Goal: Task Accomplishment & Management: Complete application form

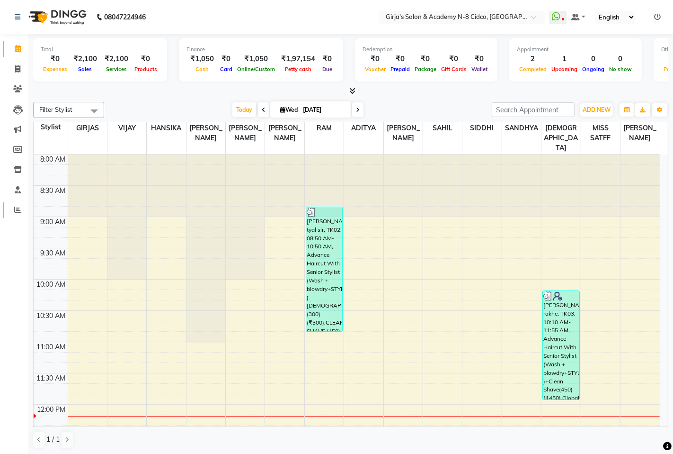
click at [10, 217] on link "Reports" at bounding box center [14, 210] width 23 height 16
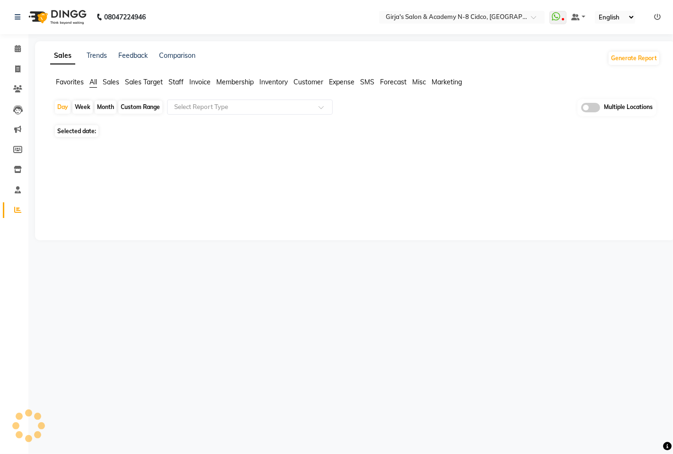
click at [12, 216] on link "Reports" at bounding box center [14, 210] width 23 height 16
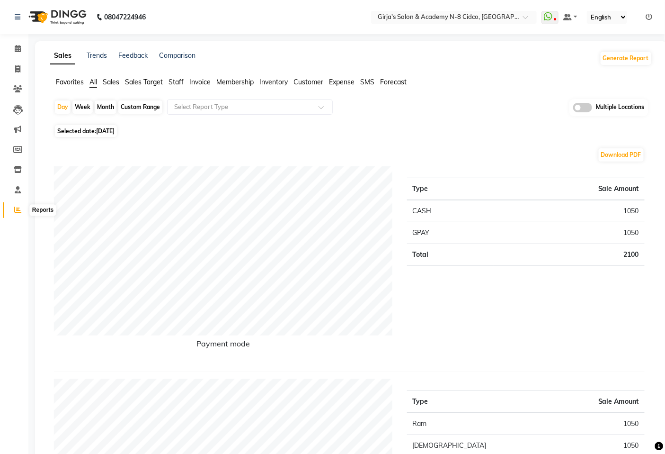
click at [16, 206] on span at bounding box center [17, 210] width 17 height 11
click at [100, 104] on div "Month" at bounding box center [106, 106] width 22 height 13
select select "9"
select select "2025"
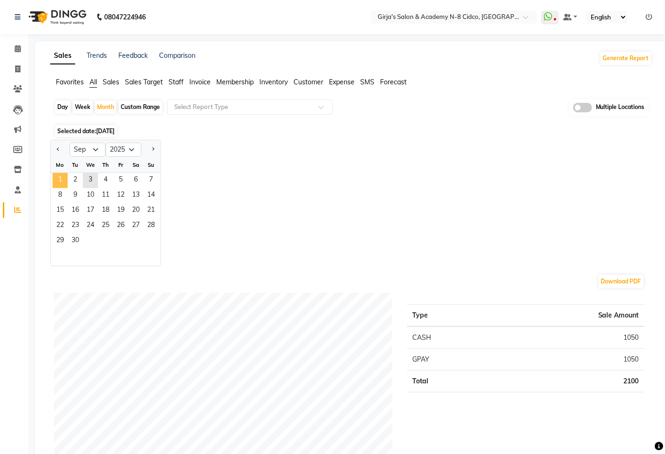
click at [62, 178] on span "1" at bounding box center [60, 180] width 15 height 15
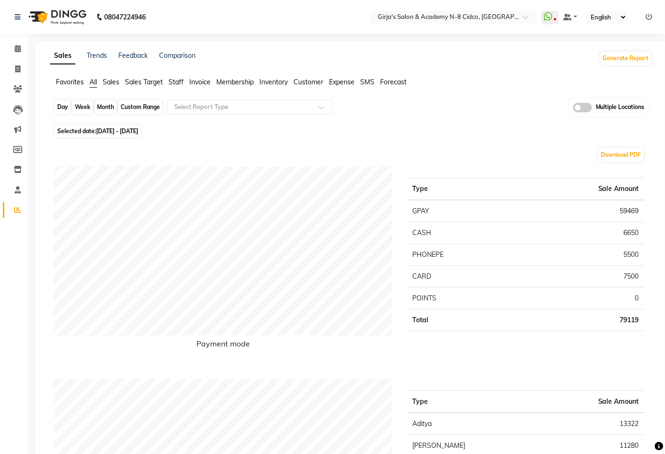
drag, startPoint x: 104, startPoint y: 105, endPoint x: 107, endPoint y: 111, distance: 6.8
click at [105, 106] on div "Month" at bounding box center [106, 106] width 22 height 13
select select "9"
select select "2025"
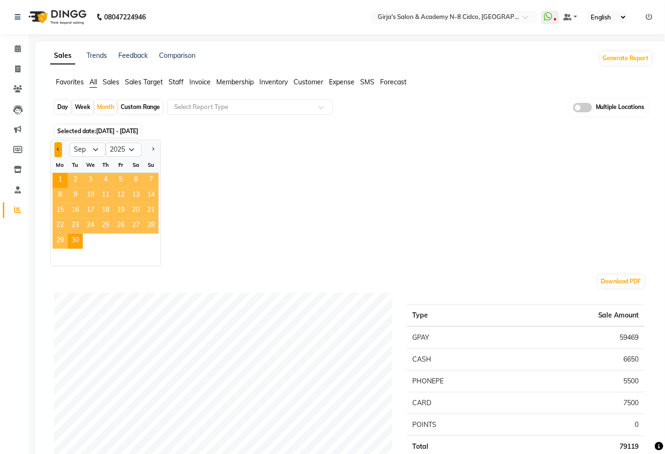
click at [59, 149] on span "Previous month" at bounding box center [58, 148] width 3 height 3
select select "8"
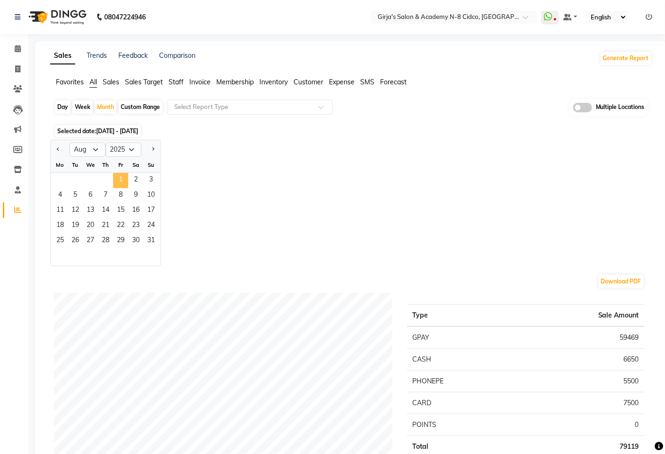
click at [113, 177] on span "1" at bounding box center [120, 180] width 15 height 15
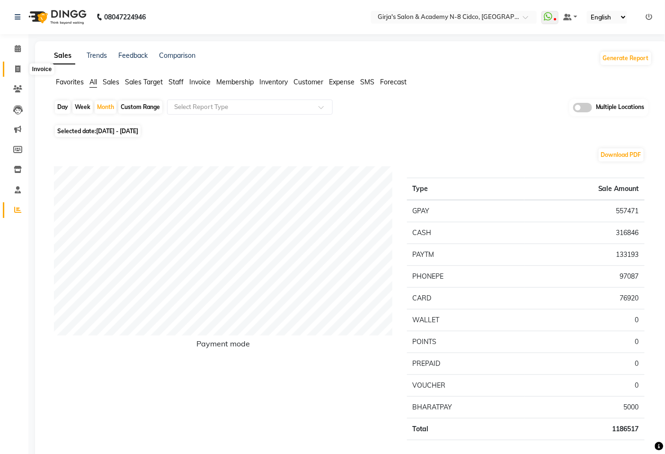
click at [15, 72] on icon at bounding box center [17, 68] width 5 height 7
select select "service"
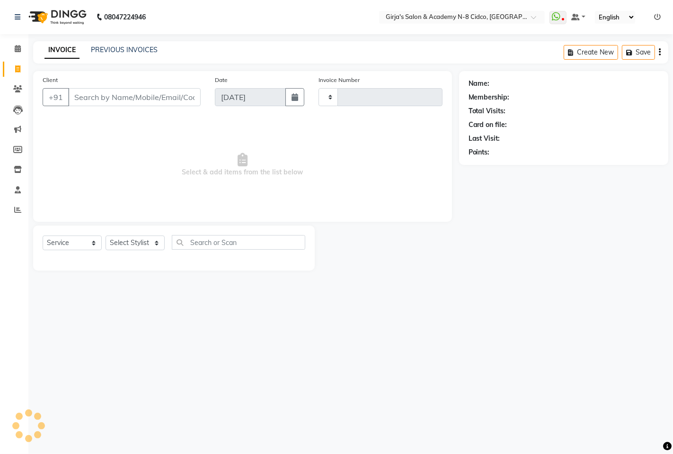
type input "4941"
select select "66"
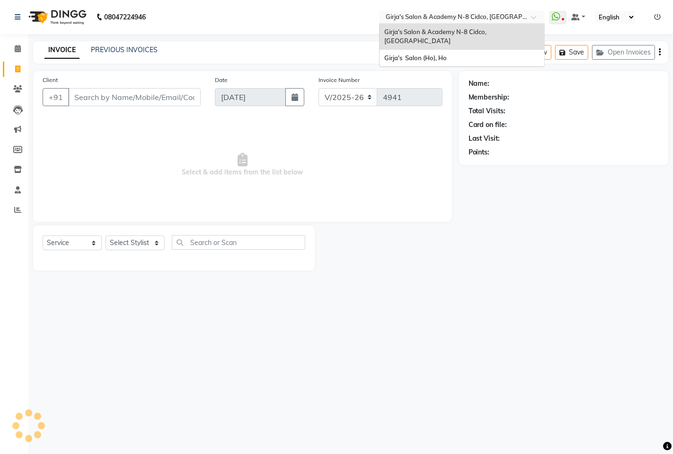
click at [472, 18] on input "text" at bounding box center [452, 17] width 137 height 9
click at [107, 62] on div "INVOICE PREVIOUS INVOICES Create New Save Open Invoices" at bounding box center [350, 52] width 635 height 22
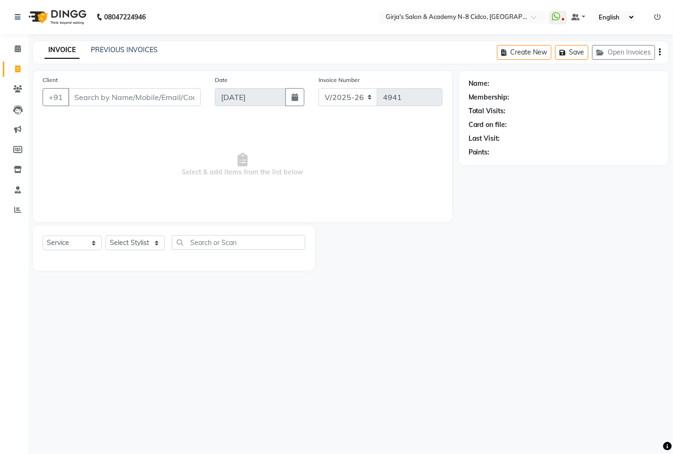
click at [107, 55] on div "INVOICE PREVIOUS INVOICES" at bounding box center [101, 50] width 136 height 11
click at [111, 55] on div "INVOICE PREVIOUS INVOICES" at bounding box center [101, 50] width 136 height 11
click at [118, 51] on link "PREVIOUS INVOICES" at bounding box center [124, 49] width 67 height 9
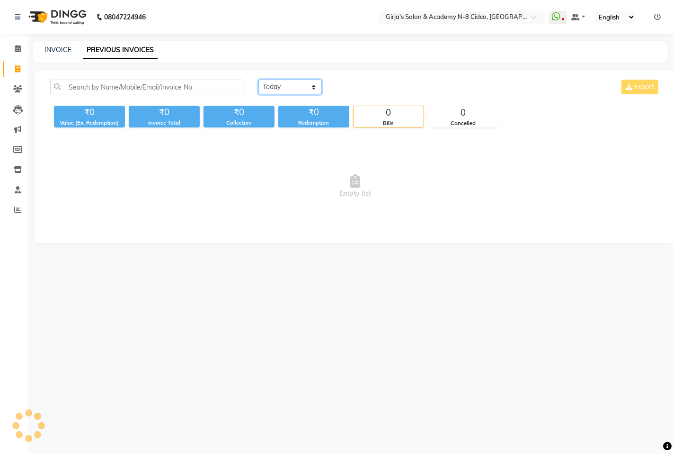
click at [291, 92] on select "[DATE] [DATE] Custom Range" at bounding box center [290, 87] width 63 height 15
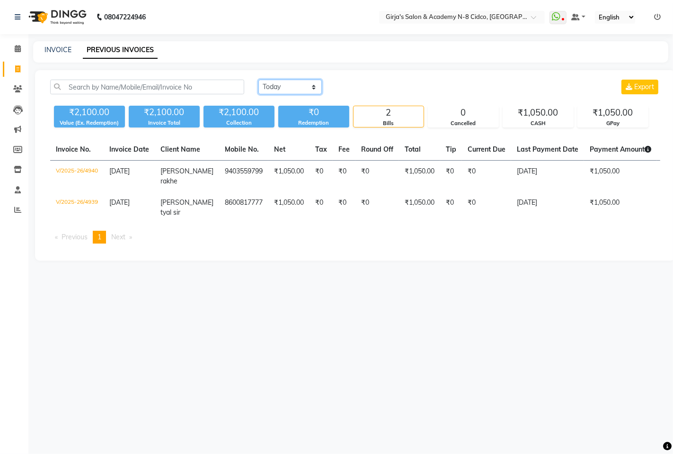
select select "yesterday"
click at [259, 80] on select "[DATE] [DATE] Custom Range" at bounding box center [290, 87] width 63 height 15
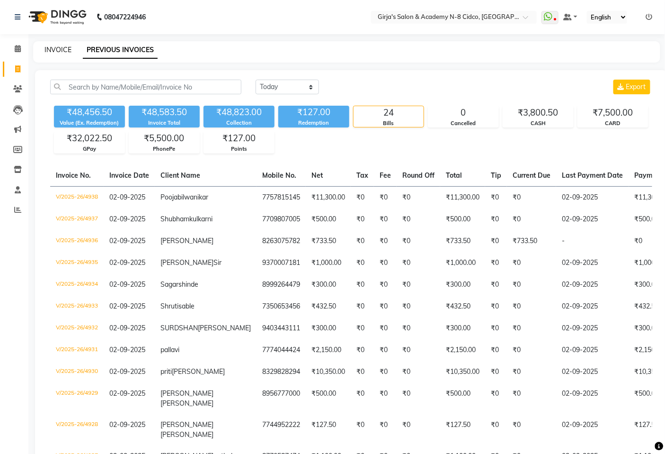
click at [67, 49] on link "INVOICE" at bounding box center [58, 49] width 27 height 9
select select "service"
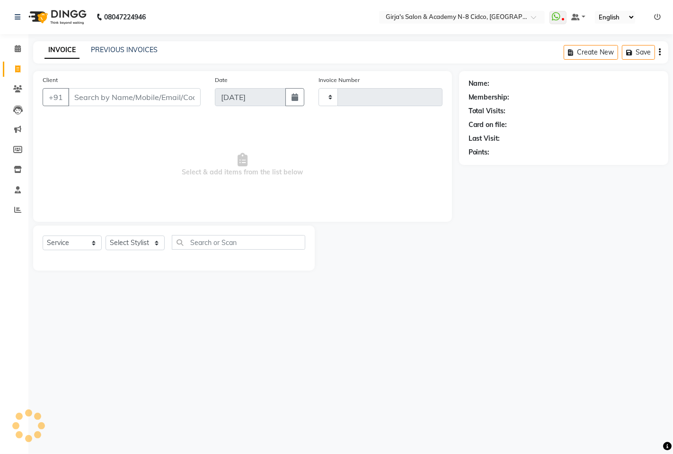
type input "4941"
select select "66"
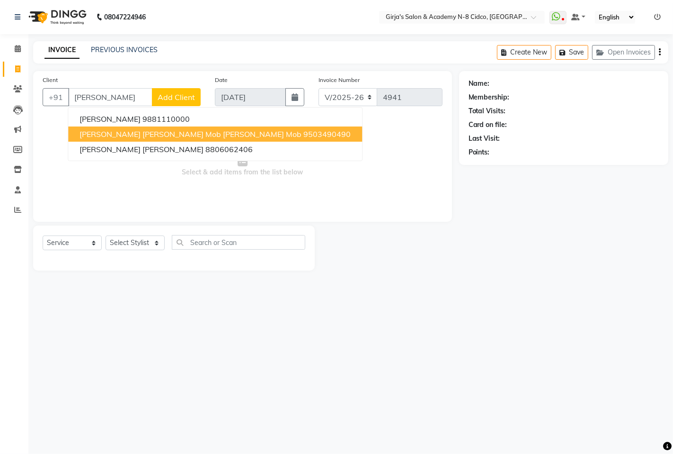
click at [215, 136] on span "[PERSON_NAME] [PERSON_NAME] mob [PERSON_NAME] mob" at bounding box center [191, 133] width 222 height 9
type input "9503490490"
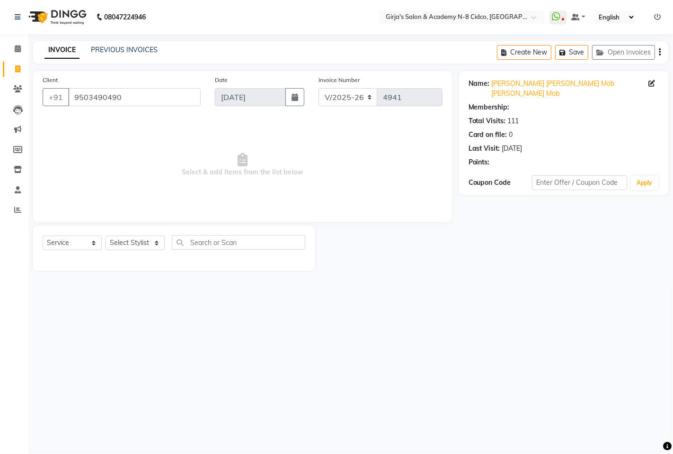
select select "1: Object"
click at [154, 250] on select "Select Stylist ADITYA [PERSON_NAME] BEAUTY M GIRJAS [PERSON_NAME] MISS [PERSON_…" at bounding box center [135, 242] width 59 height 15
select select "34069"
click at [106, 236] on select "Select Stylist ADITYA [PERSON_NAME] BEAUTY M GIRJAS [PERSON_NAME] MISS [PERSON_…" at bounding box center [135, 242] width 59 height 15
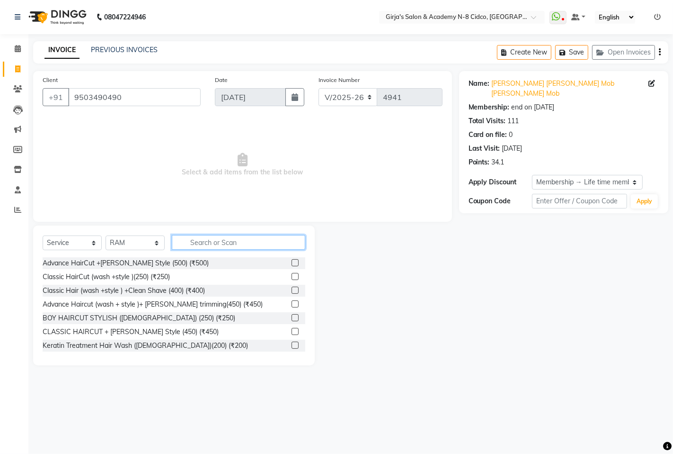
click at [258, 239] on input "text" at bounding box center [239, 242] width 134 height 15
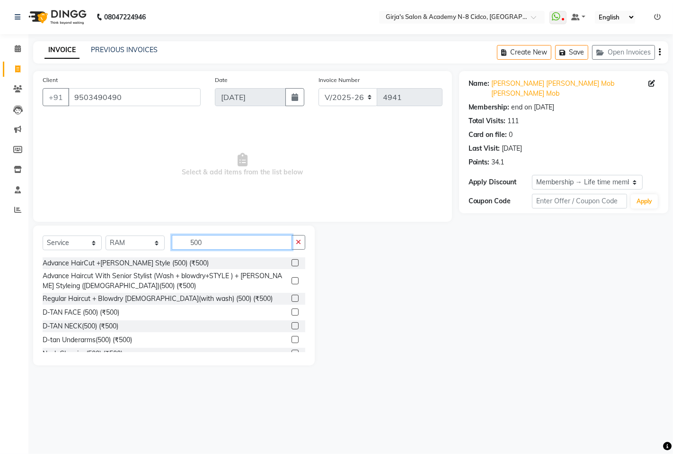
type input "500"
drag, startPoint x: 289, startPoint y: 263, endPoint x: 271, endPoint y: 262, distance: 18.1
click at [292, 263] on label at bounding box center [295, 262] width 7 height 7
click at [292, 263] on input "checkbox" at bounding box center [295, 263] width 6 height 6
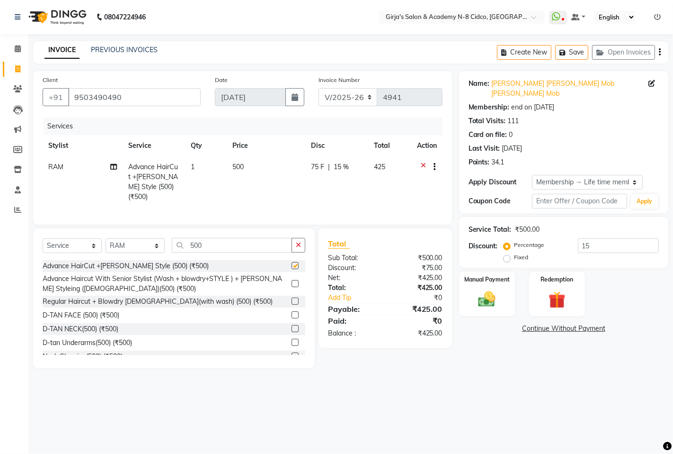
checkbox input "false"
click at [238, 238] on input "500" at bounding box center [232, 245] width 120 height 15
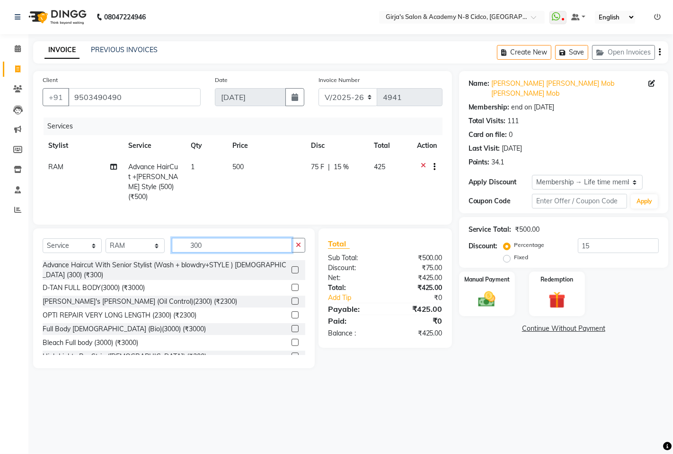
type input "300"
click at [292, 266] on label at bounding box center [295, 269] width 7 height 7
click at [292, 267] on input "checkbox" at bounding box center [295, 270] width 6 height 6
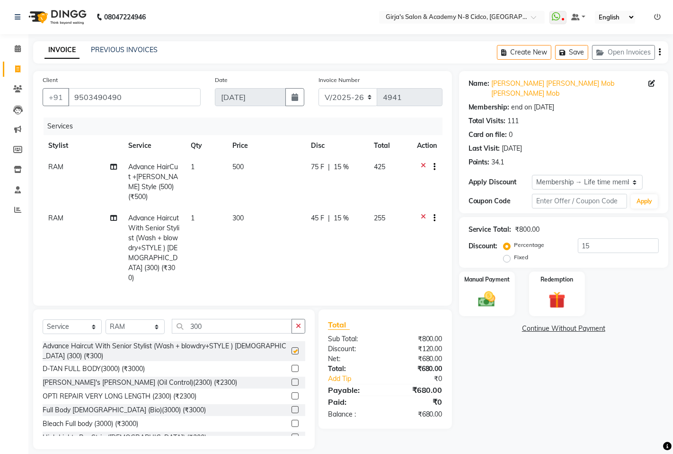
checkbox input "false"
click at [421, 164] on icon at bounding box center [423, 168] width 5 height 12
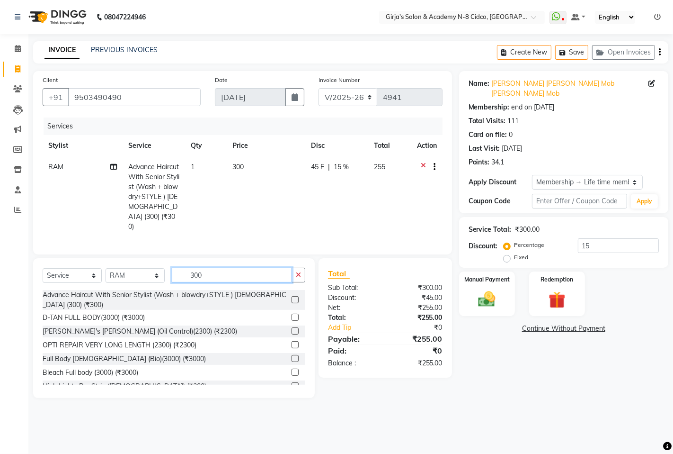
click at [220, 271] on input "300" at bounding box center [232, 275] width 120 height 15
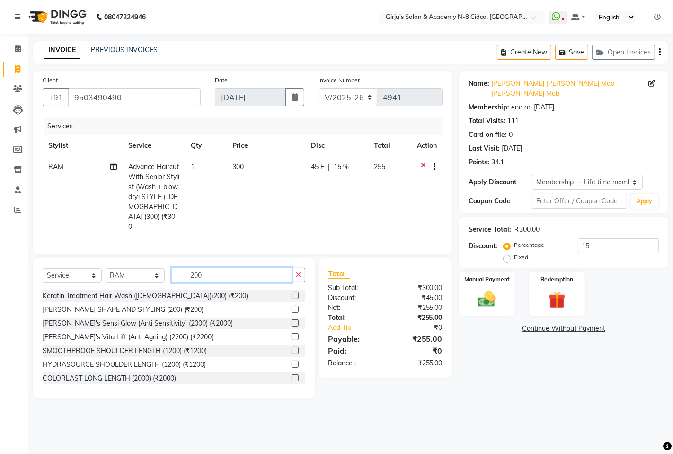
type input "200"
click at [292, 307] on label at bounding box center [295, 308] width 7 height 7
click at [292, 307] on input "checkbox" at bounding box center [295, 309] width 6 height 6
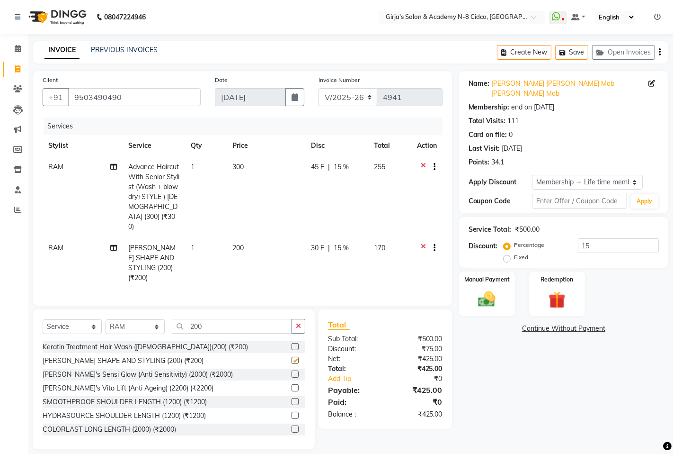
checkbox input "false"
click at [63, 240] on td "RAM" at bounding box center [83, 262] width 80 height 51
select select "34069"
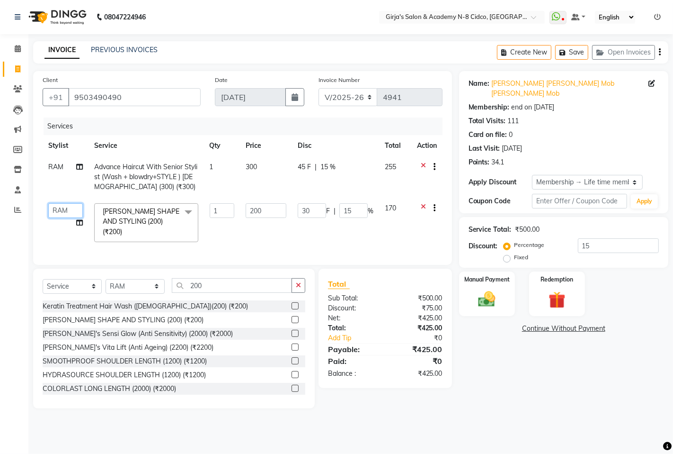
click at [59, 213] on select "ADITYA ANIKET BEAUTY M GIRJAS HANSIKA KOMAL MISS SATFF MONA PATYARK RAM SAHIL S…" at bounding box center [65, 210] width 35 height 15
select select "6470"
click at [396, 370] on div "₹425.00" at bounding box center [417, 373] width 64 height 10
click at [481, 289] on img at bounding box center [487, 299] width 29 height 20
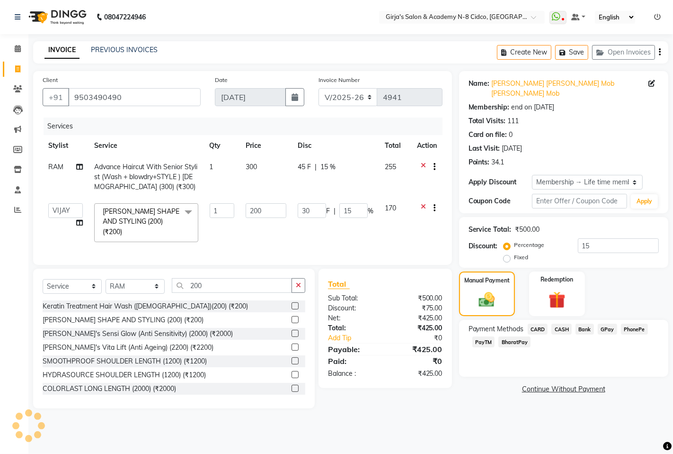
click at [609, 323] on span "GPay" at bounding box center [607, 328] width 19 height 11
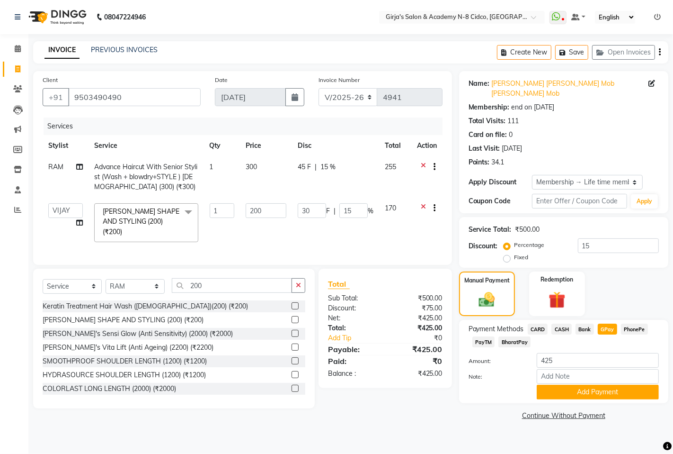
click at [601, 375] on div "Amount: 425 Note: Add Payment" at bounding box center [564, 376] width 190 height 46
click at [601, 387] on button "Add Payment" at bounding box center [598, 392] width 122 height 15
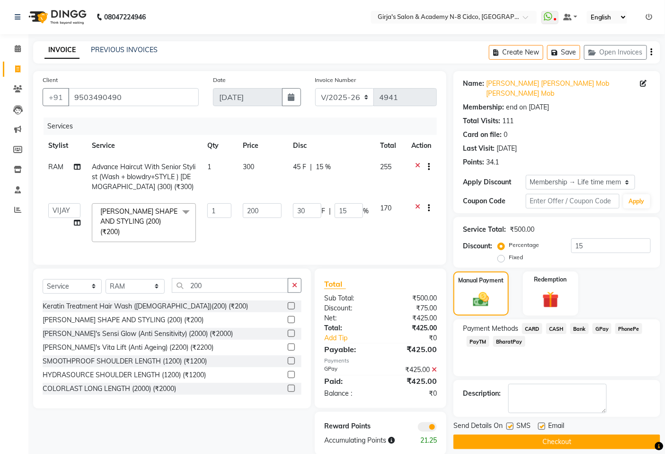
click at [559, 434] on button "Checkout" at bounding box center [557, 441] width 207 height 15
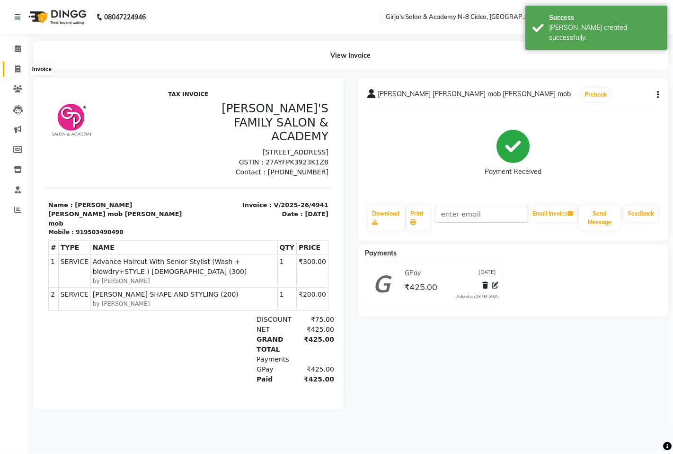
click at [16, 72] on icon at bounding box center [17, 68] width 5 height 7
select select "service"
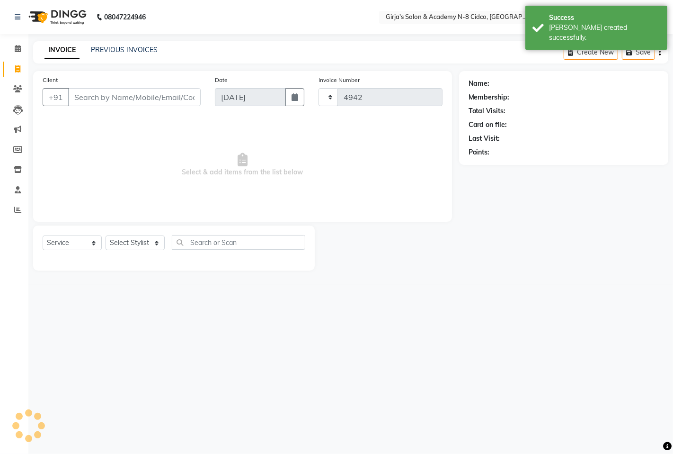
click at [16, 72] on icon at bounding box center [17, 68] width 5 height 7
select select "service"
type input "4942"
select select "66"
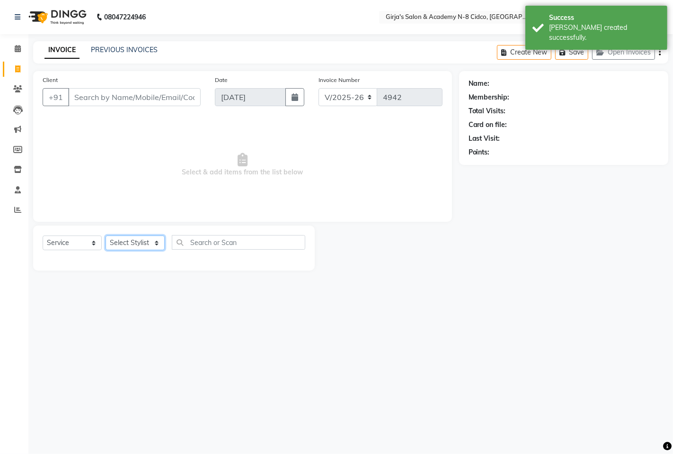
click at [138, 239] on select "Select Stylist ADITYA [PERSON_NAME] BEAUTY M GIRJAS [PERSON_NAME] MISS [PERSON_…" at bounding box center [135, 242] width 59 height 15
click at [84, 101] on input "Client" at bounding box center [134, 97] width 133 height 18
click at [82, 101] on input "Client" at bounding box center [134, 97] width 133 height 18
click at [124, 100] on input "Client" at bounding box center [134, 97] width 133 height 18
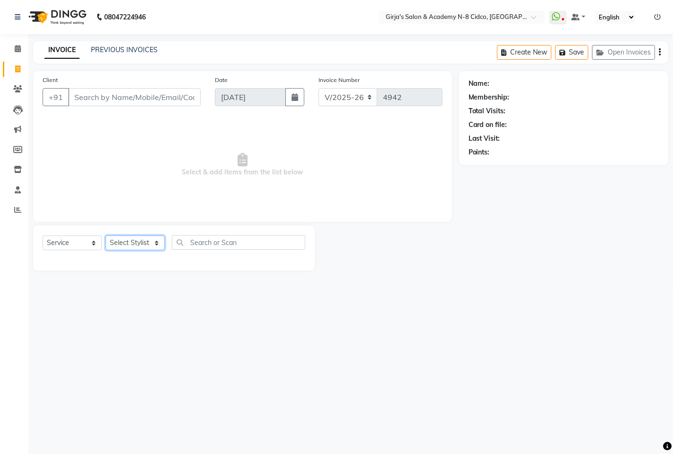
drag, startPoint x: 150, startPoint y: 248, endPoint x: 148, endPoint y: 242, distance: 5.7
click at [150, 248] on select "Select Stylist ADITYA [PERSON_NAME] BEAUTY M GIRJAS [PERSON_NAME] MISS [PERSON_…" at bounding box center [135, 242] width 59 height 15
select select "65230"
click at [106, 236] on select "Select Stylist ADITYA [PERSON_NAME] BEAUTY M GIRJAS [PERSON_NAME] MISS [PERSON_…" at bounding box center [135, 242] width 59 height 15
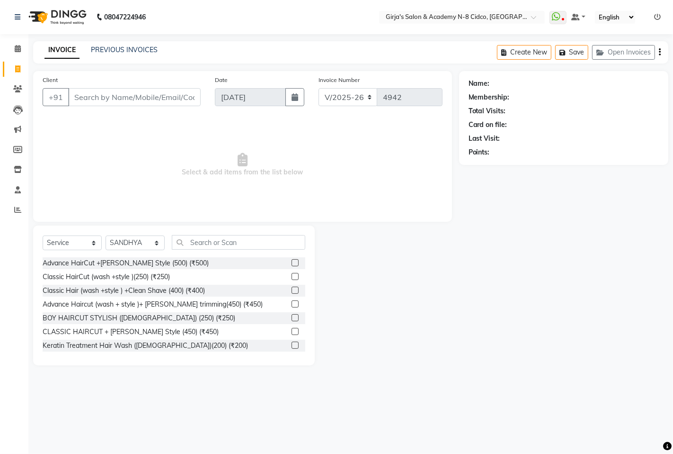
click at [243, 231] on div "Select Service Product Membership Package Voucher Prepaid Gift Card Select Styl…" at bounding box center [174, 295] width 282 height 140
click at [102, 96] on input "Client" at bounding box center [134, 97] width 133 height 18
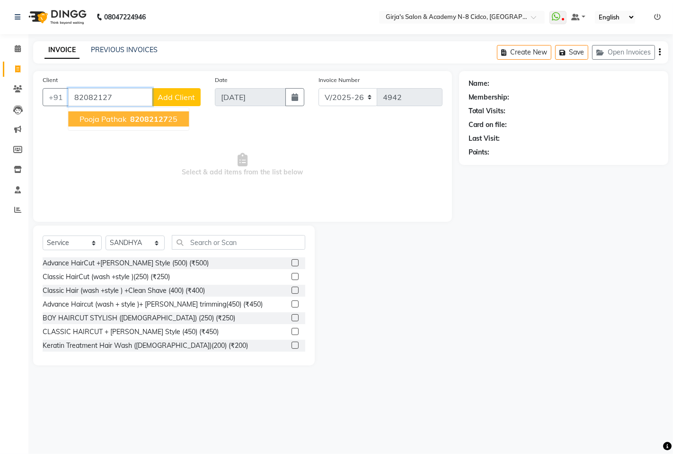
click at [133, 125] on button "pooja pathak 82082127 25" at bounding box center [128, 118] width 121 height 15
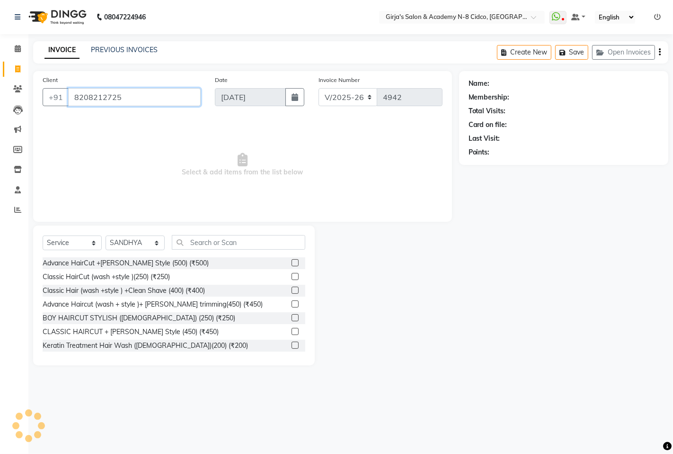
type input "8208212725"
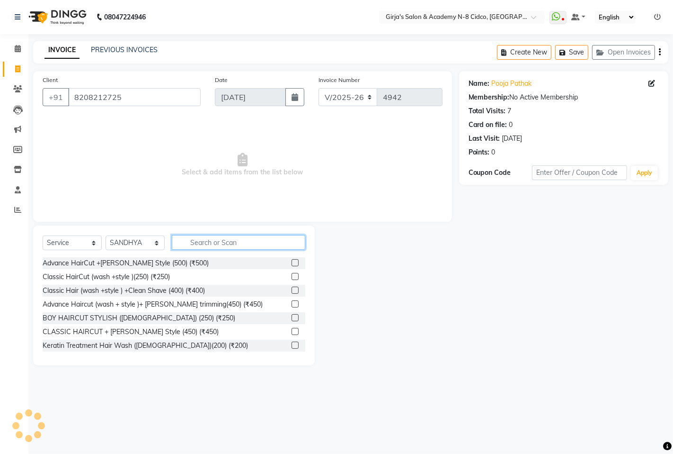
click at [236, 242] on input "text" at bounding box center [239, 242] width 134 height 15
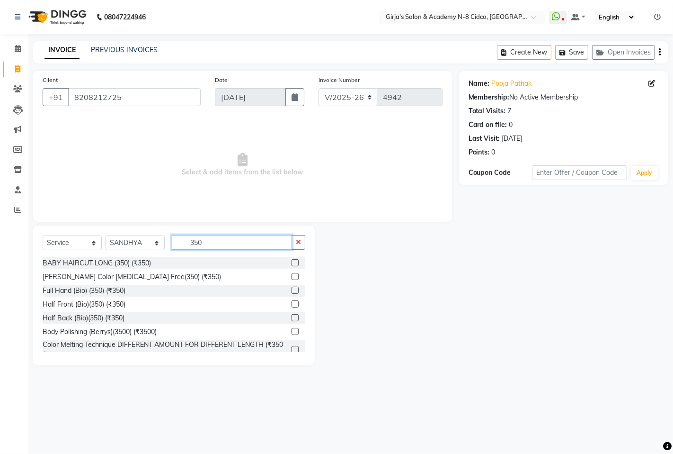
type input "350"
click at [292, 287] on label at bounding box center [295, 289] width 7 height 7
click at [292, 287] on input "checkbox" at bounding box center [295, 290] width 6 height 6
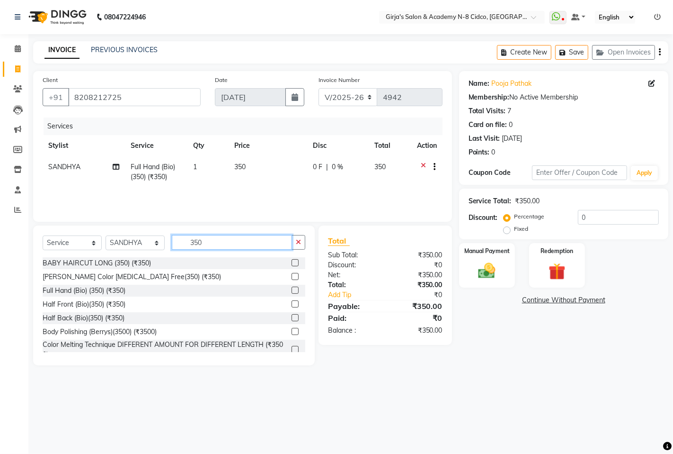
checkbox input "false"
click at [210, 244] on input "350" at bounding box center [232, 242] width 120 height 15
type input "1"
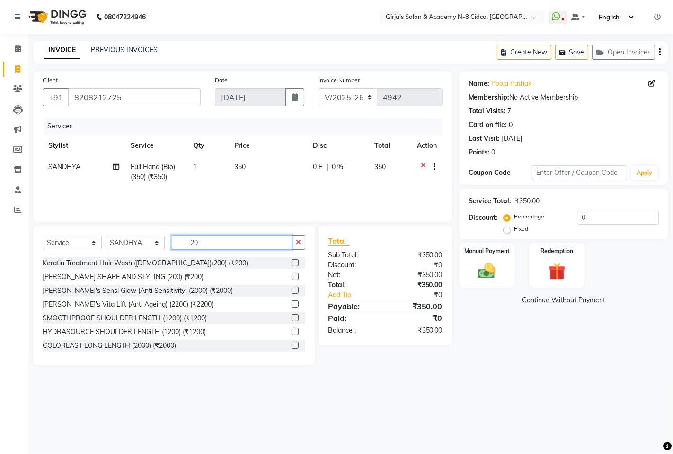
type input "2"
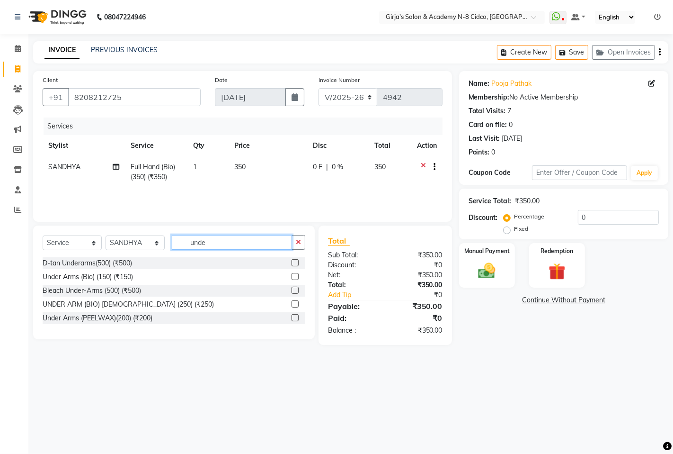
type input "unde"
click at [292, 319] on div "Under Arms (PEELWAX)(200) (₹200)" at bounding box center [174, 318] width 263 height 12
click at [295, 319] on label at bounding box center [295, 317] width 7 height 7
click at [295, 319] on input "checkbox" at bounding box center [295, 318] width 6 height 6
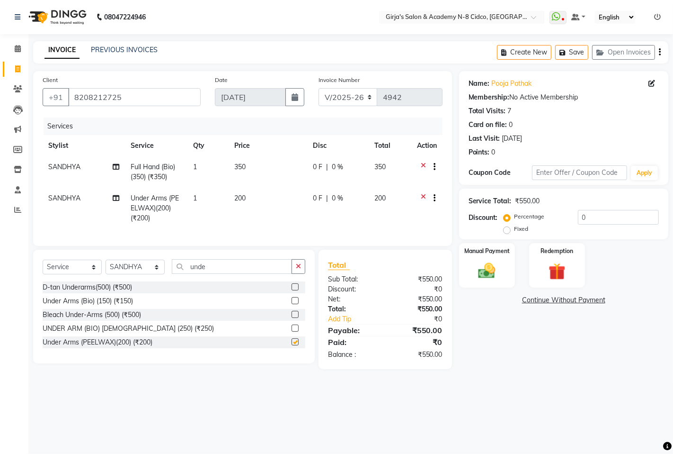
checkbox input "false"
click at [247, 197] on td "200" at bounding box center [268, 208] width 79 height 41
select select "65230"
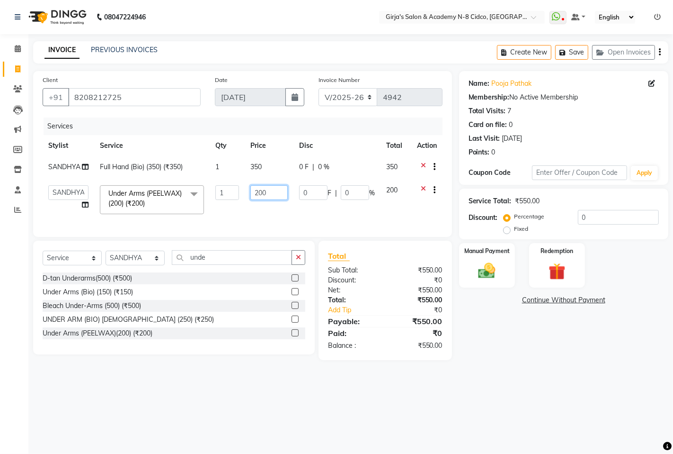
click at [257, 192] on input "200" at bounding box center [268, 192] width 37 height 15
click at [206, 219] on tr "ADITYA ANIKET BEAUTY M GIRJAS HANSIKA KOMAL MISS SATFF MONA PATYARK RAM SAHIL S…" at bounding box center [243, 199] width 400 height 40
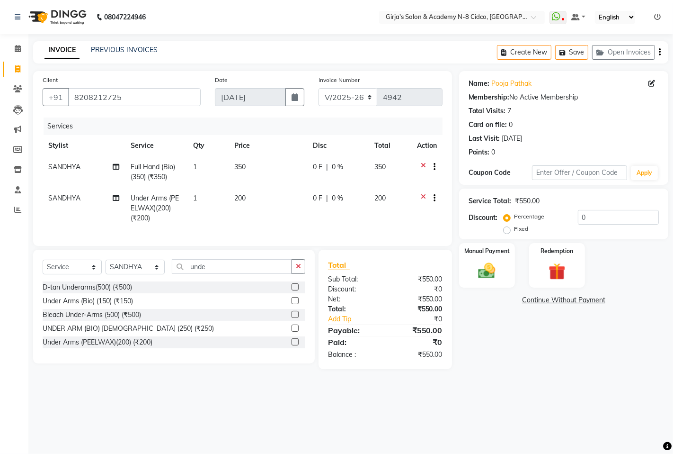
click at [250, 197] on td "200" at bounding box center [268, 208] width 79 height 41
select select "65230"
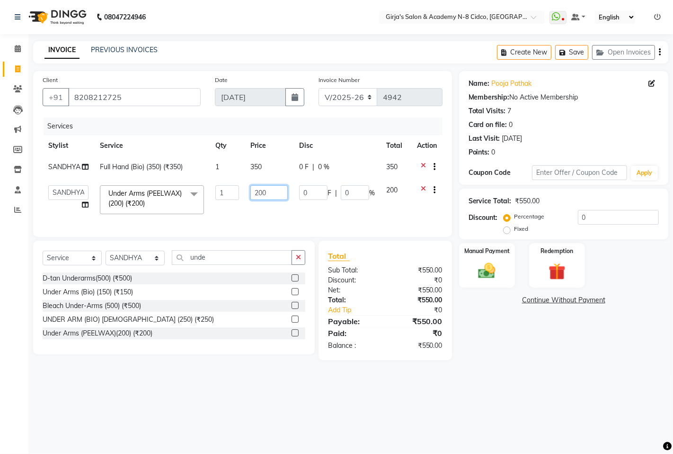
click at [250, 197] on input "200" at bounding box center [268, 192] width 37 height 15
type input "250"
drag, startPoint x: 415, startPoint y: 370, endPoint x: 421, endPoint y: 361, distance: 11.2
click at [417, 370] on main "INVOICE PREVIOUS INVOICES Create New Save Open Invoices Client +91 8208212725 D…" at bounding box center [350, 207] width 645 height 333
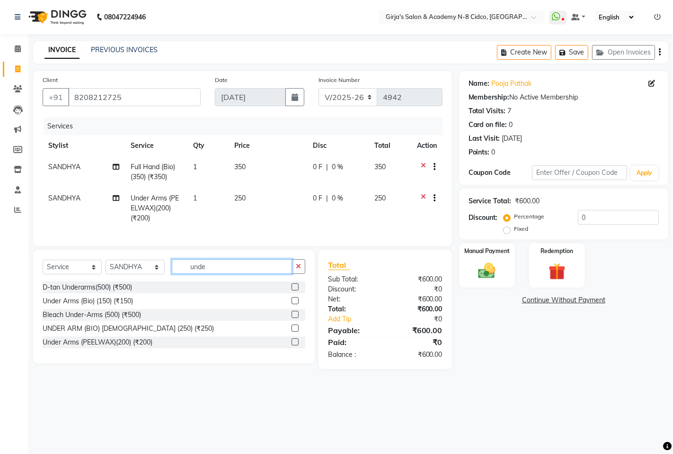
click at [250, 270] on input "unde" at bounding box center [232, 266] width 120 height 15
click at [250, 271] on input "unde" at bounding box center [232, 266] width 120 height 15
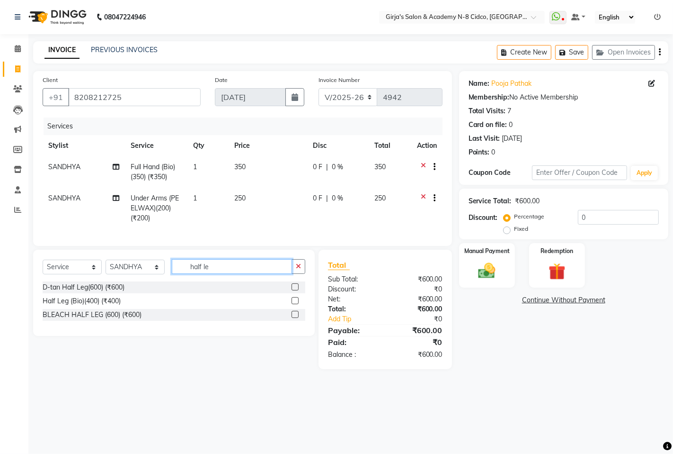
type input "half le"
click at [295, 304] on label at bounding box center [295, 300] width 7 height 7
click at [295, 304] on input "checkbox" at bounding box center [295, 301] width 6 height 6
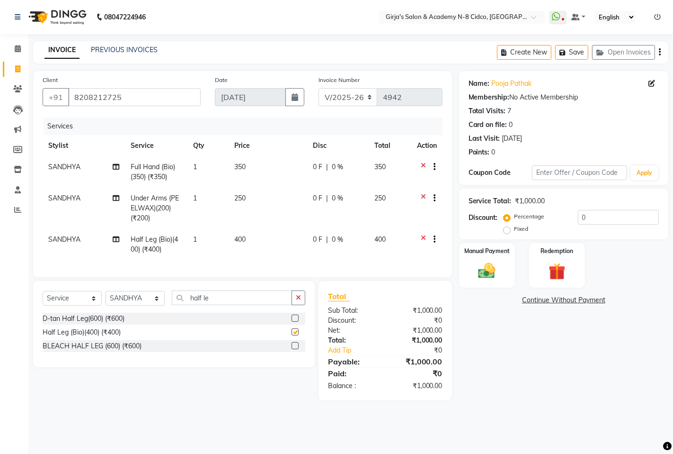
checkbox input "false"
drag, startPoint x: 265, startPoint y: 254, endPoint x: 257, endPoint y: 237, distance: 19.1
click at [264, 254] on td "400" at bounding box center [268, 244] width 79 height 31
select select "65230"
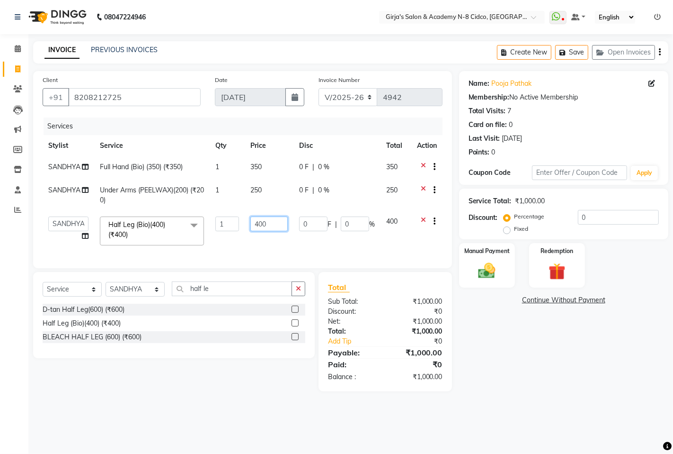
click at [268, 218] on input "400" at bounding box center [268, 223] width 37 height 15
click at [268, 217] on input "400" at bounding box center [268, 223] width 37 height 15
type input "550"
click at [379, 370] on div "Paid:" at bounding box center [353, 363] width 64 height 11
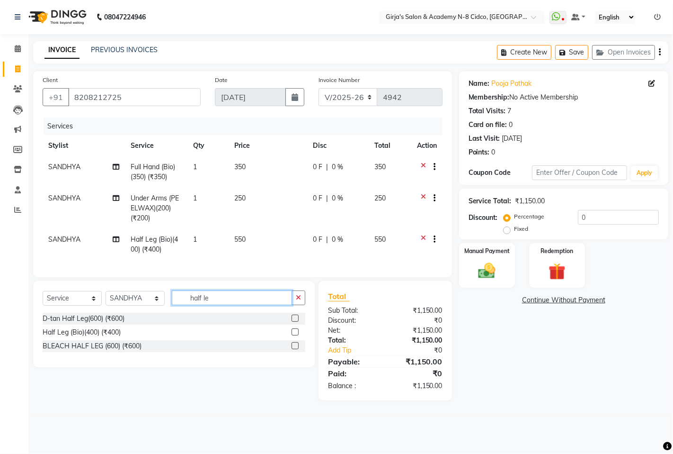
click at [256, 305] on input "half le" at bounding box center [232, 297] width 120 height 15
click at [255, 305] on input "half le" at bounding box center [232, 297] width 120 height 15
type input "h"
type input "eye"
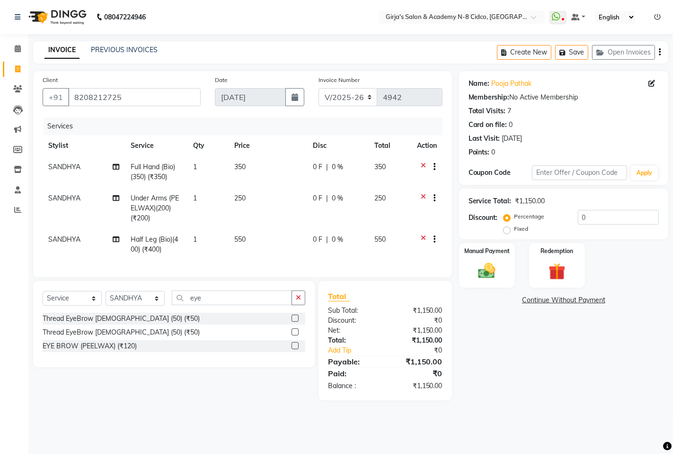
click at [294, 322] on label at bounding box center [295, 317] width 7 height 7
click at [294, 322] on input "checkbox" at bounding box center [295, 318] width 6 height 6
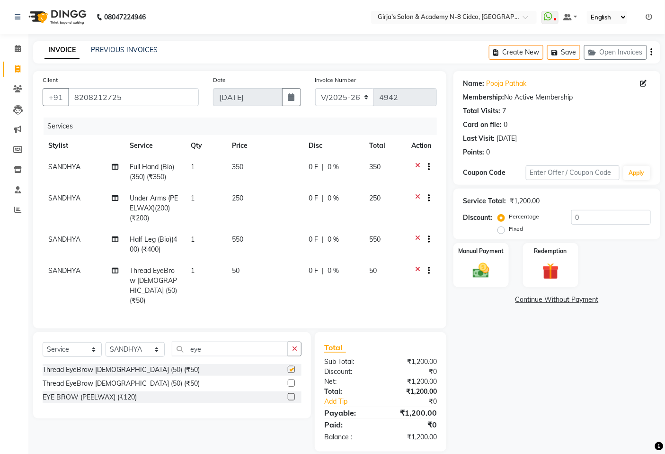
checkbox input "false"
click at [238, 341] on input "eye" at bounding box center [230, 348] width 116 height 15
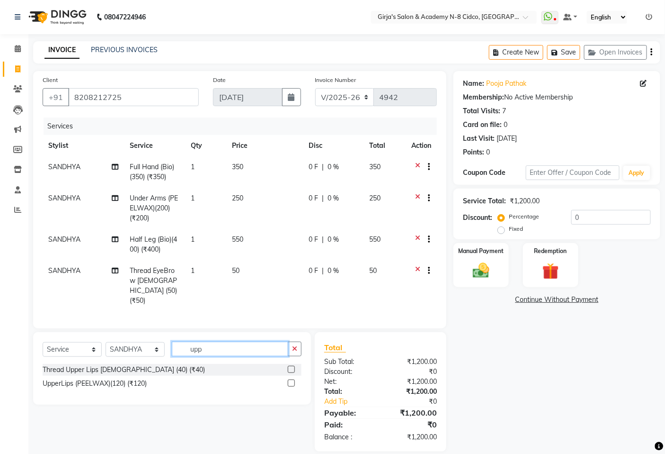
type input "upp"
click at [292, 368] on label at bounding box center [291, 369] width 7 height 7
click at [292, 368] on input "checkbox" at bounding box center [291, 370] width 6 height 6
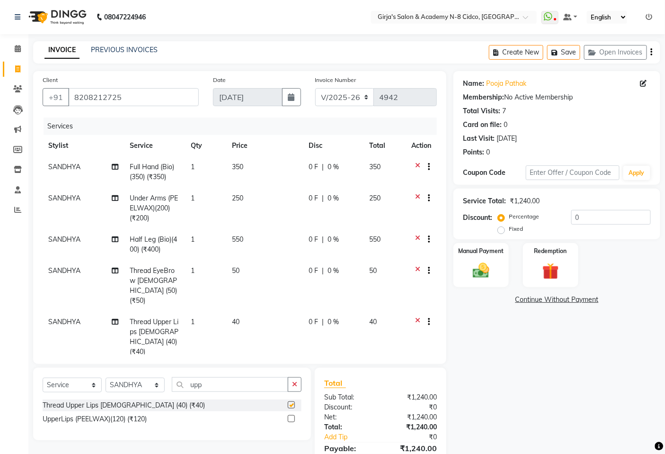
checkbox input "false"
drag, startPoint x: 231, startPoint y: 403, endPoint x: 229, endPoint y: 389, distance: 13.9
click at [231, 400] on div "Thread Upper Lips [DEMOGRAPHIC_DATA] (40) (₹40)" at bounding box center [172, 405] width 259 height 12
click at [229, 388] on input "upp" at bounding box center [230, 384] width 116 height 15
click at [229, 387] on input "upp" at bounding box center [230, 384] width 116 height 15
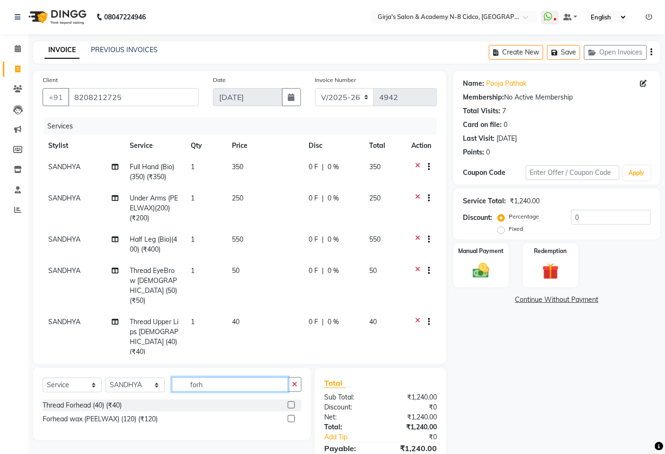
type input "forh"
click at [290, 403] on label at bounding box center [291, 404] width 7 height 7
click at [290, 403] on input "checkbox" at bounding box center [291, 405] width 6 height 6
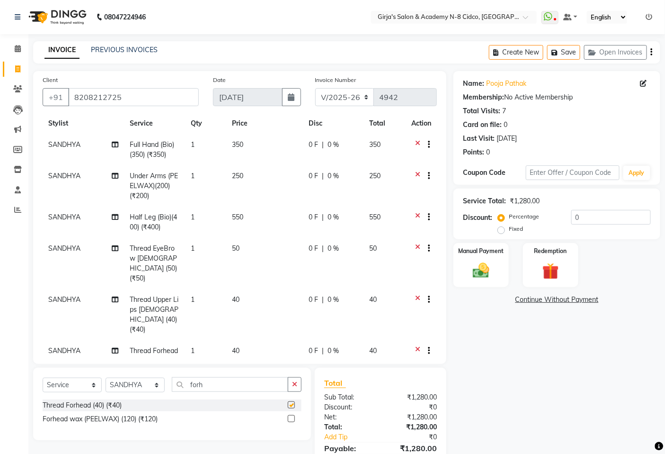
checkbox input "false"
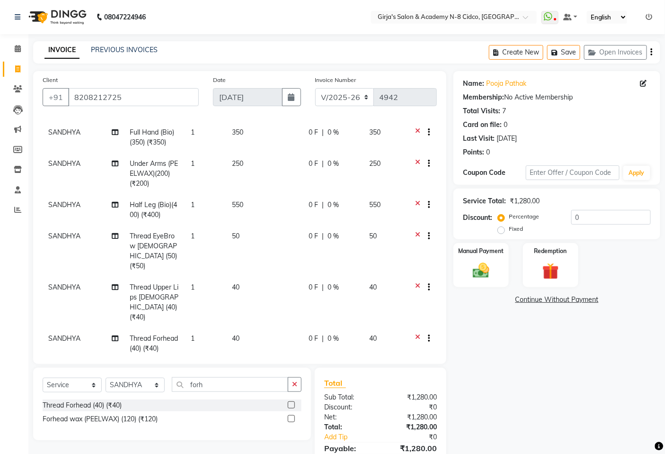
click at [242, 392] on div "Select Service Product Membership Package Voucher Prepaid Gift Card Select Styl…" at bounding box center [172, 388] width 259 height 22
click at [242, 391] on input "forh" at bounding box center [230, 384] width 116 height 15
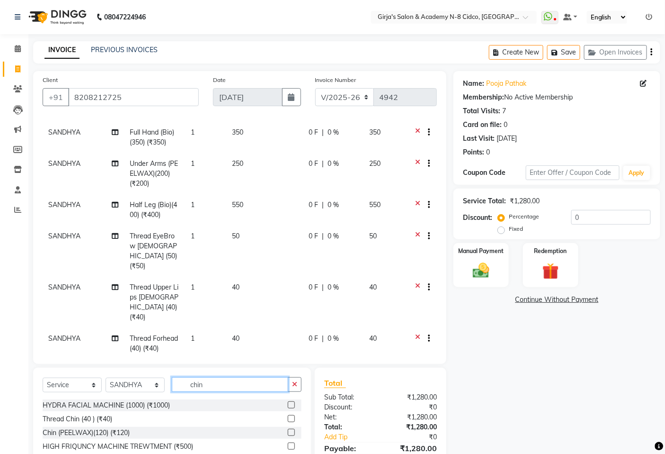
type input "chin"
click at [293, 418] on label at bounding box center [291, 418] width 7 height 7
click at [293, 418] on input "checkbox" at bounding box center [291, 419] width 6 height 6
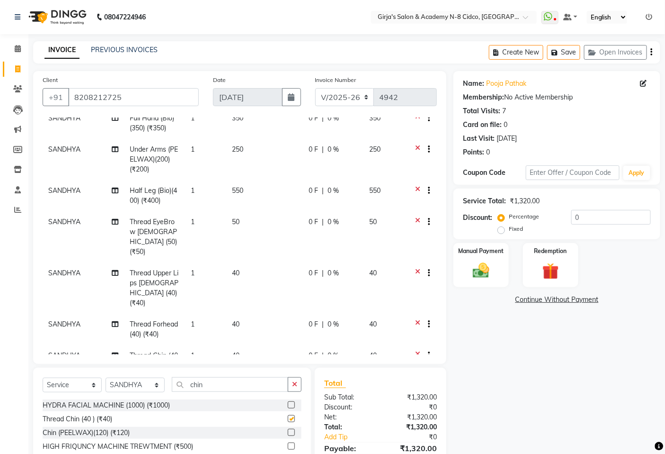
checkbox input "false"
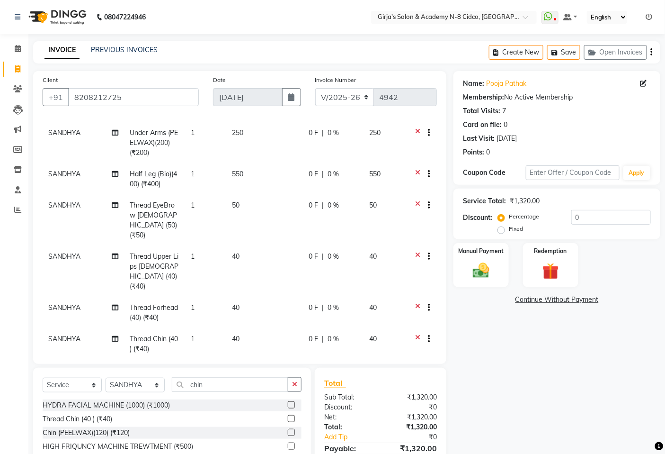
scroll to position [47, 0]
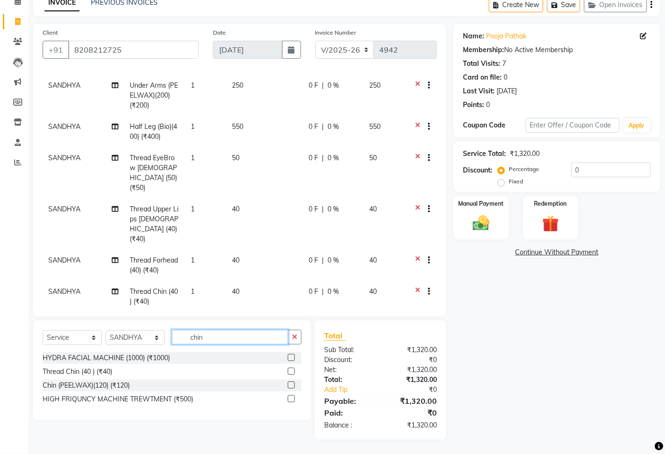
click at [220, 338] on input "chin" at bounding box center [230, 337] width 116 height 15
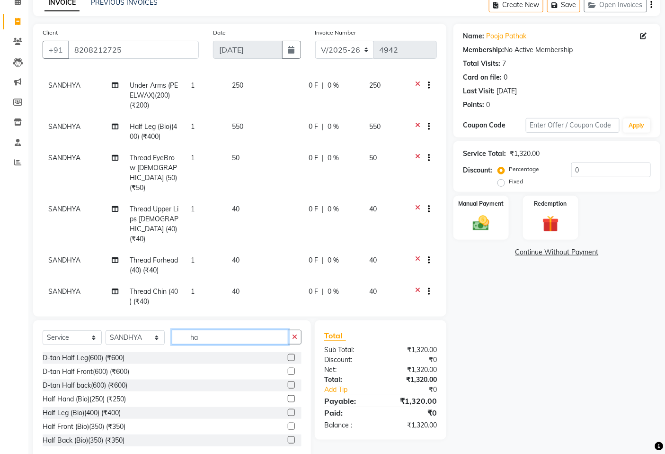
type input "h"
type input "back"
click at [288, 396] on label at bounding box center [291, 398] width 7 height 7
click at [288, 396] on input "checkbox" at bounding box center [291, 399] width 6 height 6
checkbox input "false"
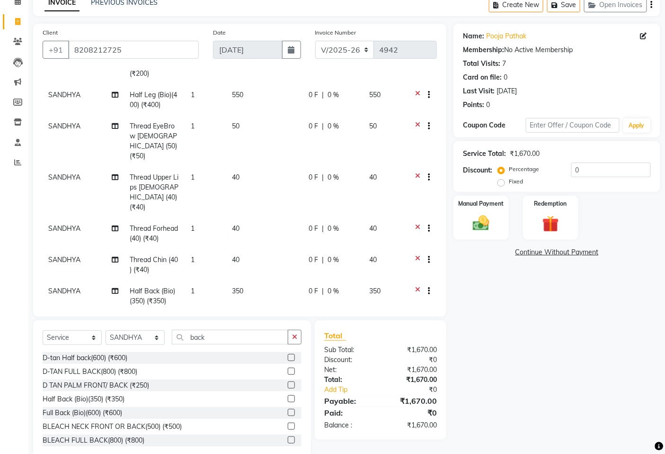
scroll to position [67, 0]
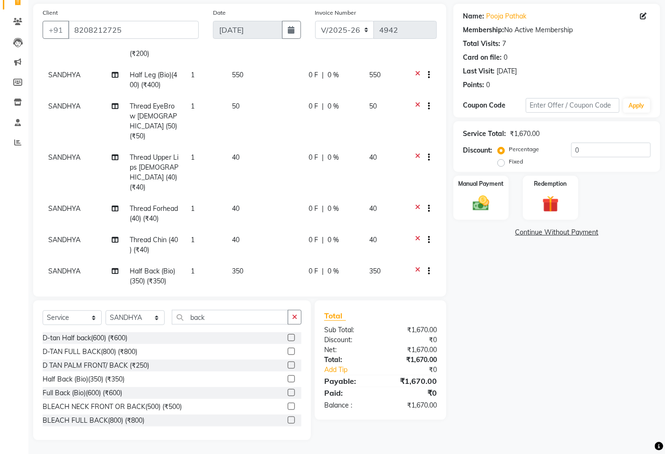
click at [245, 260] on td "350" at bounding box center [264, 275] width 77 height 31
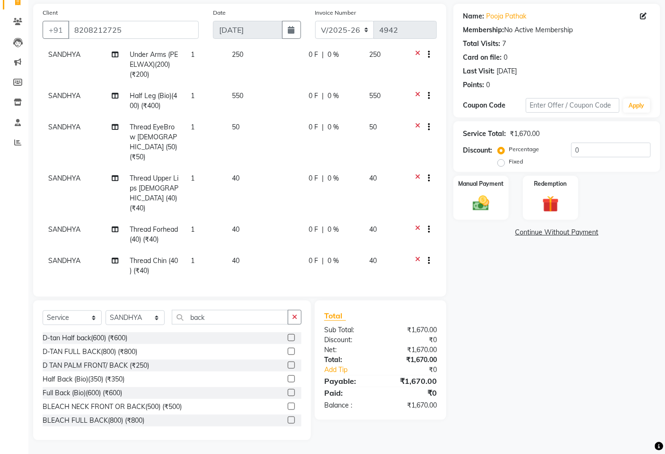
select select "65230"
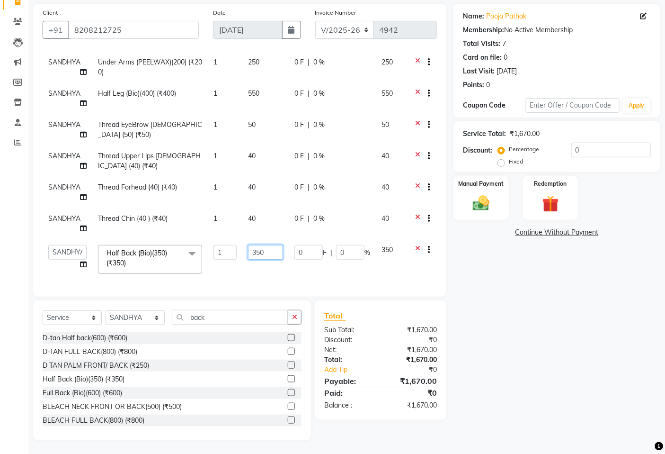
click at [249, 251] on input "350" at bounding box center [265, 252] width 35 height 15
click at [249, 250] on input "350" at bounding box center [265, 252] width 35 height 15
type input "400"
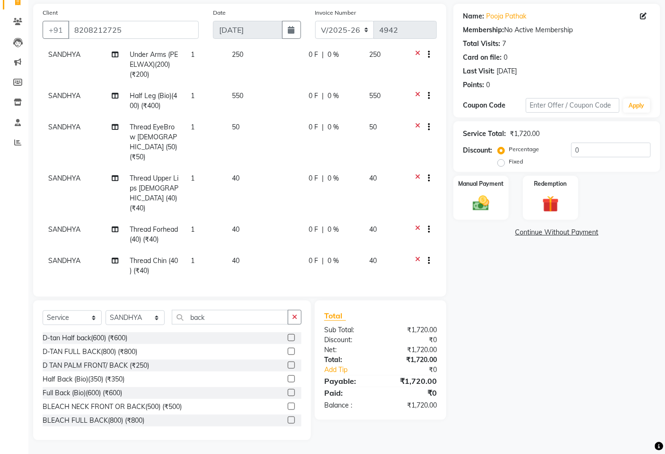
click at [377, 340] on div "Discount:" at bounding box center [348, 340] width 63 height 10
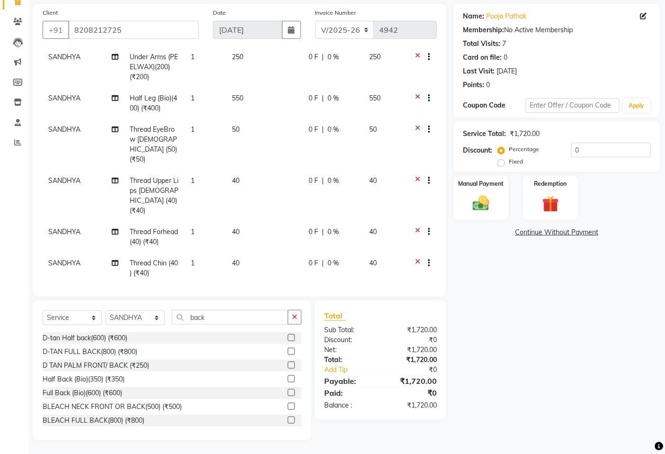
scroll to position [97, 0]
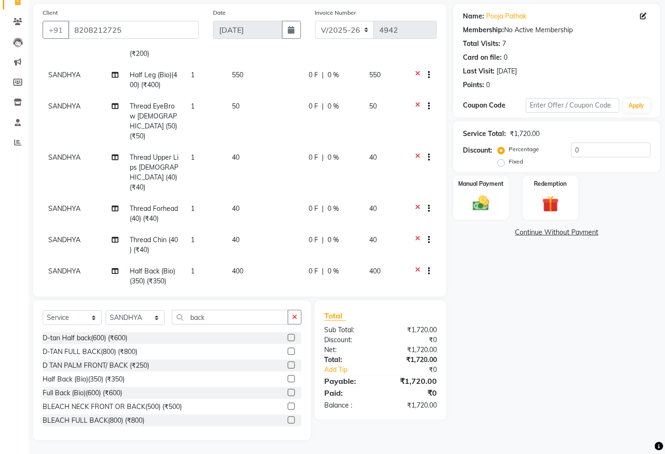
click at [395, 403] on div "₹1,720.00" at bounding box center [412, 405] width 63 height 10
click at [508, 17] on link "Pooja Pathak" at bounding box center [506, 16] width 40 height 10
click at [226, 260] on td "400" at bounding box center [264, 275] width 77 height 31
select select "65230"
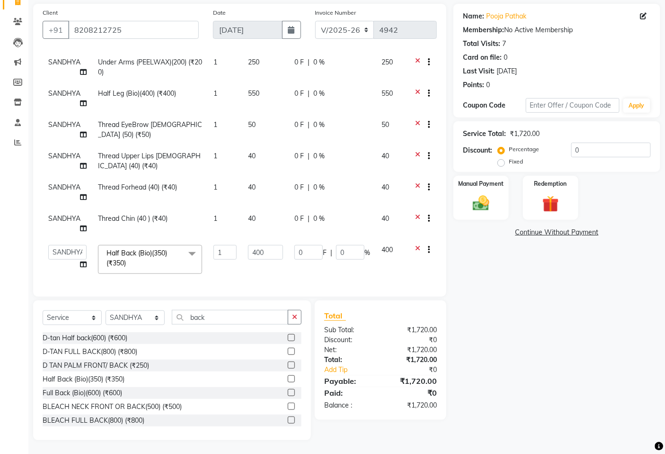
scroll to position [76, 0]
click at [252, 248] on input "400" at bounding box center [265, 252] width 35 height 15
click at [253, 247] on input "400" at bounding box center [265, 252] width 35 height 15
type input "450"
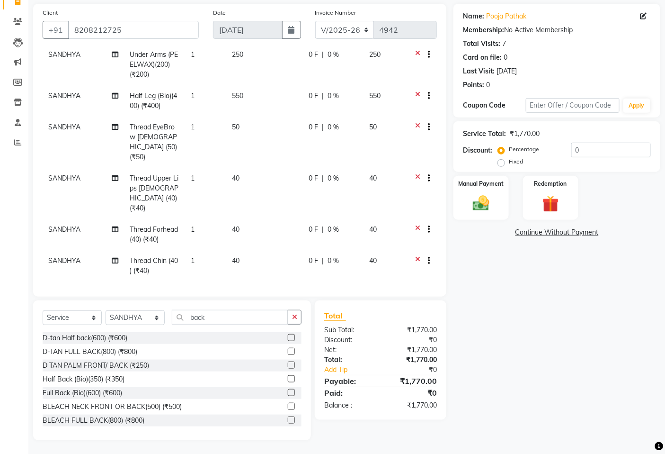
drag, startPoint x: 380, startPoint y: 347, endPoint x: 385, endPoint y: 354, distance: 8.3
click at [381, 347] on div "Net: ₹1,770.00" at bounding box center [380, 350] width 127 height 10
click at [403, 385] on div "₹1,770.00" at bounding box center [412, 380] width 63 height 11
click at [388, 396] on div "₹0" at bounding box center [412, 392] width 63 height 11
click at [389, 396] on div "₹0" at bounding box center [412, 392] width 63 height 11
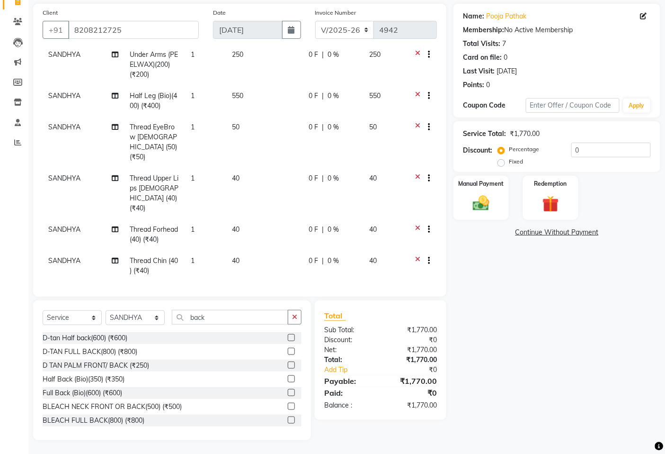
click at [402, 404] on div "₹1,770.00" at bounding box center [412, 405] width 63 height 10
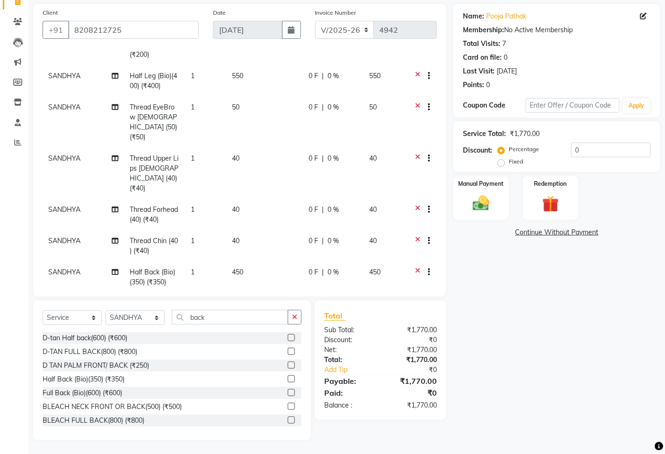
scroll to position [97, 0]
click at [458, 213] on div "Manual Payment" at bounding box center [481, 198] width 57 height 46
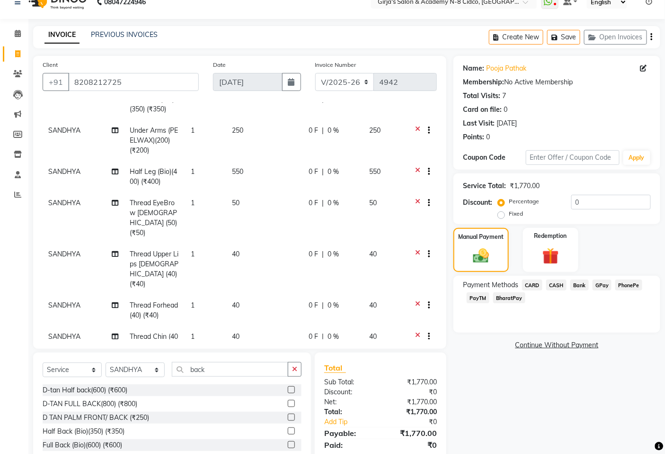
scroll to position [15, 0]
drag, startPoint x: 550, startPoint y: 281, endPoint x: 559, endPoint y: 303, distance: 23.8
click at [550, 282] on span "CASH" at bounding box center [556, 285] width 20 height 11
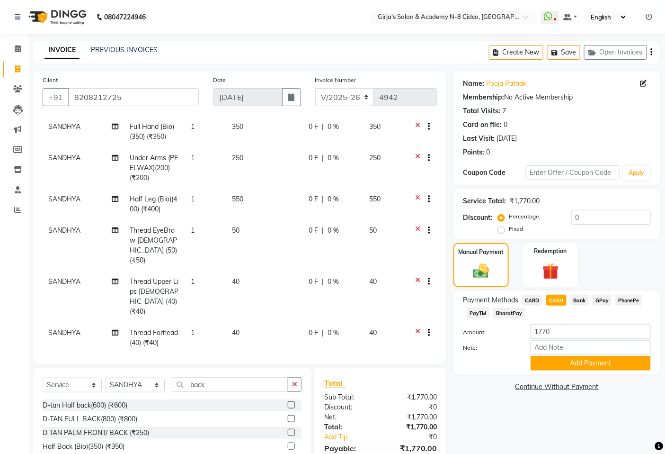
scroll to position [97, 0]
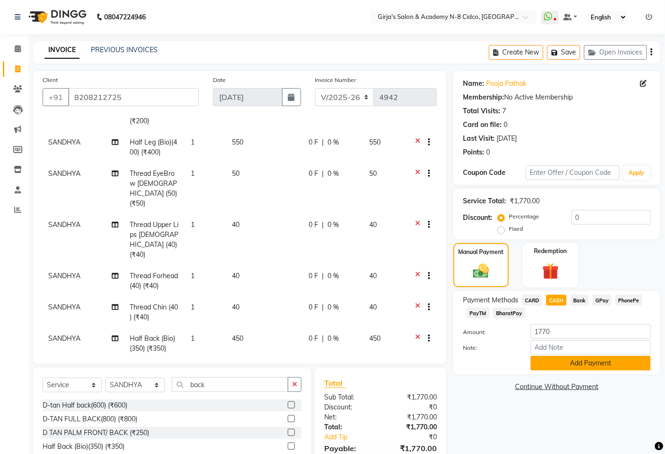
click at [595, 366] on button "Add Payment" at bounding box center [591, 363] width 120 height 15
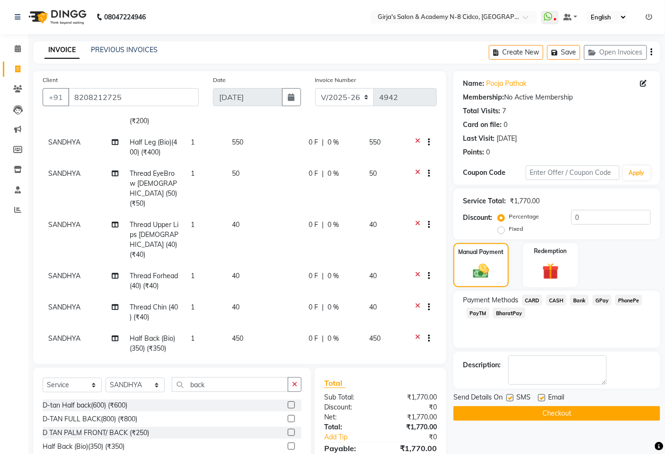
click at [588, 417] on button "Checkout" at bounding box center [557, 413] width 207 height 15
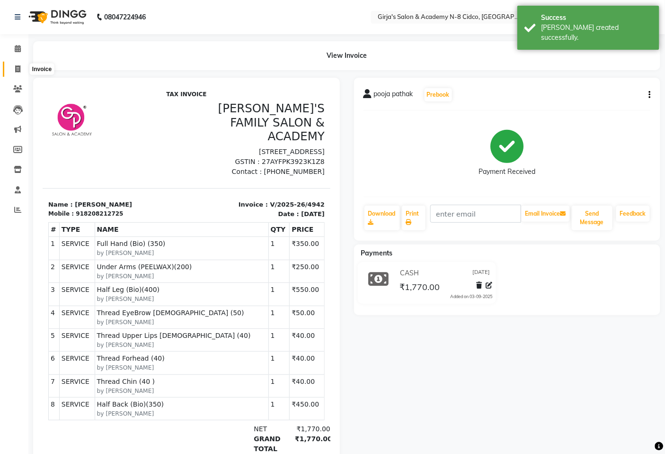
click at [22, 74] on span at bounding box center [17, 69] width 17 height 11
select select "service"
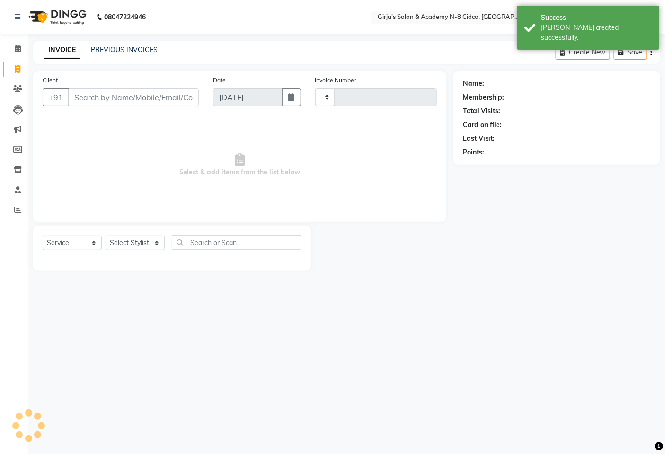
type input "4943"
select select "66"
click at [134, 54] on div "PREVIOUS INVOICES" at bounding box center [124, 50] width 67 height 10
click at [135, 54] on div "PREVIOUS INVOICES" at bounding box center [124, 50] width 67 height 10
click at [121, 50] on link "PREVIOUS INVOICES" at bounding box center [124, 49] width 67 height 9
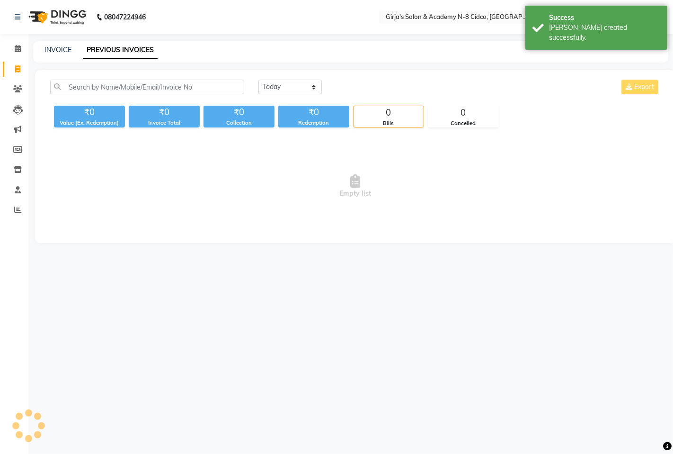
click at [121, 50] on link "PREVIOUS INVOICES" at bounding box center [120, 50] width 75 height 17
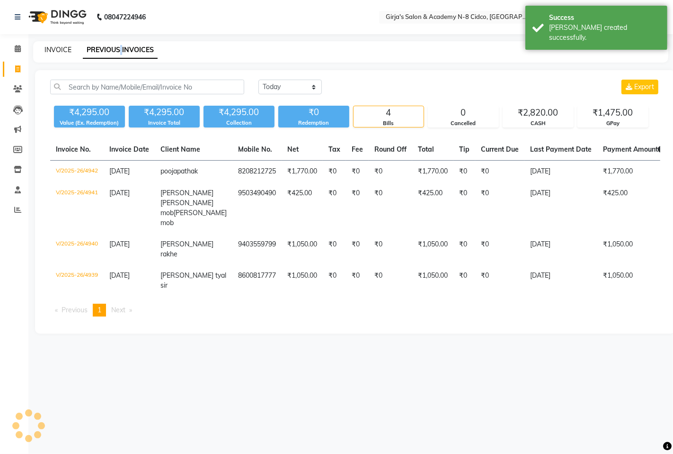
click at [63, 46] on link "INVOICE" at bounding box center [58, 49] width 27 height 9
select select "66"
select select "service"
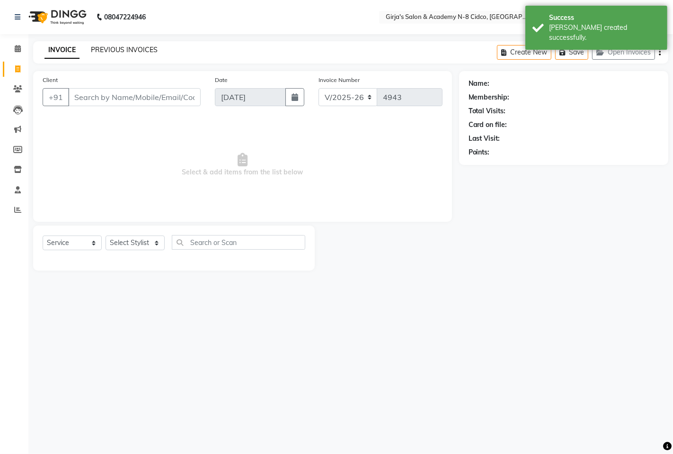
click at [141, 49] on link "PREVIOUS INVOICES" at bounding box center [124, 49] width 67 height 9
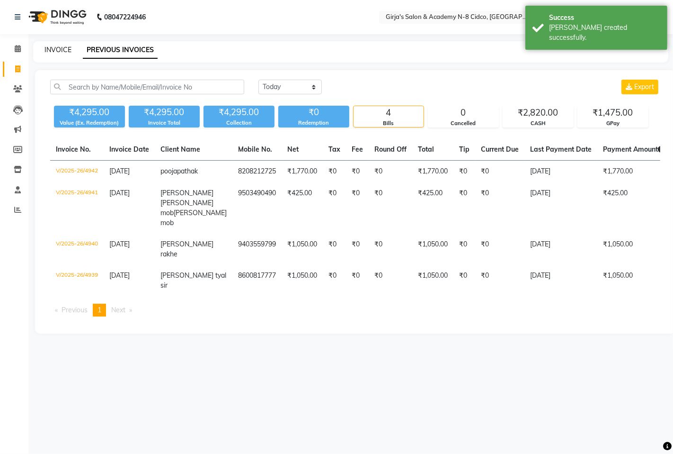
click at [50, 50] on link "INVOICE" at bounding box center [58, 49] width 27 height 9
select select "66"
select select "service"
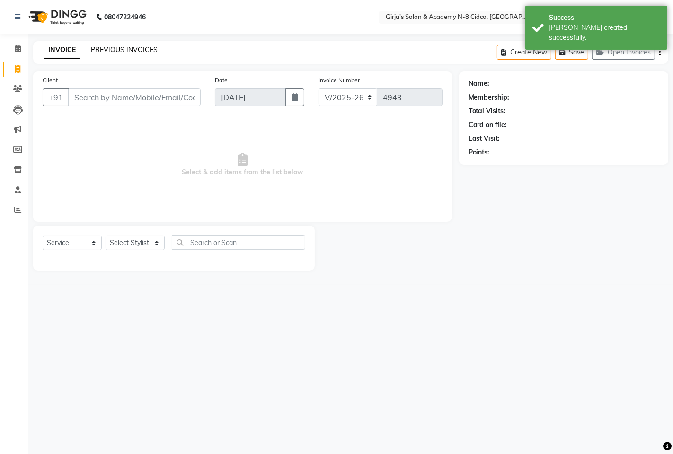
click at [131, 49] on link "PREVIOUS INVOICES" at bounding box center [124, 49] width 67 height 9
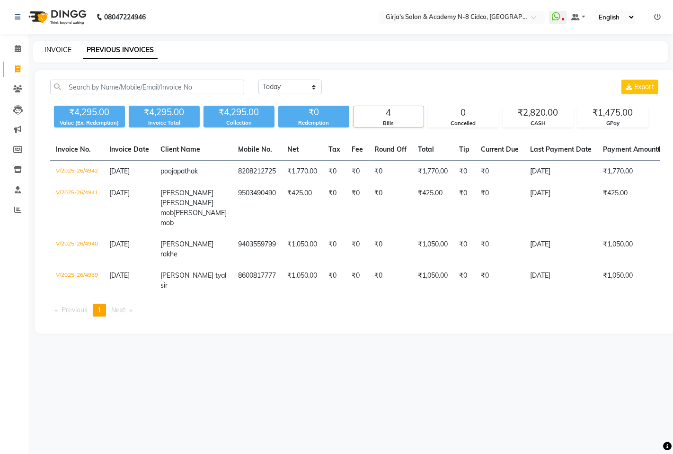
click at [63, 49] on link "INVOICE" at bounding box center [58, 49] width 27 height 9
select select "66"
select select "service"
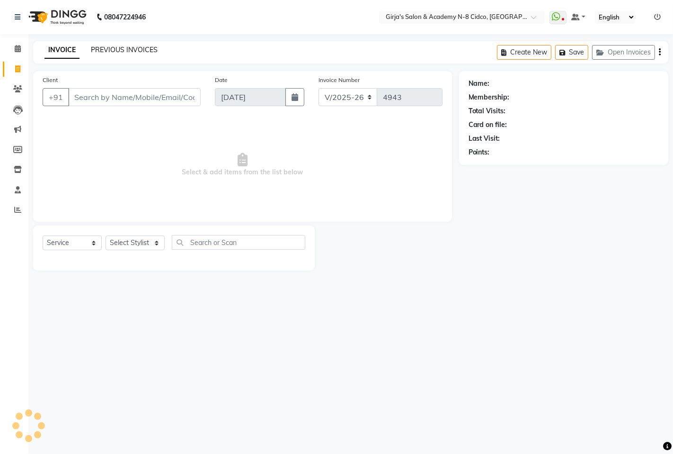
click at [131, 48] on link "PREVIOUS INVOICES" at bounding box center [124, 49] width 67 height 9
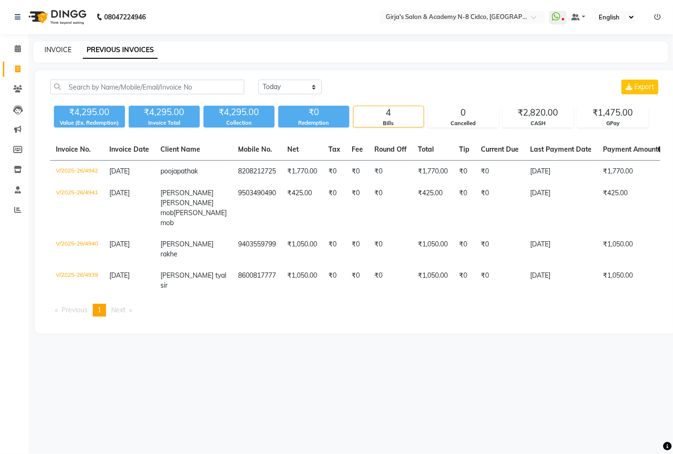
click at [65, 51] on link "INVOICE" at bounding box center [58, 49] width 27 height 9
select select "service"
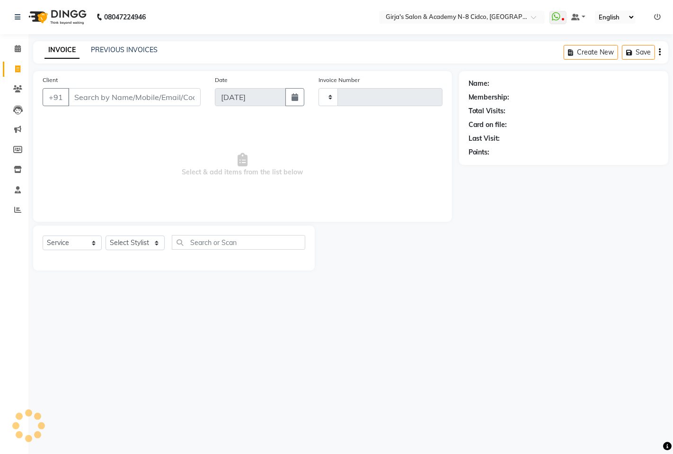
type input "4943"
select select "66"
click at [125, 55] on div "INVOICE PREVIOUS INVOICES" at bounding box center [101, 50] width 136 height 11
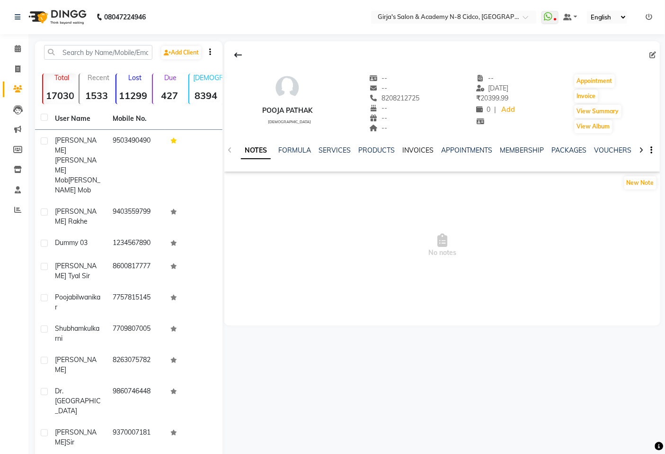
click at [404, 146] on link "INVOICES" at bounding box center [418, 150] width 31 height 9
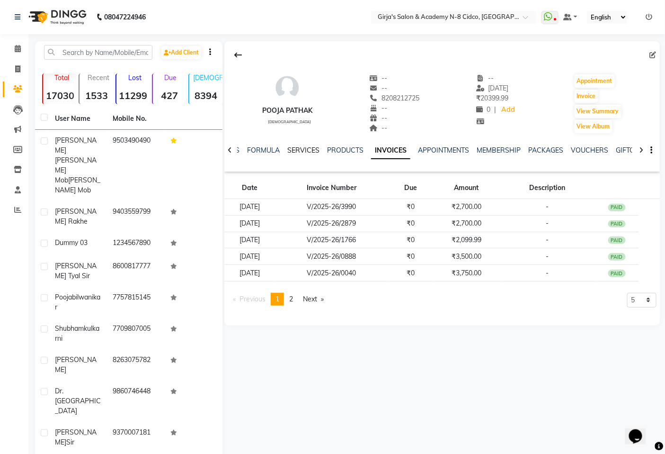
click at [302, 153] on link "SERVICES" at bounding box center [303, 150] width 32 height 9
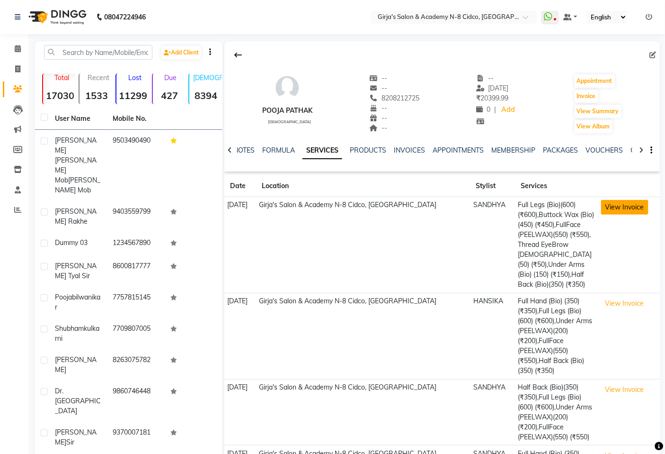
click at [614, 207] on button "View Invoice" at bounding box center [624, 207] width 47 height 15
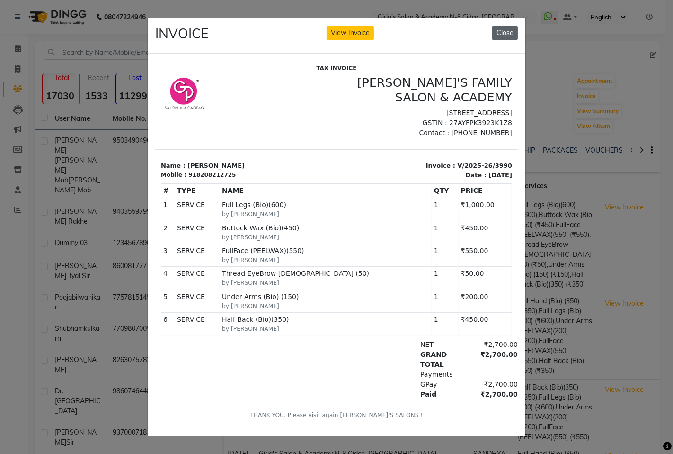
click at [513, 32] on button "Close" at bounding box center [505, 33] width 26 height 15
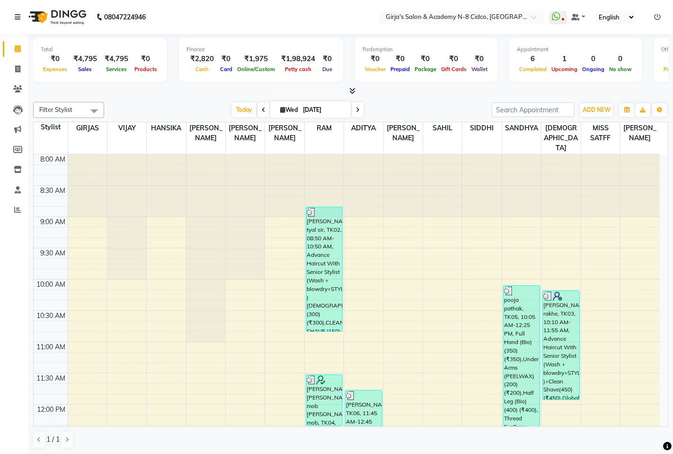
click at [340, 24] on nav "08047224946 Select Location × Girja's Salon & Academy N-8 Cidco, Aurangabad Wha…" at bounding box center [336, 17] width 673 height 34
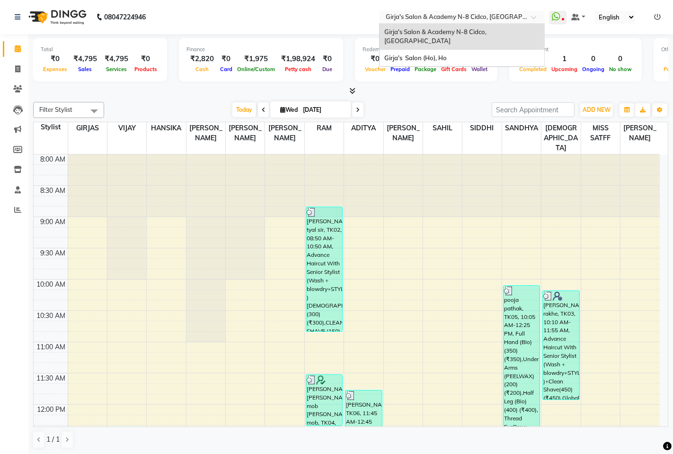
drag, startPoint x: 436, startPoint y: 13, endPoint x: 421, endPoint y: 45, distance: 35.2
click at [434, 16] on input "text" at bounding box center [452, 17] width 137 height 9
click at [420, 54] on span "Girja's Salon (Ho), Ho" at bounding box center [416, 58] width 63 height 8
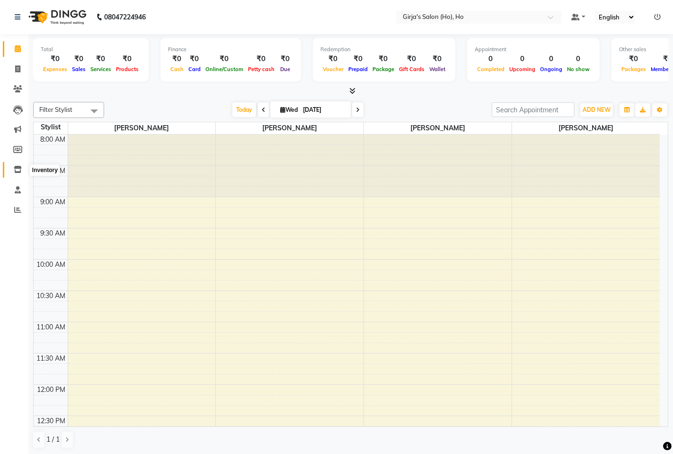
click at [24, 168] on li "Inventory" at bounding box center [14, 170] width 28 height 20
drag, startPoint x: 23, startPoint y: 169, endPoint x: 26, endPoint y: 155, distance: 13.6
click at [22, 169] on span at bounding box center [17, 169] width 17 height 11
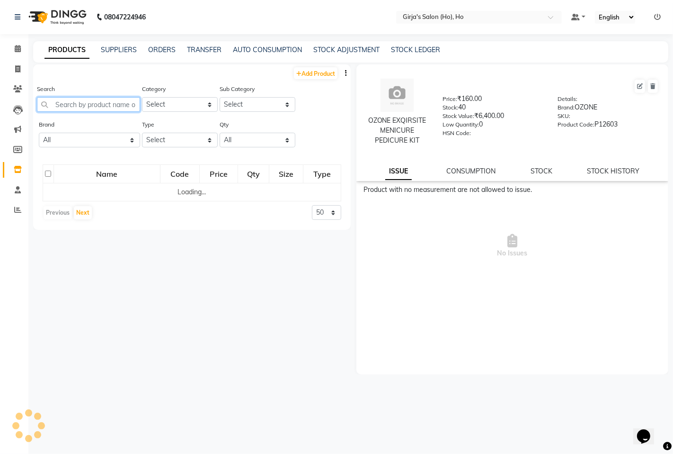
click at [82, 100] on input "text" at bounding box center [88, 104] width 103 height 15
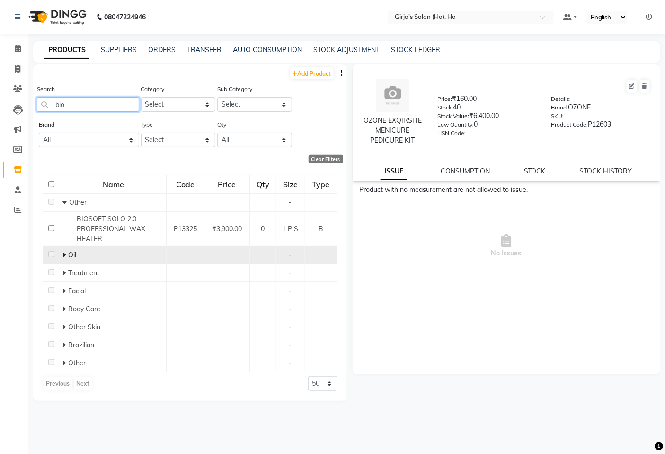
type input "bio"
click at [64, 256] on icon at bounding box center [64, 254] width 3 height 7
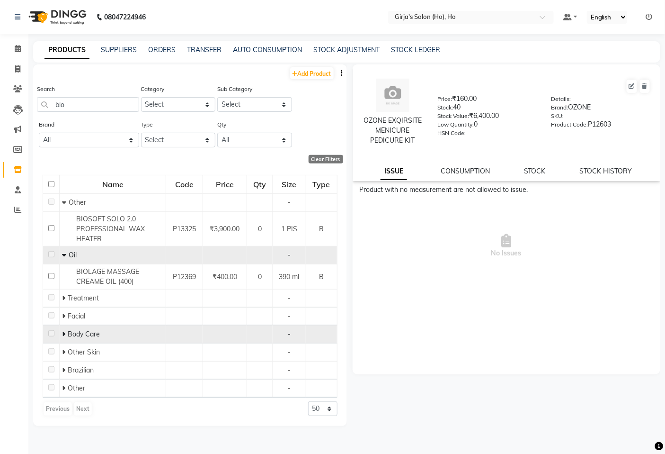
click at [64, 337] on icon at bounding box center [63, 334] width 3 height 7
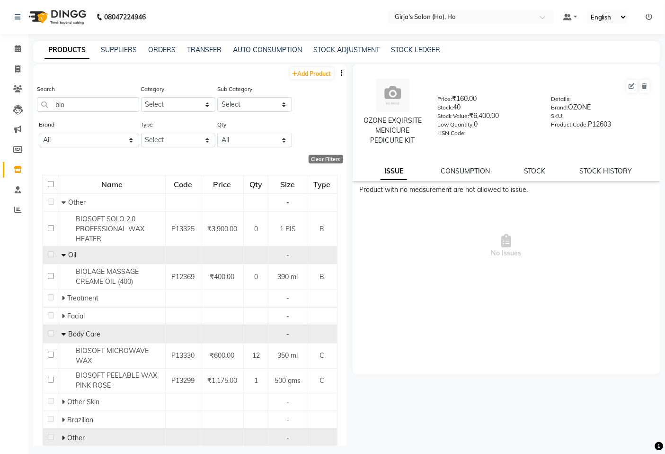
click at [64, 438] on span at bounding box center [65, 437] width 6 height 9
click at [64, 438] on icon at bounding box center [64, 437] width 4 height 7
click at [64, 438] on span at bounding box center [65, 437] width 6 height 9
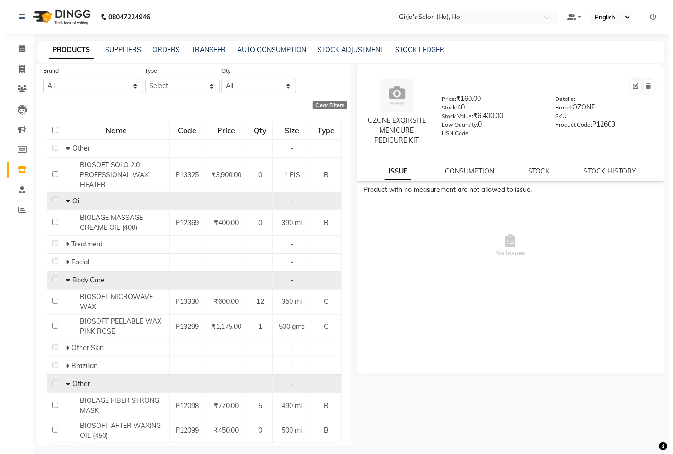
scroll to position [53, 0]
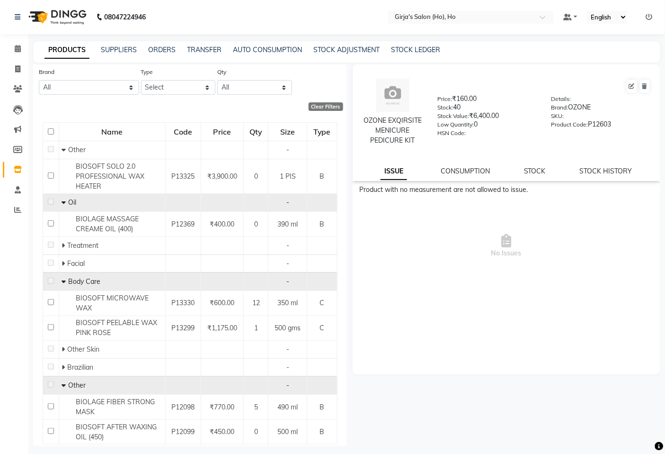
click at [408, 334] on div "Product with no measurement are not allowed to issue. No Issues" at bounding box center [507, 279] width 308 height 189
click at [170, 50] on link "ORDERS" at bounding box center [161, 49] width 27 height 9
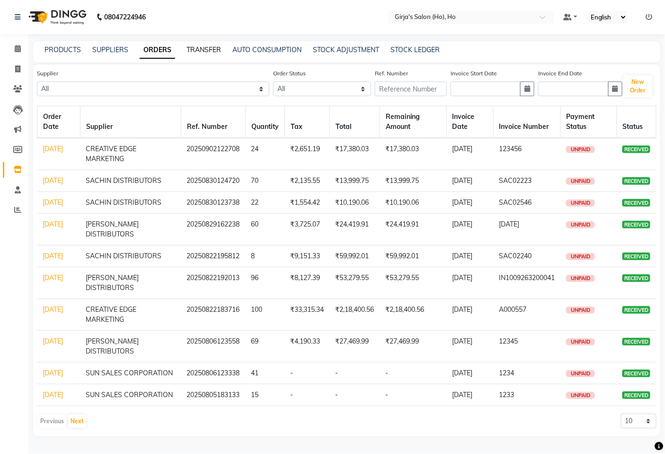
click at [207, 45] on link "TRANSFER" at bounding box center [204, 49] width 35 height 9
select select "sender"
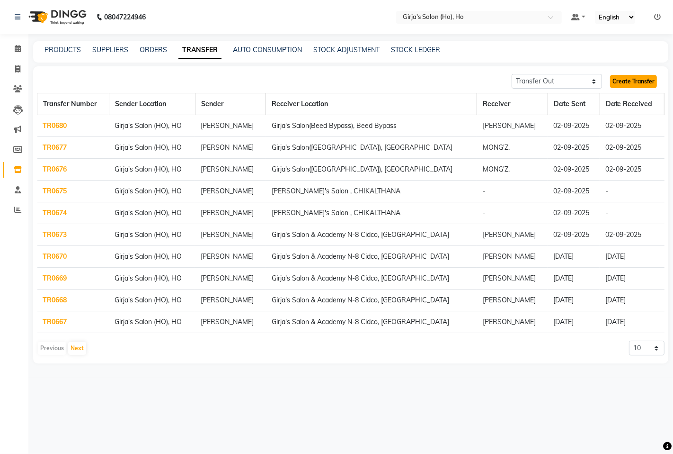
click at [625, 81] on link "Create Transfer" at bounding box center [633, 81] width 47 height 13
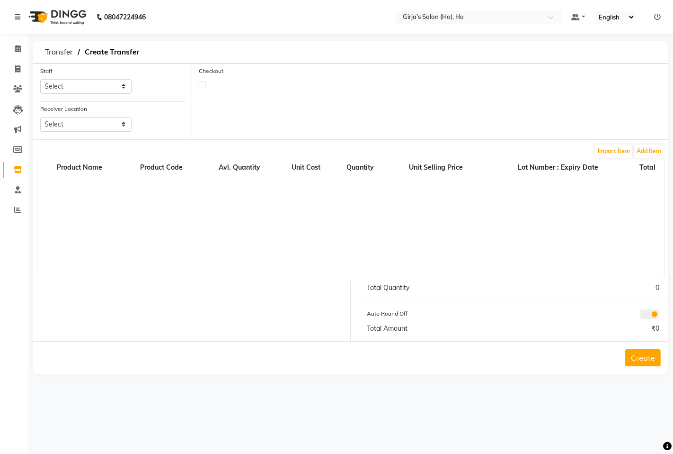
click at [8, 170] on link "Inventory" at bounding box center [14, 170] width 23 height 16
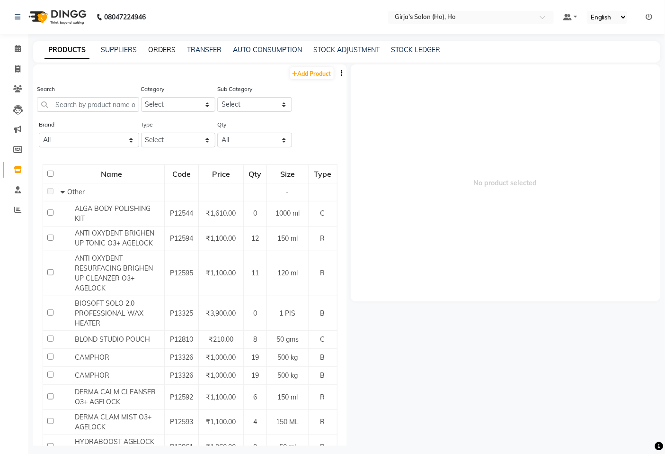
click at [159, 46] on link "ORDERS" at bounding box center [161, 49] width 27 height 9
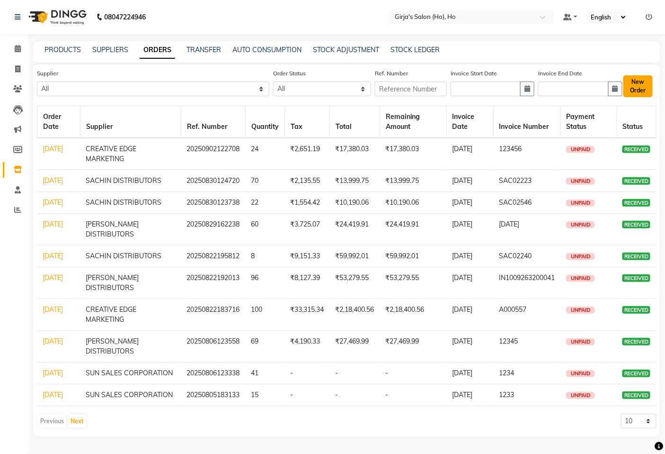
click at [649, 81] on button "New Order" at bounding box center [638, 86] width 29 height 22
select select "true"
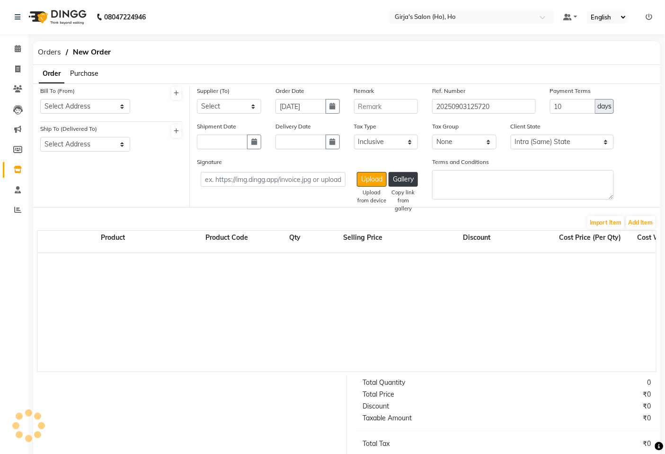
select select "1635"
click at [93, 69] on span "Purchase" at bounding box center [84, 73] width 28 height 9
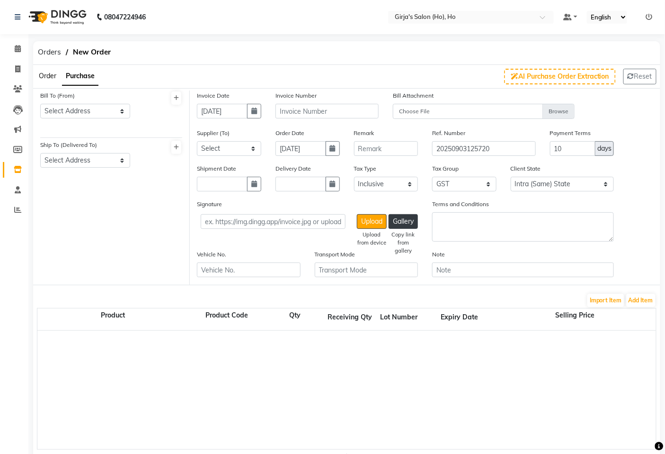
click at [92, 80] on span "Purchase" at bounding box center [80, 76] width 29 height 9
click at [96, 110] on select "Select Address CIDCO N-8 M K EXIM INDIA LIMITED" at bounding box center [85, 111] width 90 height 15
select select "465"
click at [40, 104] on select "Select Address CIDCO N-8 M K EXIM INDIA LIMITED" at bounding box center [85, 111] width 90 height 15
click at [111, 170] on div "Ship To (Delivered To) Select Address CIDCO N-8" at bounding box center [85, 158] width 104 height 36
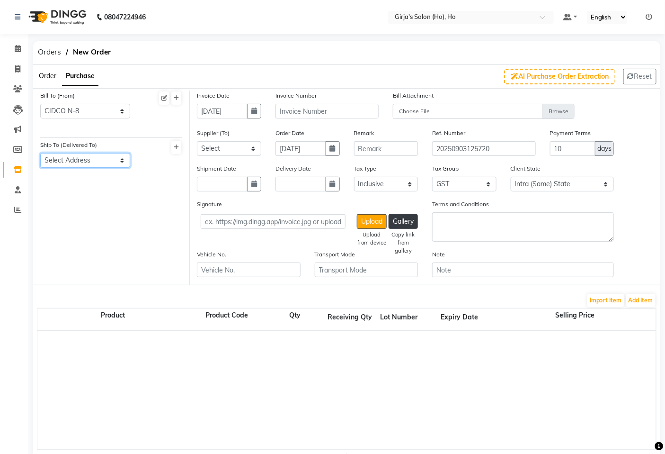
click at [109, 162] on select "Select Address CIDCO N-8" at bounding box center [85, 160] width 90 height 15
select select "466"
click at [40, 153] on select "Select Address CIDCO N-8" at bounding box center [85, 160] width 90 height 15
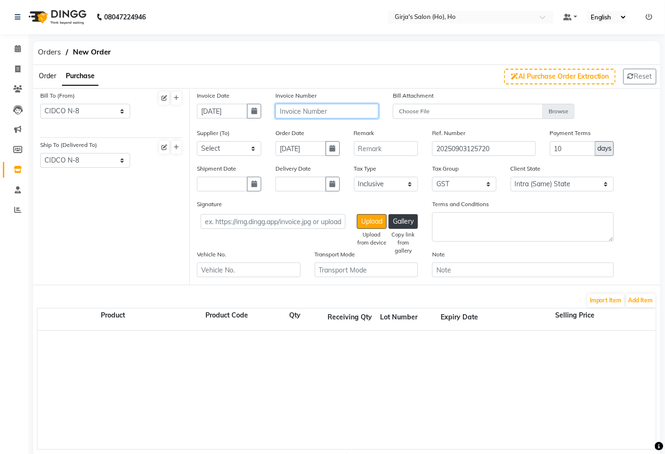
click at [303, 104] on input "text" at bounding box center [327, 111] width 103 height 15
type input "s"
type input "SAC02590"
click at [233, 143] on select "Select MAPAEX TREADELINK PRIVATE LIMITED ANIL MARKETING SACHIN DISTRIBUTORS CRE…" at bounding box center [229, 148] width 64 height 15
select select "1091"
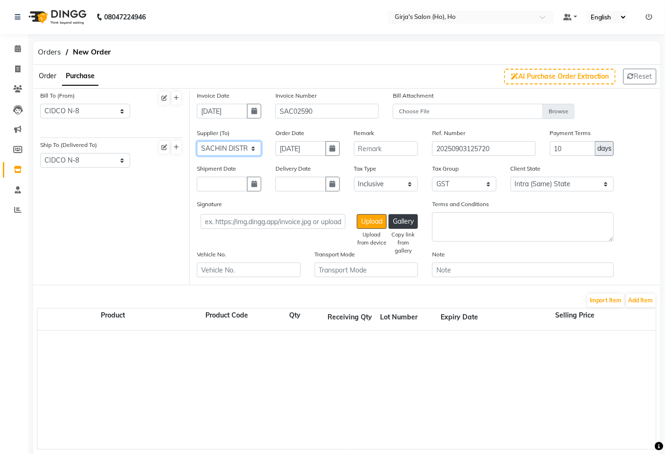
click at [197, 141] on select "Select MAPAEX TREADELINK PRIVATE LIMITED ANIL MARKETING SACHIN DISTRIBUTORS CRE…" at bounding box center [229, 148] width 64 height 15
click at [249, 188] on button "button" at bounding box center [254, 184] width 14 height 15
select select "9"
select select "2025"
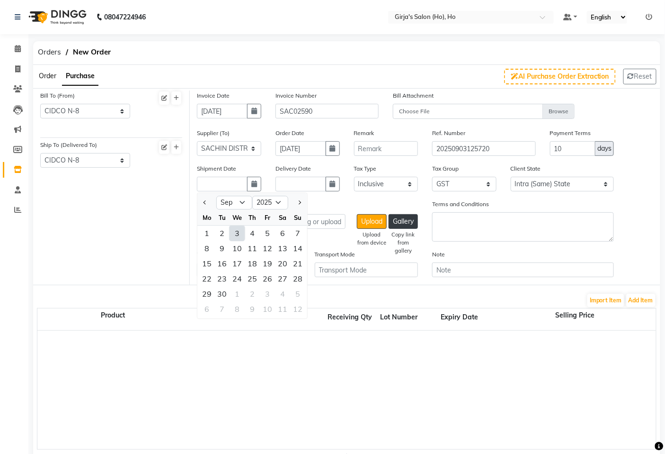
drag, startPoint x: 234, startPoint y: 233, endPoint x: 290, endPoint y: 199, distance: 64.8
click at [234, 233] on div "3" at bounding box center [237, 233] width 15 height 15
type input "[DATE]"
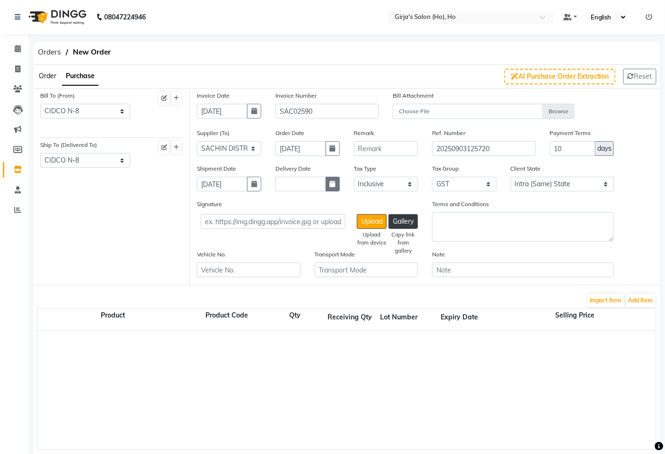
click at [338, 186] on button "button" at bounding box center [333, 184] width 14 height 15
select select "9"
select select "2025"
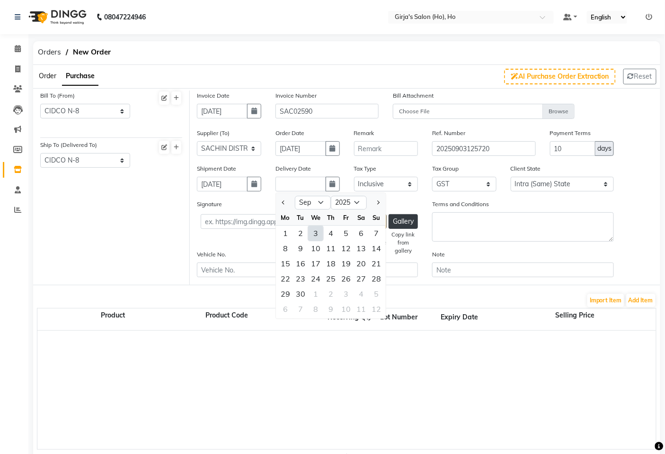
click at [315, 228] on div "3" at bounding box center [315, 233] width 15 height 15
type input "[DATE]"
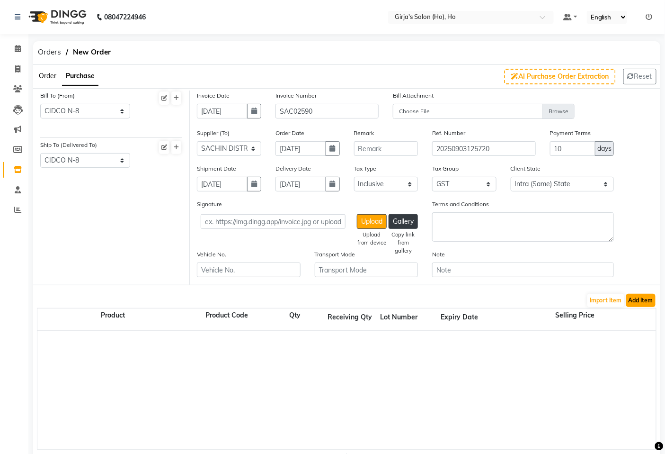
click at [639, 305] on button "Add Item" at bounding box center [640, 300] width 29 height 13
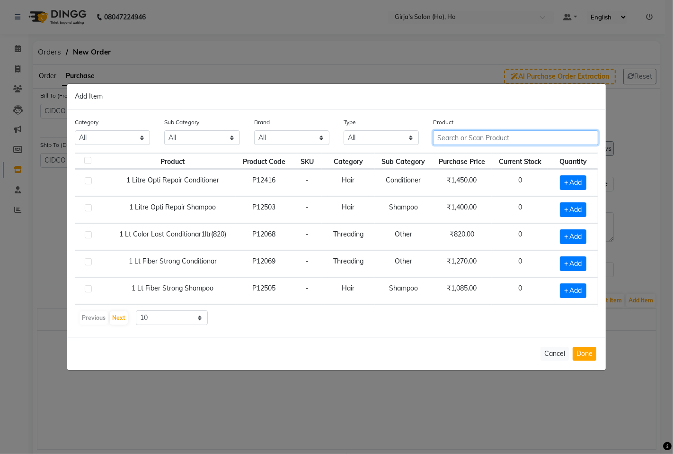
click at [474, 136] on input "text" at bounding box center [515, 137] width 165 height 15
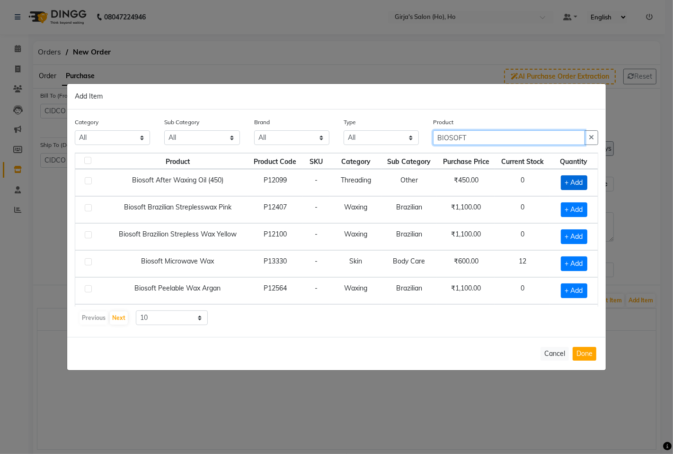
type input "BIOSOFT"
click at [567, 180] on span "+ Add" at bounding box center [574, 182] width 27 height 15
checkbox input "true"
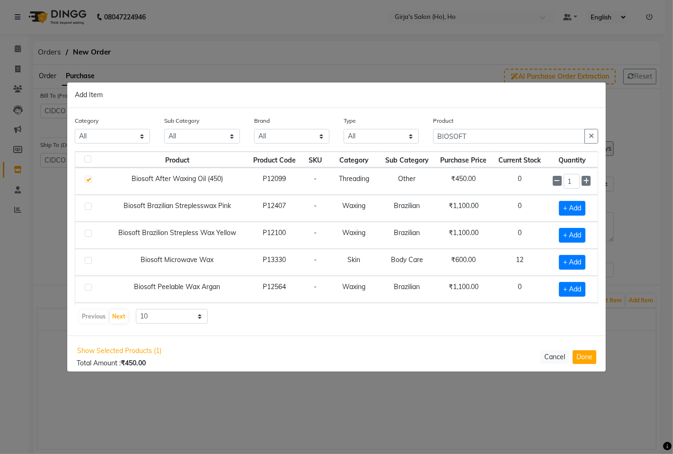
click at [567, 180] on input "1" at bounding box center [572, 181] width 17 height 15
type input "10"
click at [590, 366] on div "Show Selected Products (1) Total Amount : ₹4,500.00 Cancel Done" at bounding box center [336, 355] width 539 height 41
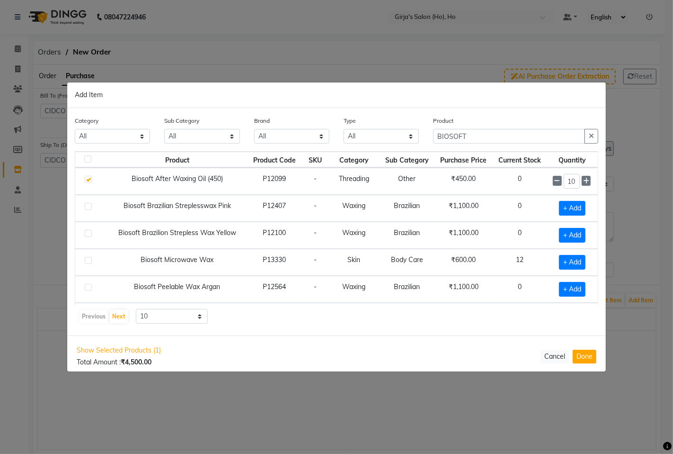
drag, startPoint x: 586, startPoint y: 358, endPoint x: 439, endPoint y: 287, distance: 163.7
click at [586, 358] on button "Done" at bounding box center [585, 356] width 24 height 14
select select "1635"
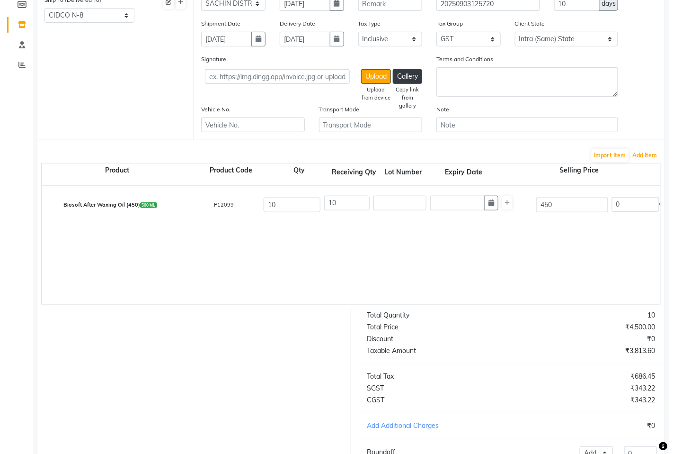
scroll to position [158, 0]
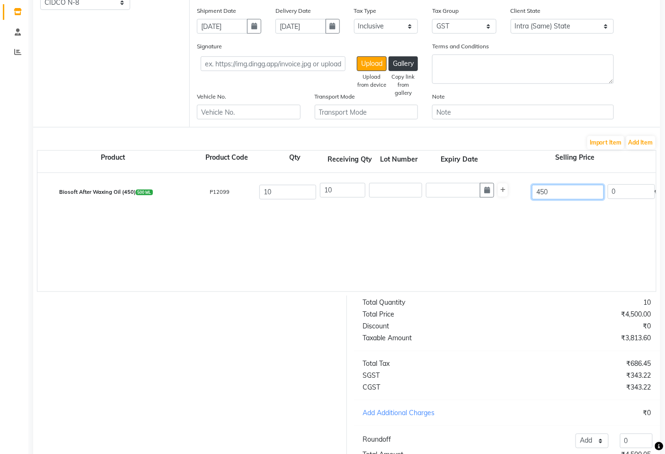
click at [561, 188] on input "450" at bounding box center [568, 192] width 72 height 15
type input "750"
type input "40"
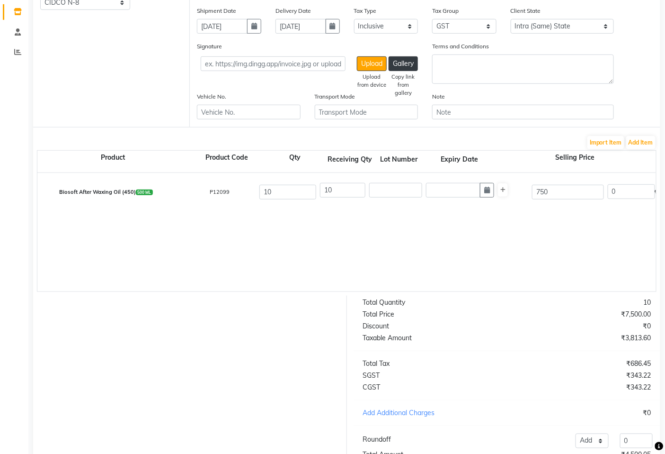
type input "300"
click at [536, 237] on div "Biosoft After Waxing Oil (450) 500 ML P12099 10 10 750 40 % | 300 F 450 381.36 …" at bounding box center [656, 232] width 1238 height 118
click at [655, 140] on button "Add Item" at bounding box center [640, 142] width 29 height 13
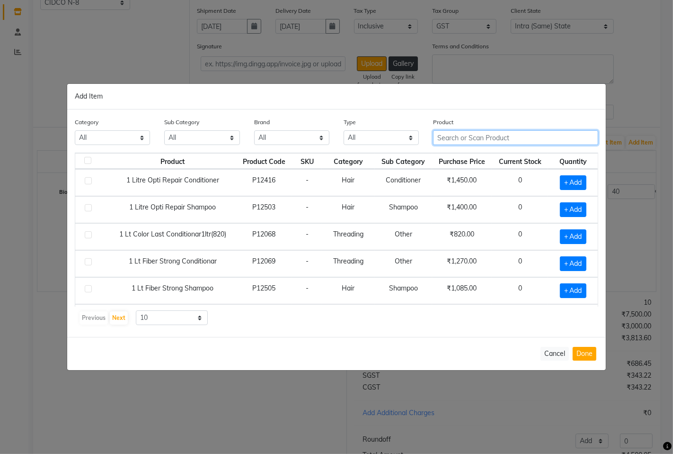
click at [466, 141] on input "text" at bounding box center [515, 137] width 165 height 15
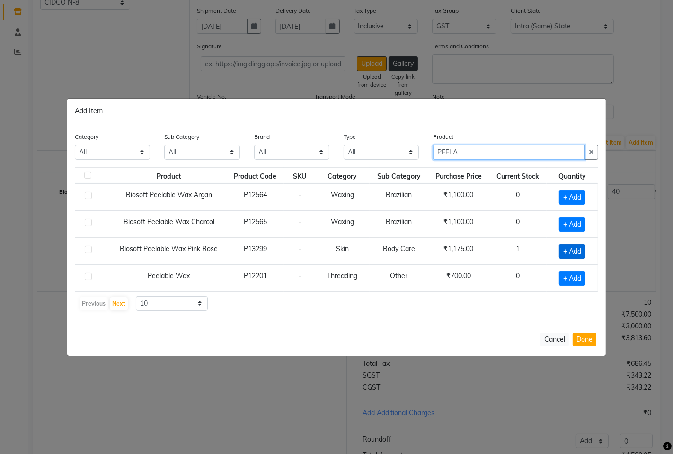
type input "PEELA"
click at [572, 247] on span "+ Add" at bounding box center [572, 251] width 27 height 15
checkbox input "true"
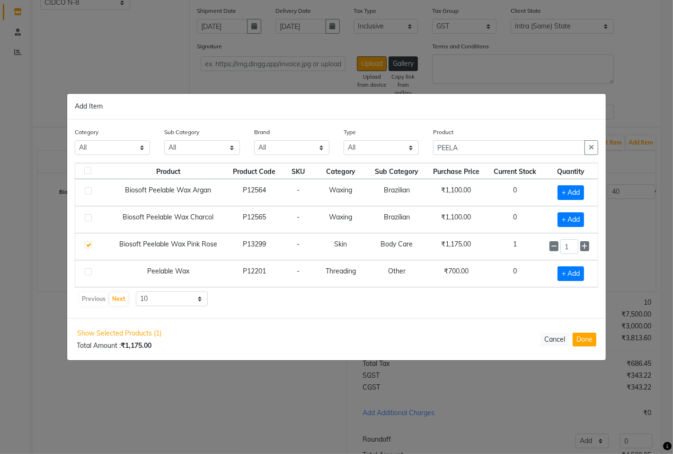
click at [571, 247] on input "1" at bounding box center [570, 246] width 18 height 15
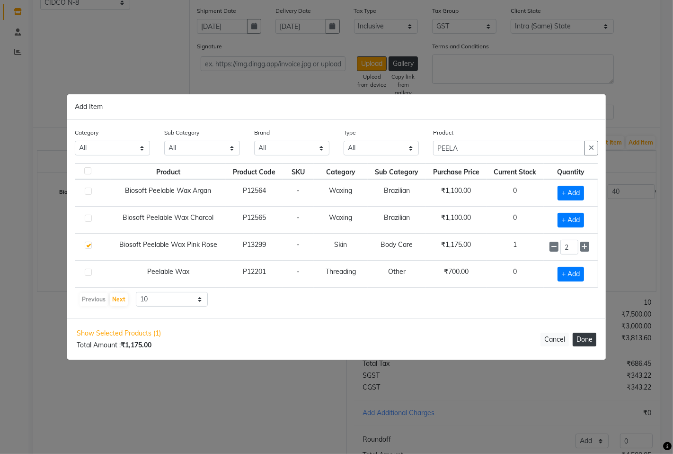
type input "2"
click at [588, 337] on button "Done" at bounding box center [585, 339] width 24 height 14
select select "1635"
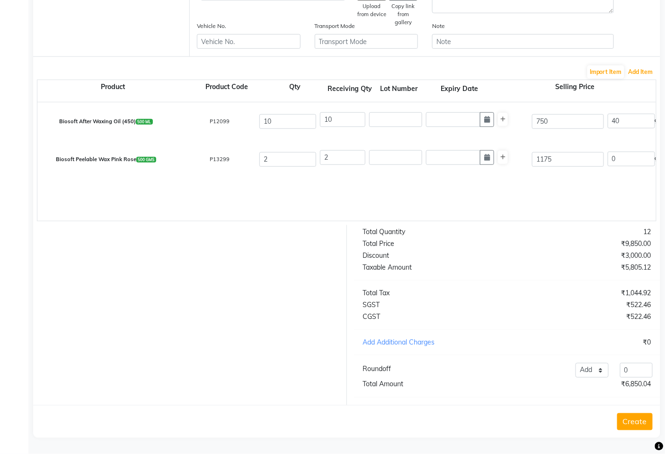
scroll to position [236, 0]
click at [630, 418] on button "Create" at bounding box center [635, 421] width 36 height 17
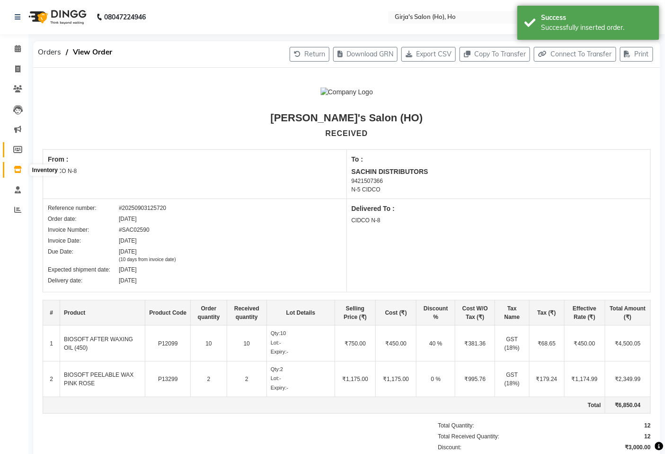
drag, startPoint x: 19, startPoint y: 167, endPoint x: 23, endPoint y: 153, distance: 13.7
click at [18, 166] on span at bounding box center [17, 169] width 17 height 11
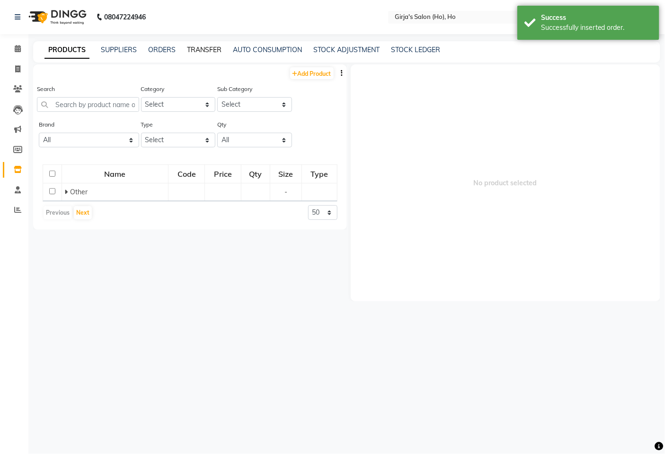
click at [210, 49] on link "TRANSFER" at bounding box center [204, 49] width 35 height 9
select select "sender"
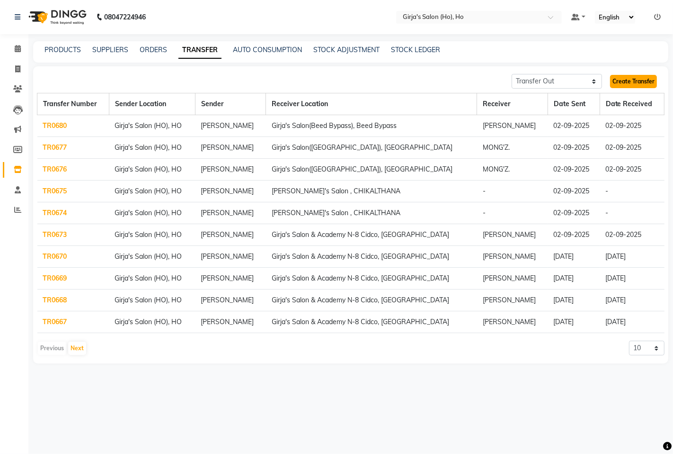
click at [641, 79] on link "Create Transfer" at bounding box center [633, 81] width 47 height 13
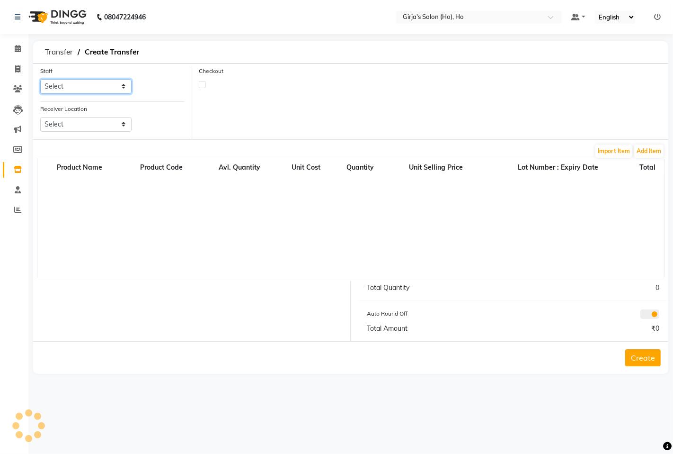
click at [77, 91] on select "Select" at bounding box center [85, 86] width 91 height 15
select select "61791"
click at [40, 79] on select "Select ANIKET GIRJA KSHIRSAGAR MONA pavan" at bounding box center [85, 86] width 91 height 15
click at [82, 126] on select "Select Girja's Salon & Academy N-8 Cidco, Aurangabad Girja's Salon (Hadapsar), …" at bounding box center [85, 124] width 91 height 15
select select "354"
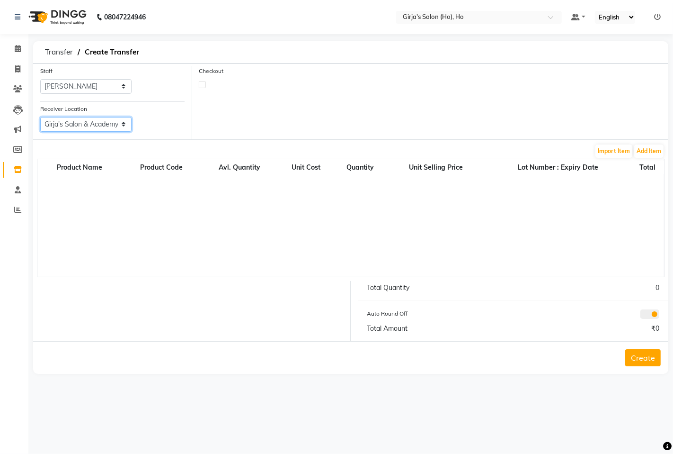
click at [40, 117] on select "Select Girja's Salon & Academy N-8 Cidco, Aurangabad Girja's Salon (Hadapsar), …" at bounding box center [85, 124] width 91 height 15
click at [201, 88] on div "Checkout" at bounding box center [430, 102] width 477 height 73
click at [205, 84] on label at bounding box center [202, 84] width 7 height 7
click at [205, 84] on input "checkbox" at bounding box center [202, 84] width 6 height 6
checkbox input "true"
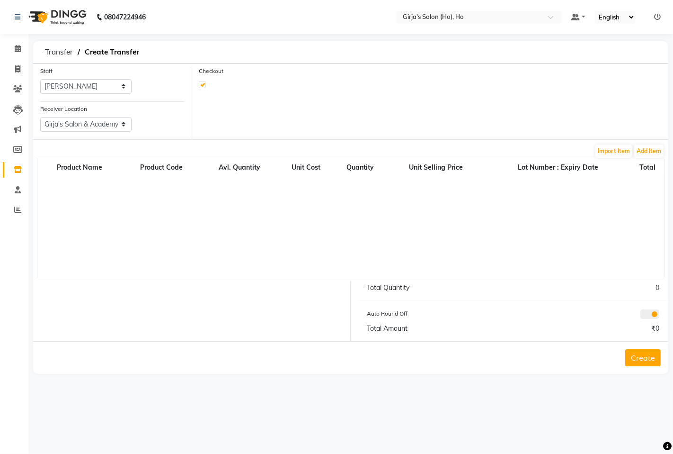
select select "true"
select select "1635"
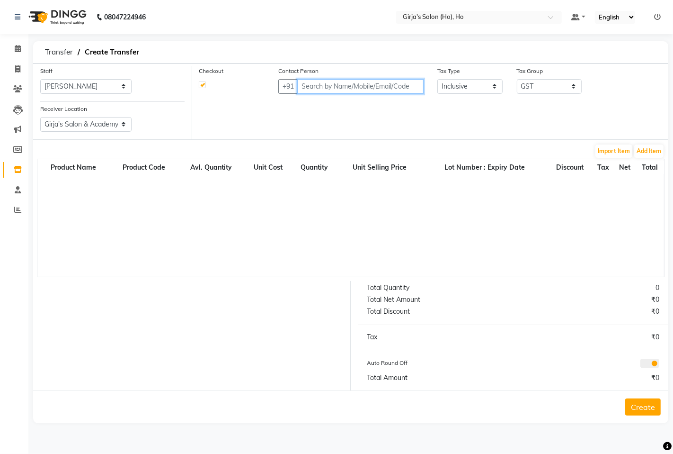
click at [344, 85] on input "text" at bounding box center [360, 86] width 126 height 15
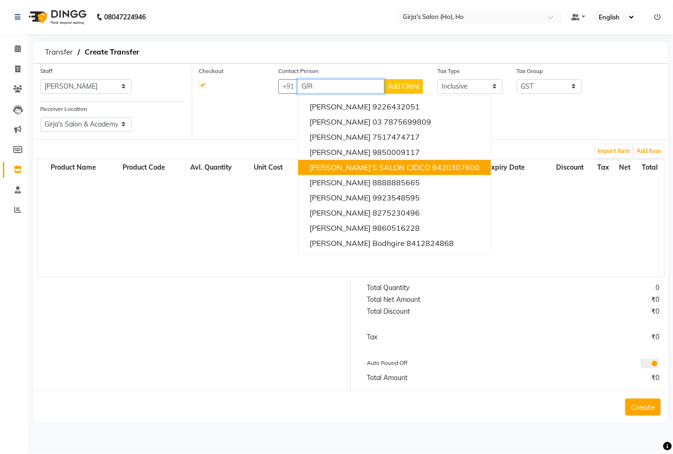
drag, startPoint x: 425, startPoint y: 167, endPoint x: 362, endPoint y: 139, distance: 68.9
click at [432, 166] on ngb-highlight "9420307600" at bounding box center [455, 166] width 47 height 9
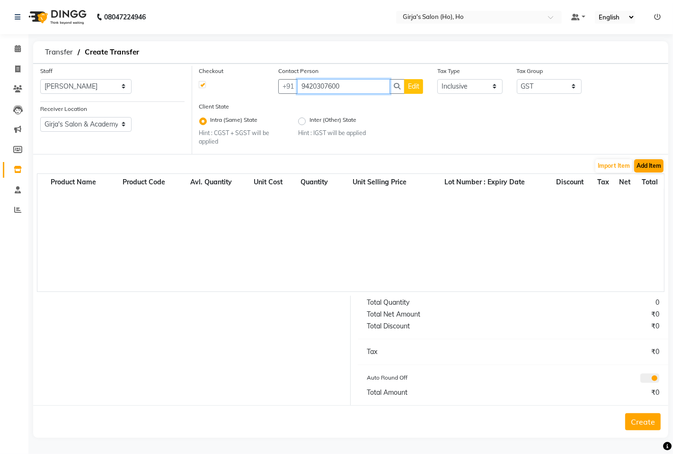
type input "9420307600"
click at [658, 168] on button "Add Item" at bounding box center [649, 165] width 29 height 13
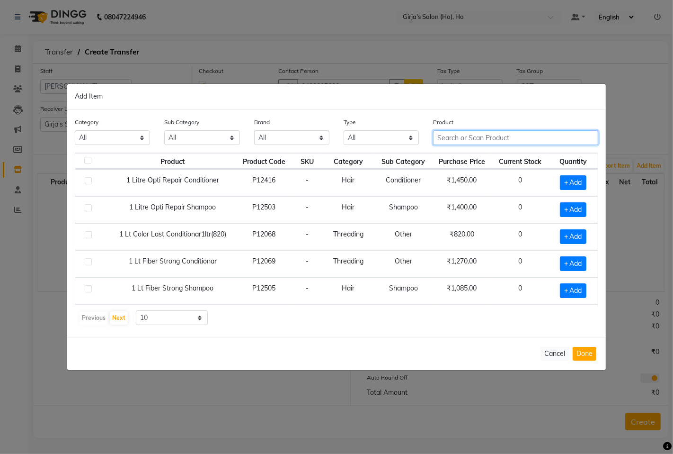
click at [468, 134] on input "text" at bounding box center [515, 137] width 165 height 15
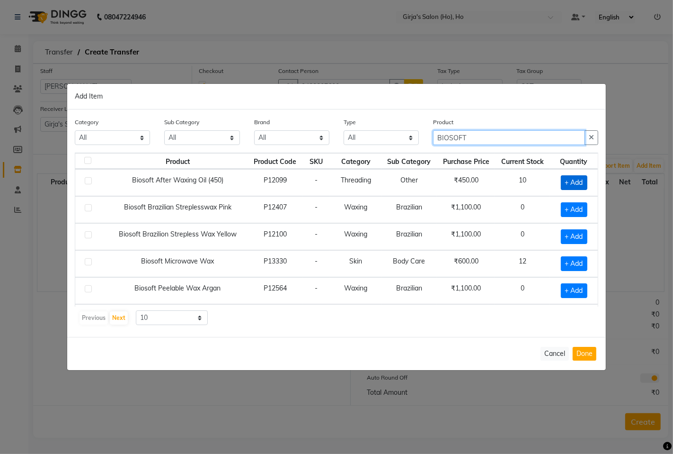
type input "BIOSOFT"
click at [565, 182] on span "+ Add" at bounding box center [574, 182] width 27 height 15
checkbox input "true"
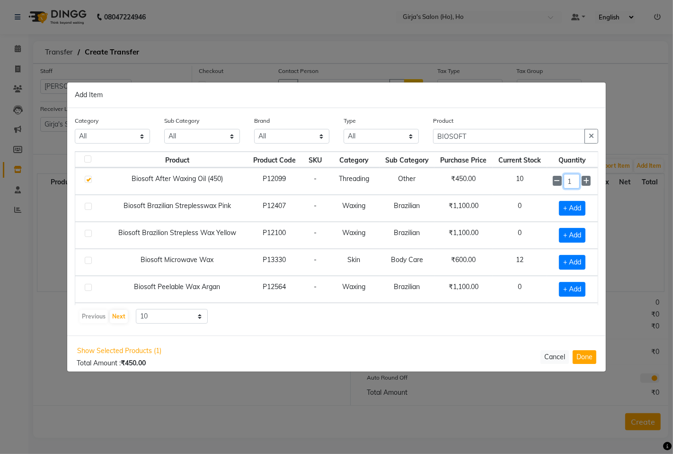
click at [565, 182] on input "1" at bounding box center [572, 181] width 17 height 15
click at [590, 357] on button "Done" at bounding box center [585, 356] width 24 height 14
select select "1635"
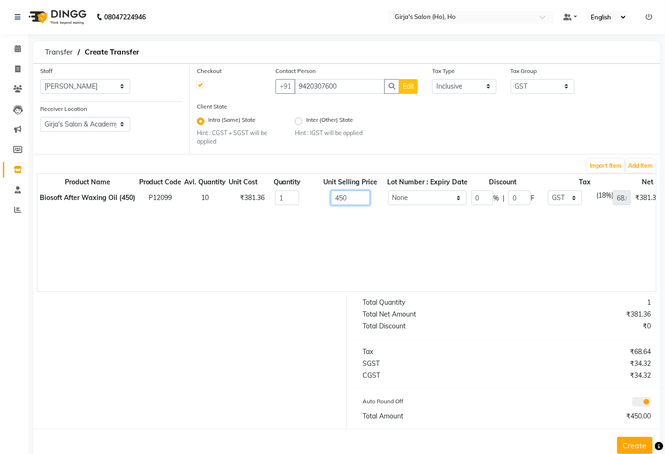
click at [353, 197] on input "450" at bounding box center [350, 197] width 39 height 15
type input "750"
type input "114.41"
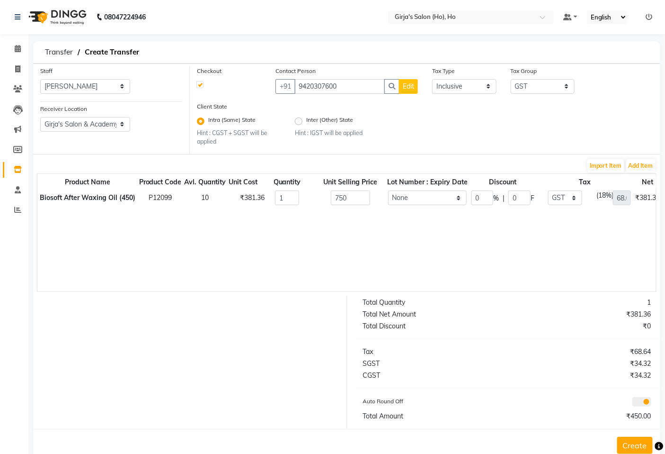
type input "750"
click at [402, 226] on div "Product Name Product Code Avl. Quantity Unit Cost Quantity Unit Selling Price L…" at bounding box center [347, 232] width 620 height 118
click at [634, 168] on button "Add Item" at bounding box center [640, 165] width 29 height 13
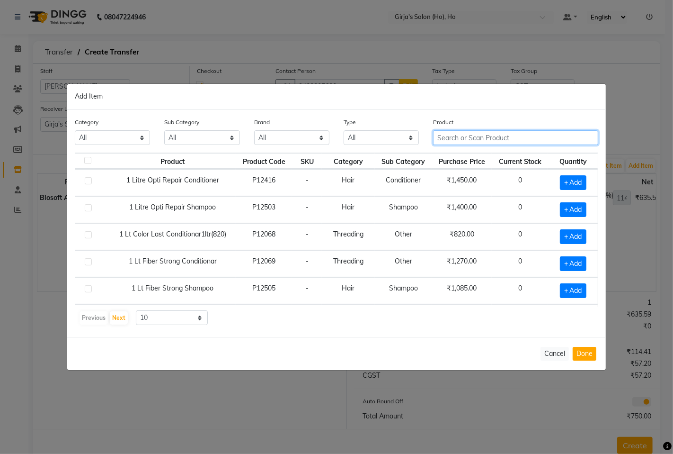
click at [464, 138] on input "text" at bounding box center [515, 137] width 165 height 15
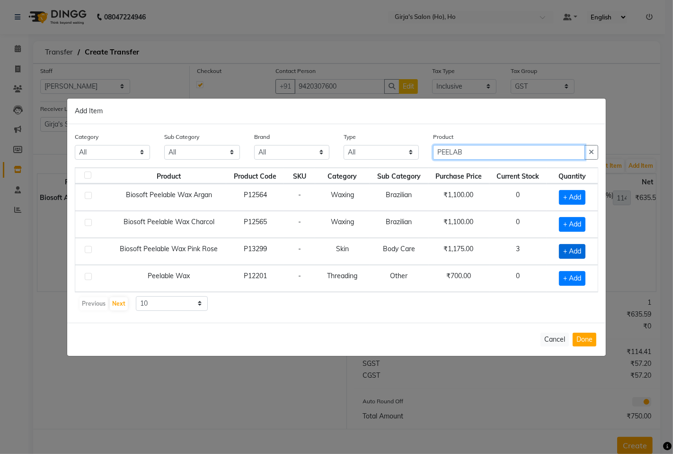
type input "PEELAB"
click at [570, 249] on span "+ Add" at bounding box center [572, 251] width 27 height 15
checkbox input "true"
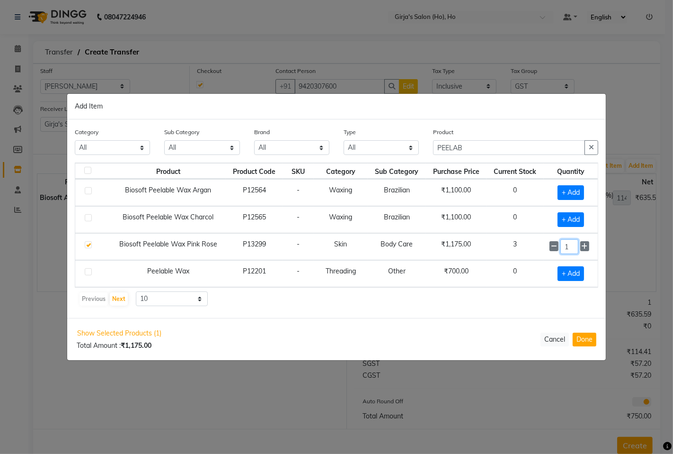
click at [570, 249] on input "1" at bounding box center [570, 246] width 18 height 15
drag, startPoint x: 593, startPoint y: 339, endPoint x: 560, endPoint y: 304, distance: 48.6
click at [594, 339] on button "Done" at bounding box center [585, 339] width 24 height 14
select select "1635"
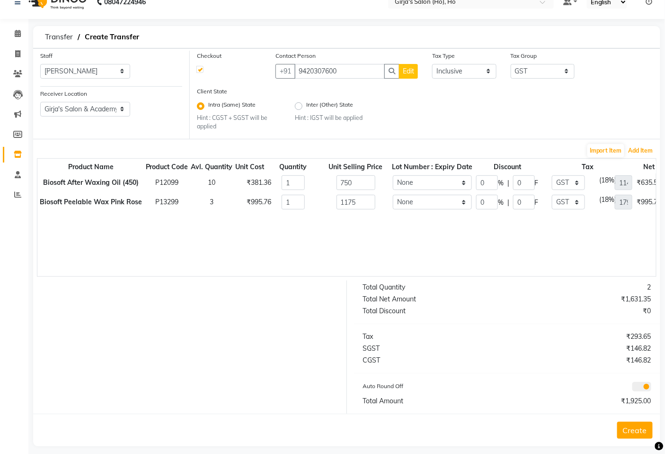
scroll to position [24, 0]
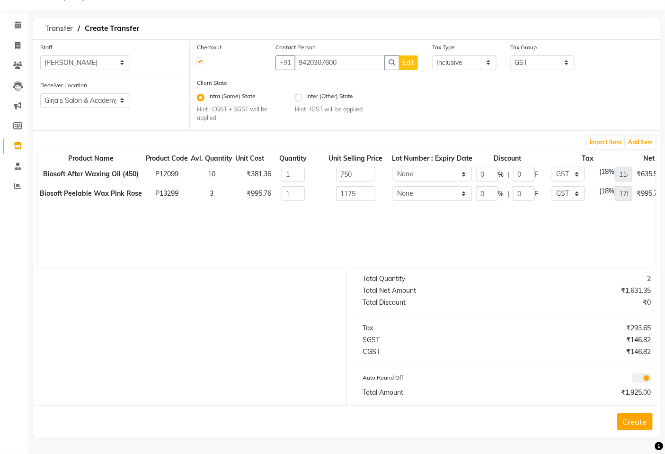
click at [626, 419] on button "Create" at bounding box center [635, 421] width 36 height 17
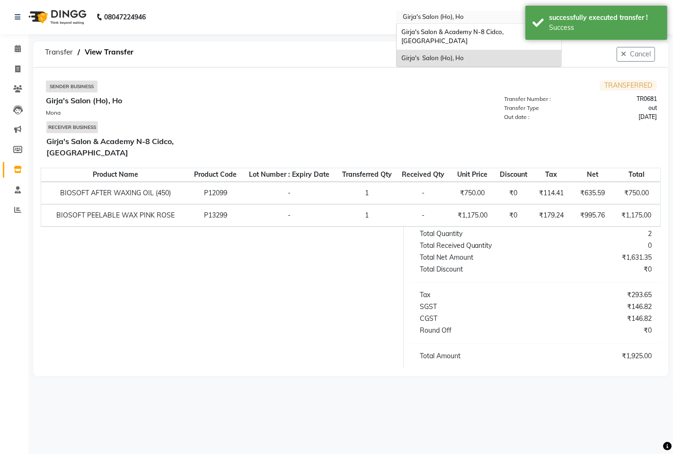
click at [413, 21] on input "text" at bounding box center [469, 17] width 137 height 9
click at [424, 34] on span "Girja's Salon & Academy N-8 Cidco, [GEOGRAPHIC_DATA]" at bounding box center [454, 36] width 104 height 17
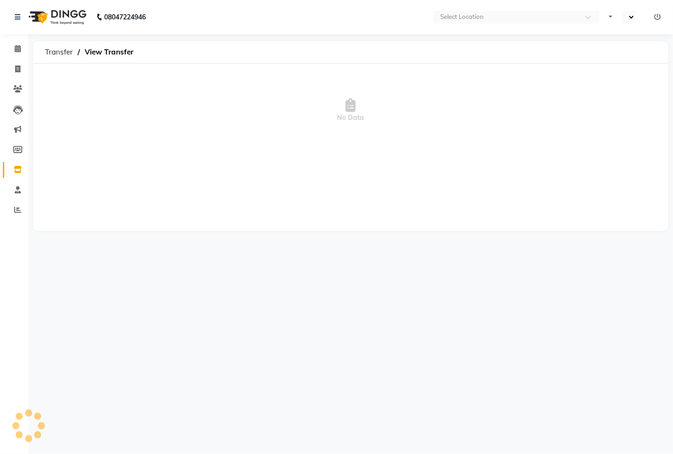
select select "en"
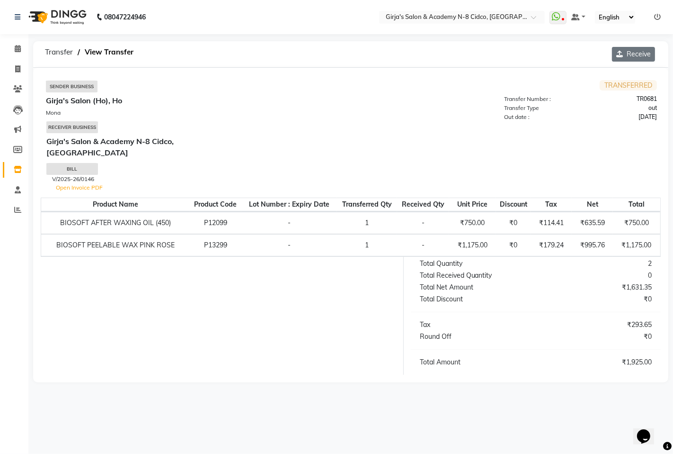
click at [629, 55] on button "Receive" at bounding box center [633, 54] width 43 height 15
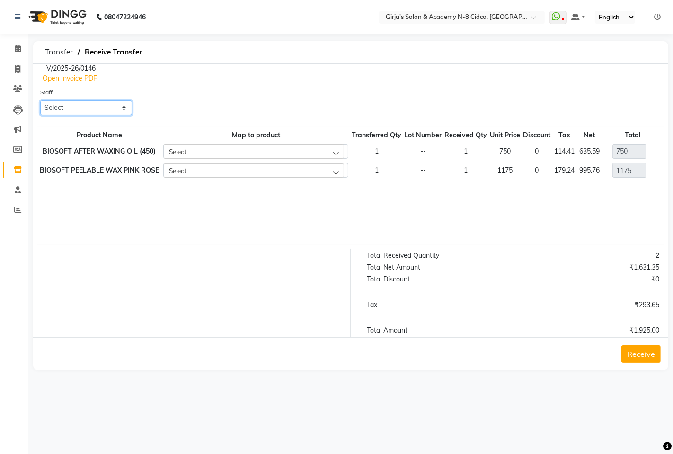
click at [116, 111] on select "Select ADITYA [PERSON_NAME] BEAUTY M GIRJAS [PERSON_NAME] MISS SATFF [PERSON_NA…" at bounding box center [86, 107] width 92 height 15
select select "54256"
click at [40, 100] on select "Select ADITYA [PERSON_NAME] BEAUTY M GIRJAS [PERSON_NAME] MISS SATFF [PERSON_NA…" at bounding box center [86, 107] width 92 height 15
click at [655, 349] on button "Receive" at bounding box center [641, 353] width 39 height 17
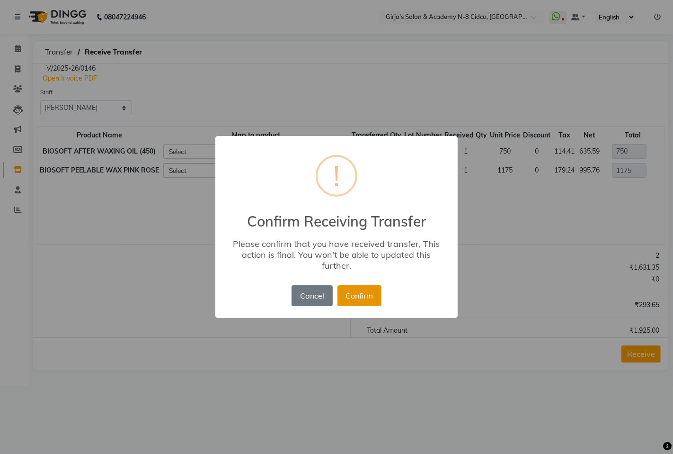
click at [361, 296] on button "Confirm" at bounding box center [360, 295] width 44 height 21
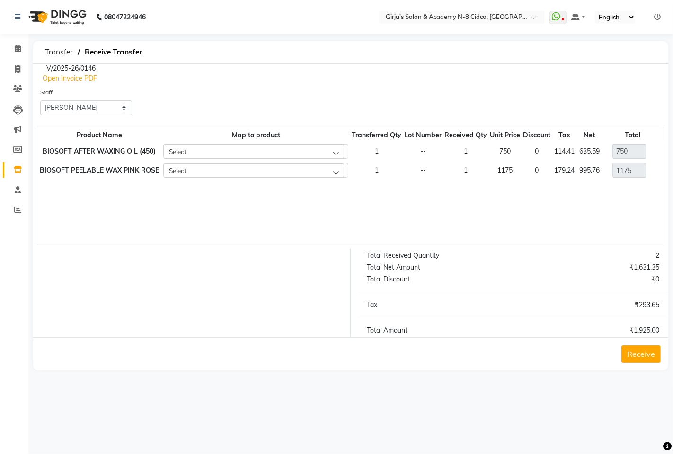
click at [7, 170] on link "Inventory" at bounding box center [14, 170] width 23 height 16
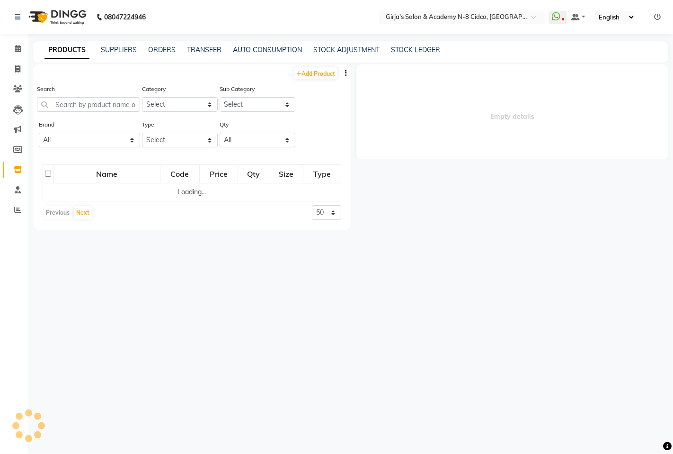
click at [8, 170] on link "Inventory" at bounding box center [14, 170] width 23 height 16
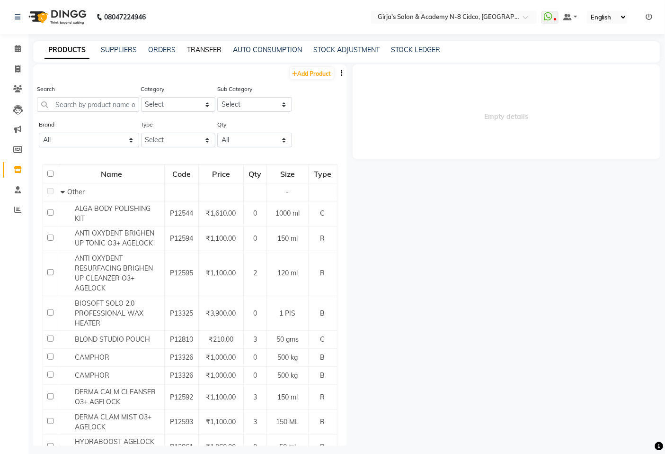
click at [195, 49] on link "TRANSFER" at bounding box center [204, 49] width 35 height 9
select select "sender"
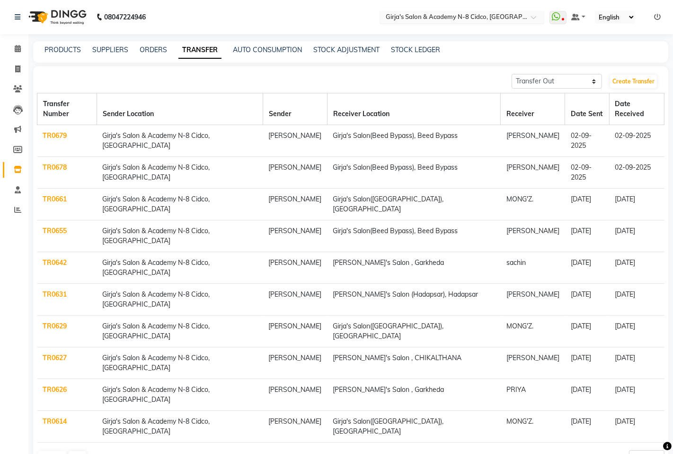
drag, startPoint x: 468, startPoint y: 25, endPoint x: 461, endPoint y: 21, distance: 8.1
click at [468, 25] on nav "08047224946 Select Location × Girja's Salon & Academy N-8 Cidco, [GEOGRAPHIC_DA…" at bounding box center [336, 17] width 673 height 34
click at [458, 19] on input "text" at bounding box center [452, 17] width 137 height 9
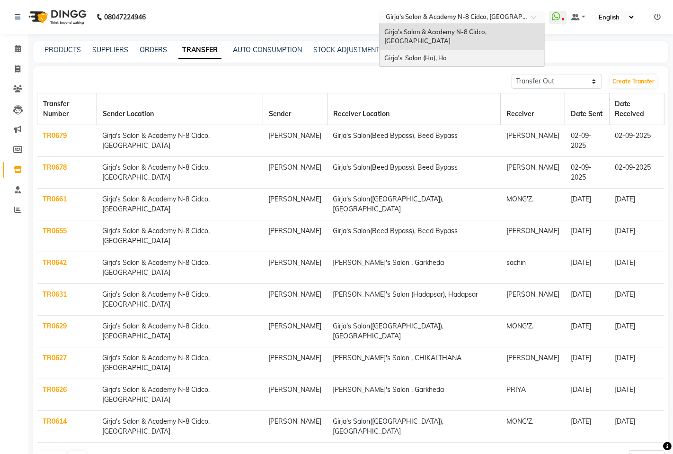
click at [451, 51] on div "Girja's Salon (Ho), Ho" at bounding box center [462, 58] width 165 height 17
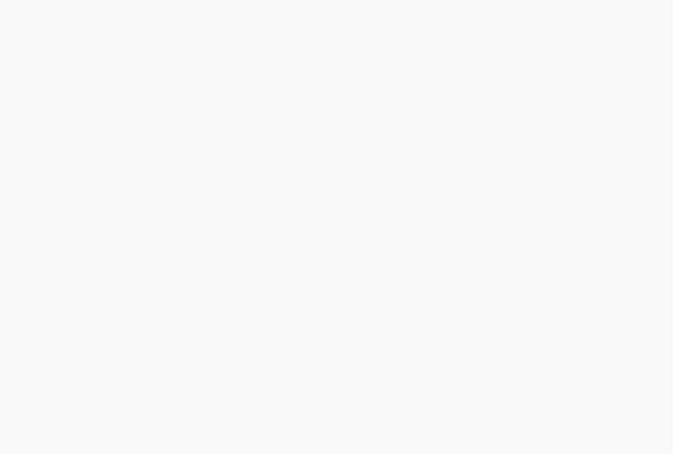
select select "sender"
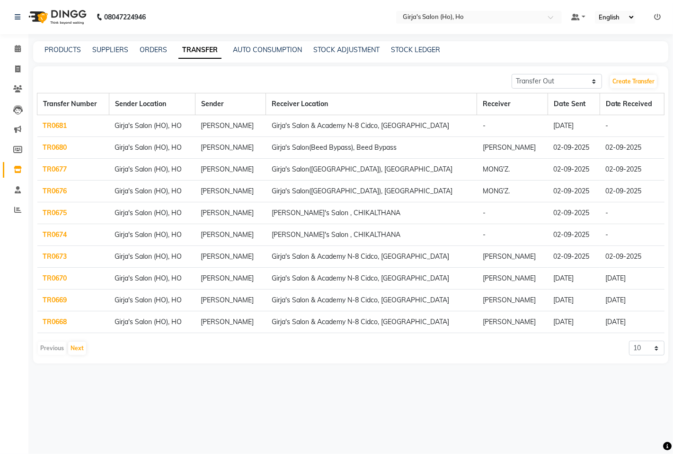
drag, startPoint x: 250, startPoint y: 2, endPoint x: 245, endPoint y: 10, distance: 9.2
click at [250, 2] on nav "08047224946 Select Location × Girja's Salon (Ho), Ho Default Panel My Panel Eng…" at bounding box center [336, 17] width 673 height 34
click at [15, 168] on icon at bounding box center [18, 169] width 8 height 7
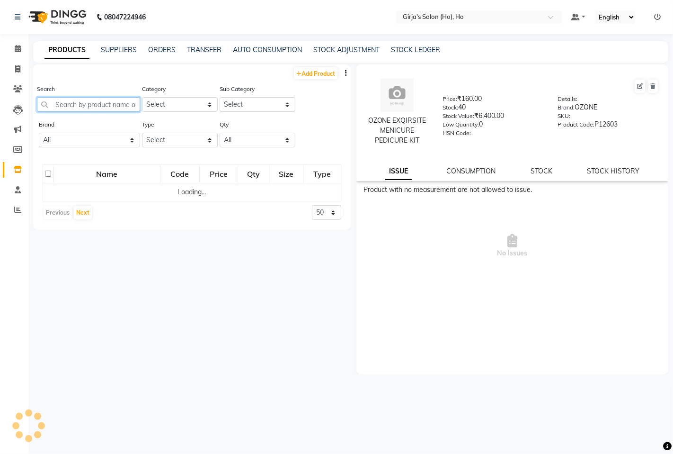
click at [111, 100] on input "text" at bounding box center [88, 104] width 103 height 15
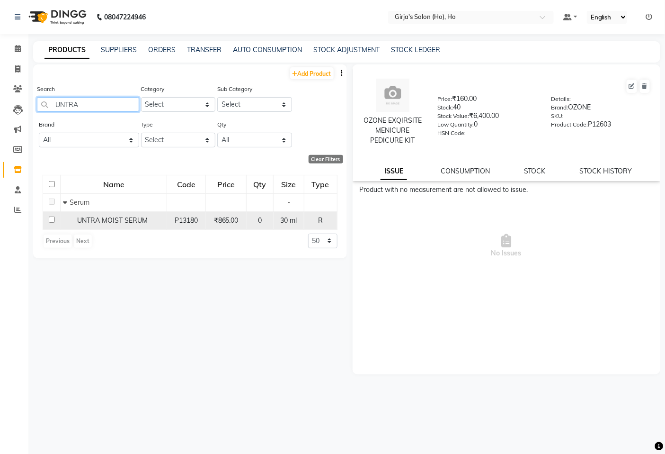
type input "UNTRA"
click at [78, 219] on span "UNTRA MOIST SERUM" at bounding box center [112, 220] width 71 height 9
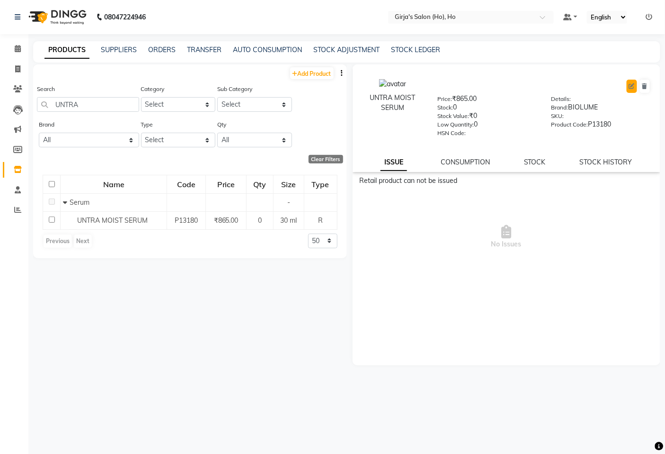
click at [631, 84] on icon at bounding box center [632, 86] width 6 height 6
select select "R"
select select "1150"
select select "true"
select select "1635"
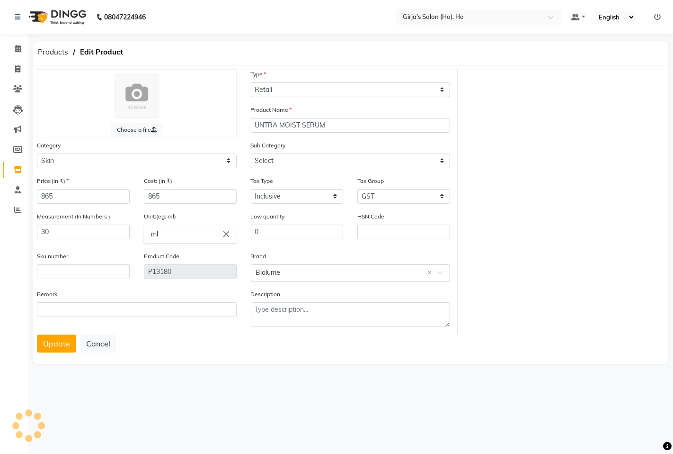
select select "1154"
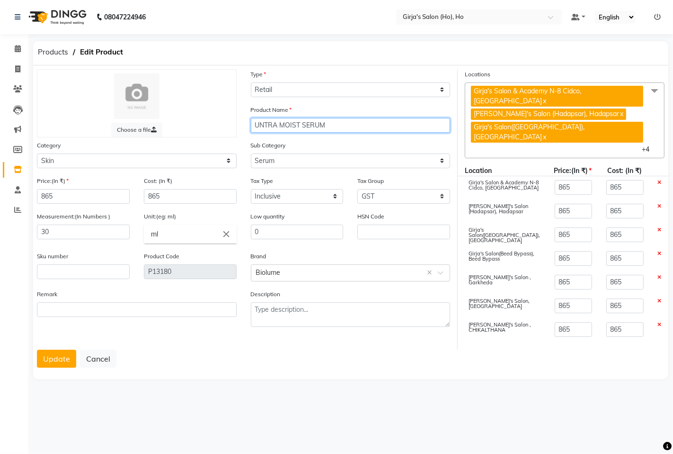
click at [277, 126] on input "UNTRA MOIST SERUM" at bounding box center [351, 125] width 200 height 15
type input "ULTRA MOIST SERUM"
click at [58, 349] on button "Update" at bounding box center [56, 358] width 39 height 18
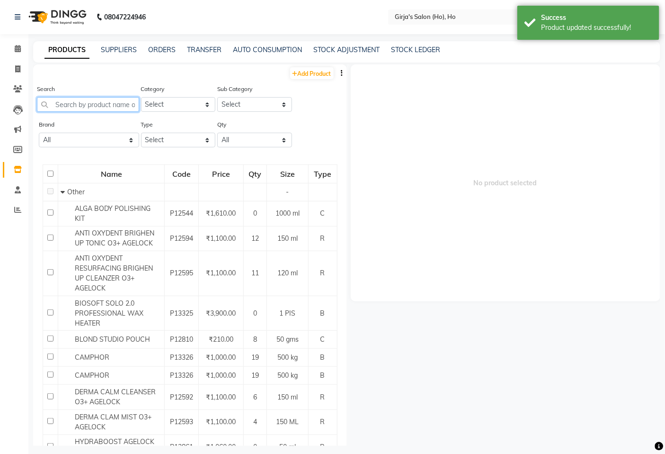
click at [89, 105] on input "text" at bounding box center [88, 104] width 102 height 15
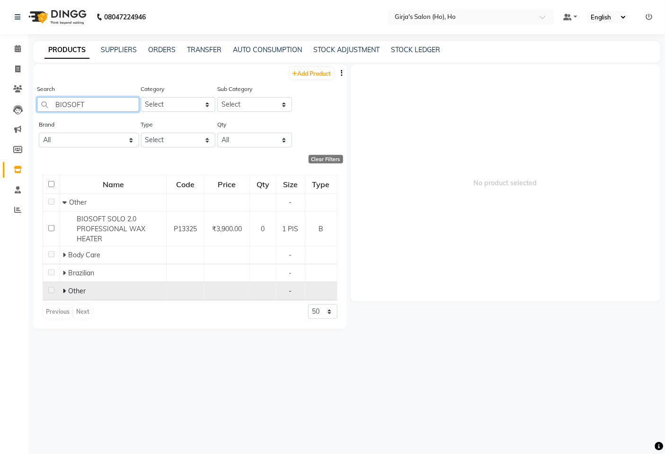
type input "BIOSOFT"
click at [60, 292] on td "Other" at bounding box center [113, 291] width 107 height 18
click at [61, 292] on td "Other" at bounding box center [113, 291] width 107 height 18
click at [64, 292] on icon at bounding box center [64, 290] width 3 height 7
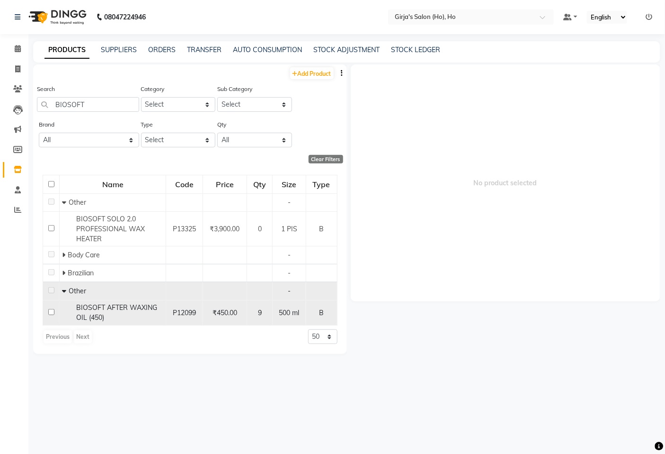
click at [49, 314] on input "checkbox" at bounding box center [51, 312] width 6 height 6
checkbox input "true"
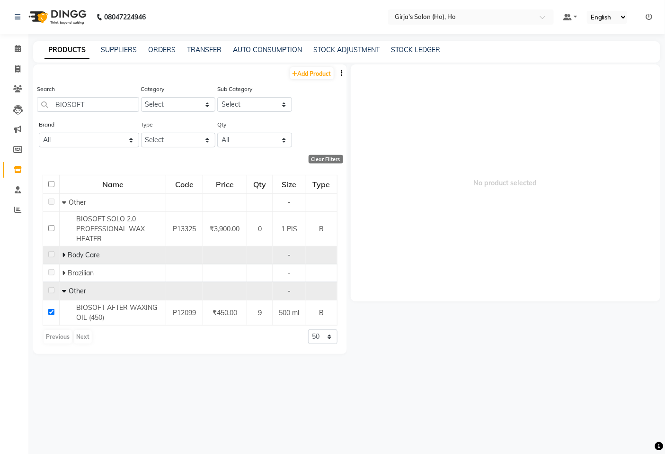
select select
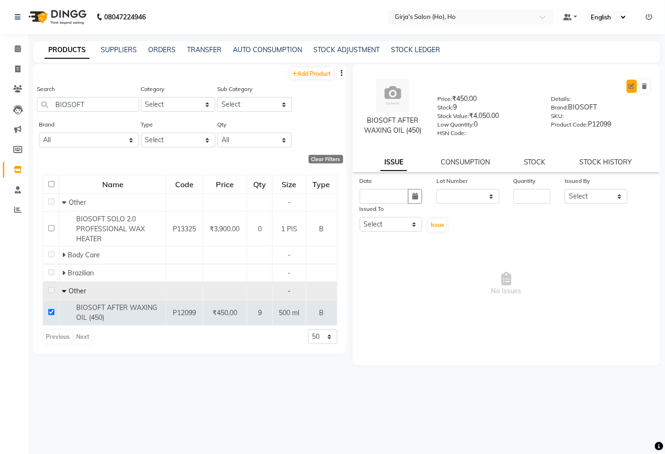
click at [629, 84] on button at bounding box center [632, 86] width 10 height 13
select select "true"
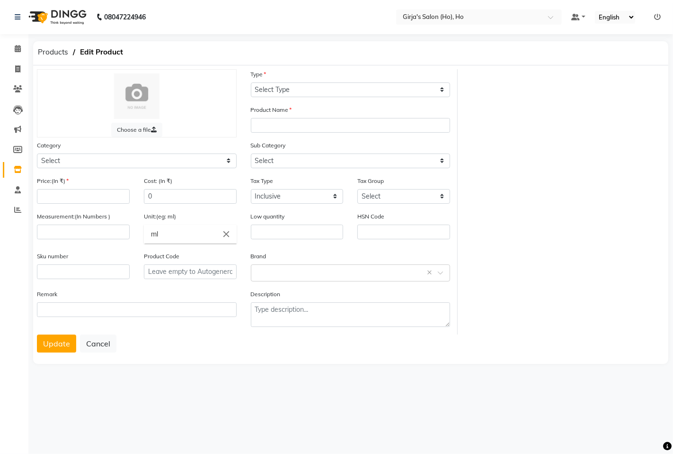
select select "B"
type input "BIOSOFT AFTER WAXING OIL (450)"
select select
type input "450"
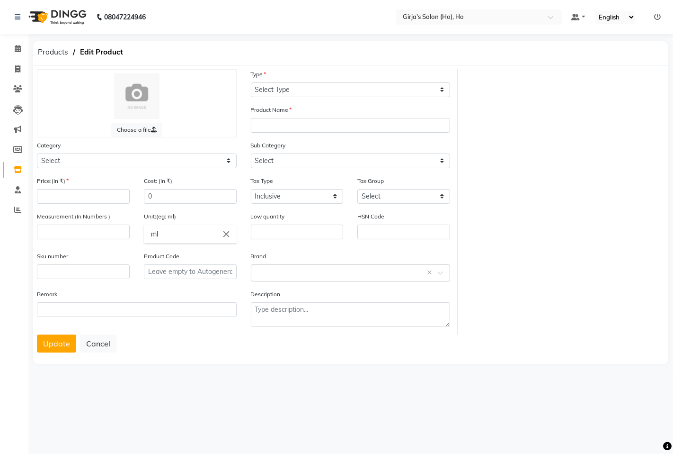
type input "450"
select select
type input "500"
type input "0"
type input "P12099"
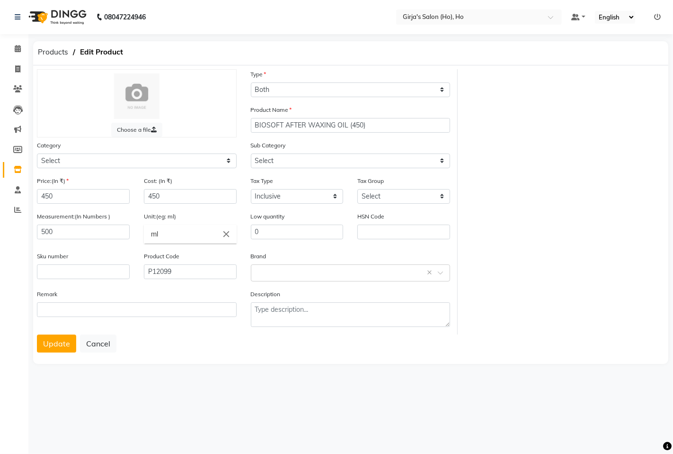
select select "1900"
select select "1904"
select select "1635"
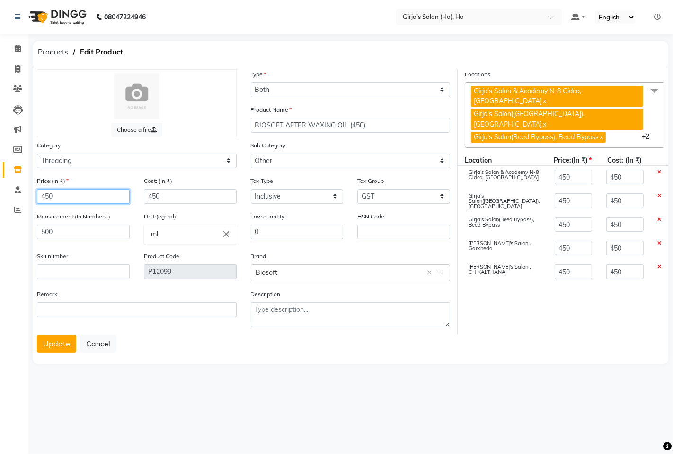
click at [109, 189] on input "450" at bounding box center [83, 196] width 93 height 15
type input "7"
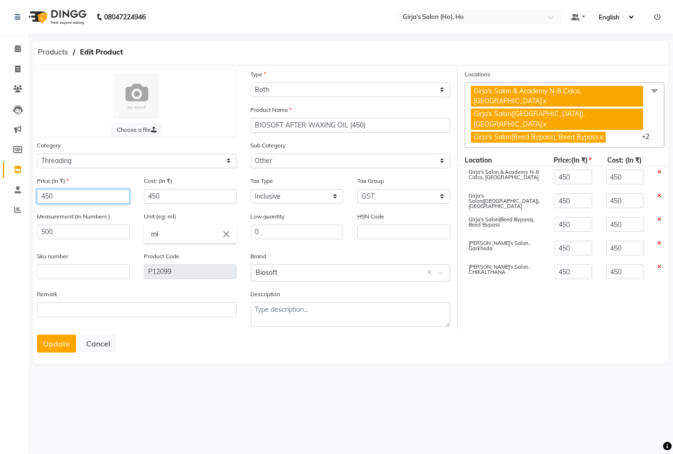
type input "7"
type input "75"
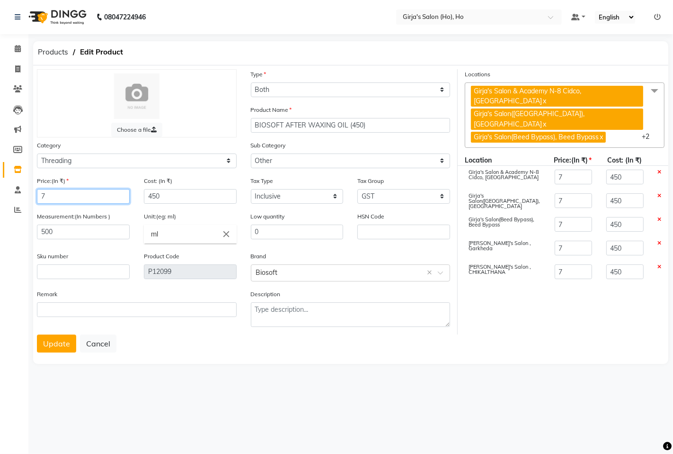
type input "75"
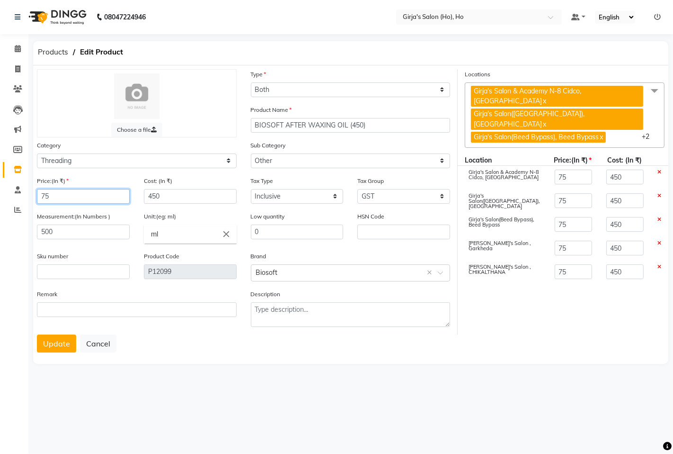
type input "750"
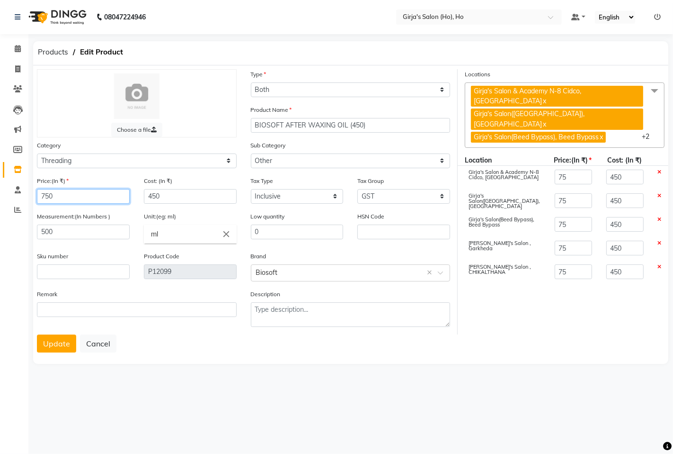
type input "750"
click at [152, 202] on div "Cost: (In ₹) 450" at bounding box center [190, 194] width 107 height 36
click at [155, 202] on input "450" at bounding box center [190, 196] width 93 height 15
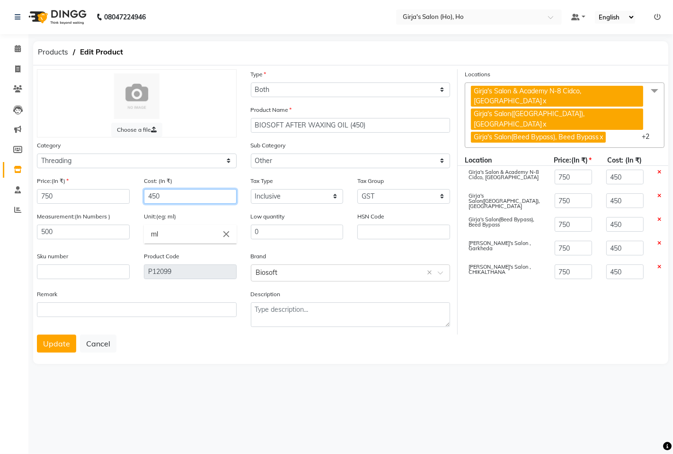
click at [155, 202] on input "450" at bounding box center [190, 196] width 93 height 15
type input "7"
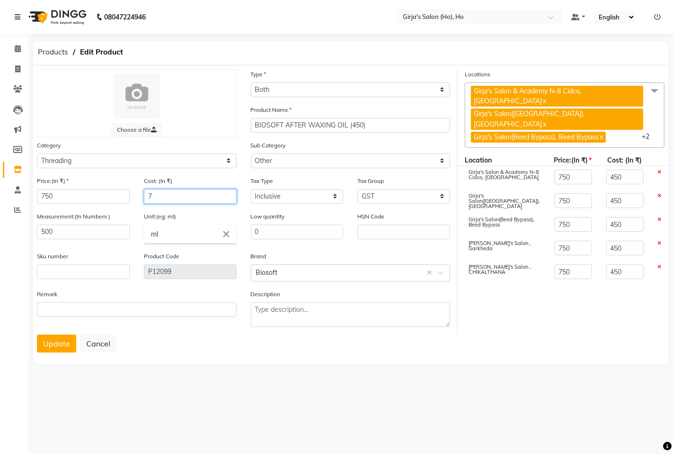
type input "7"
type input "75"
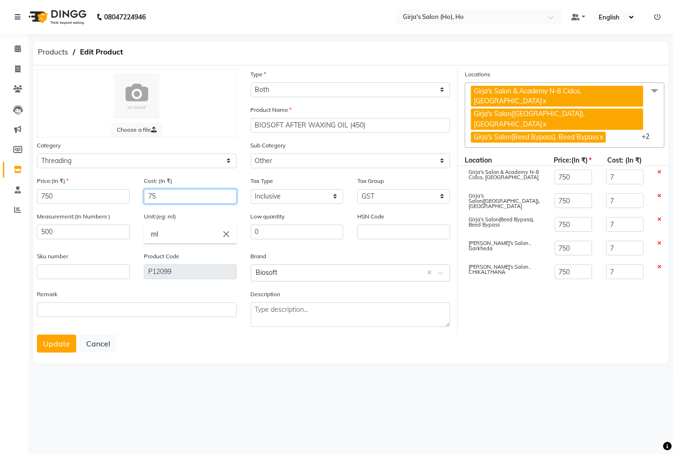
type input "75"
type input "750"
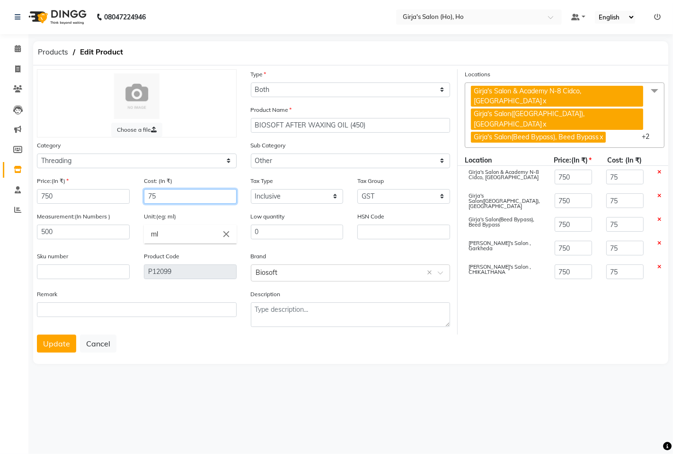
type input "750"
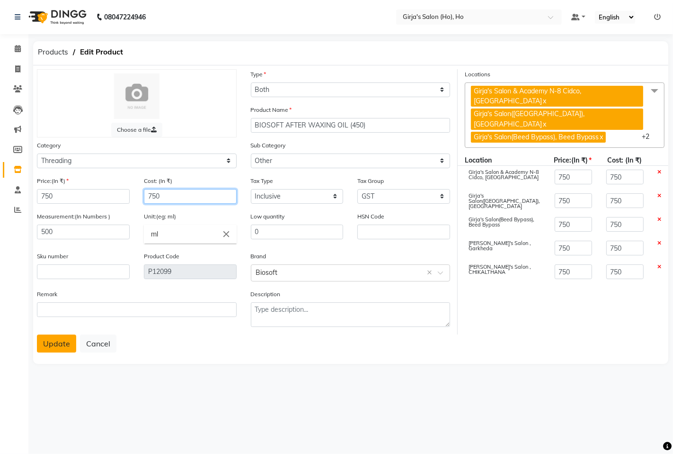
type input "750"
click at [49, 347] on button "Update" at bounding box center [56, 343] width 39 height 18
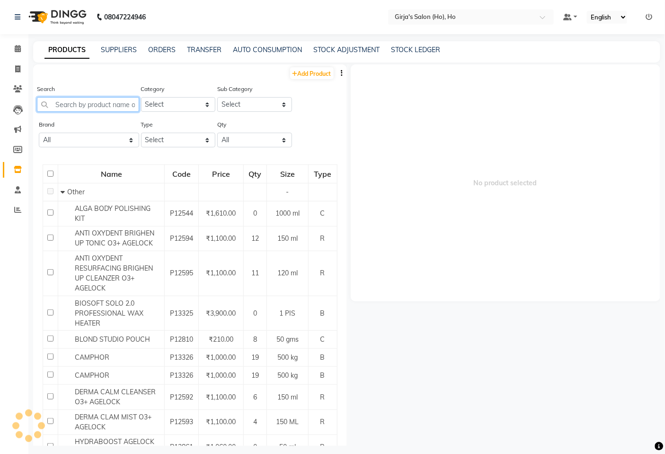
click at [107, 110] on input "text" at bounding box center [88, 104] width 102 height 15
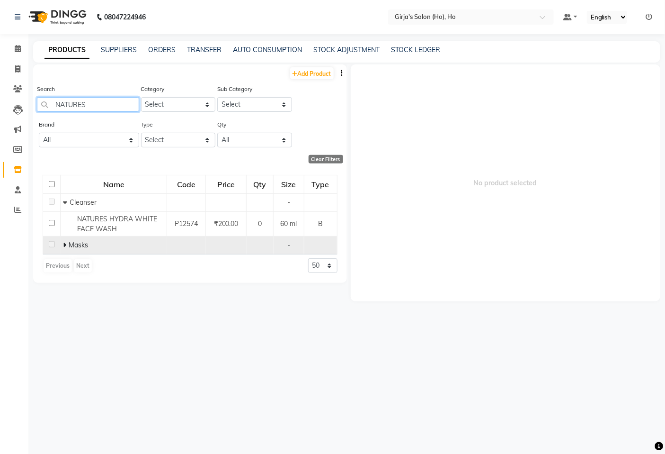
type input "NATURES"
click at [66, 248] on span at bounding box center [66, 245] width 6 height 9
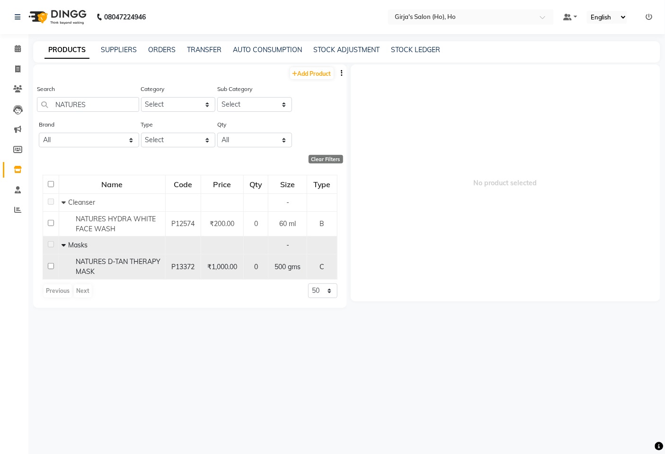
click at [48, 267] on input "checkbox" at bounding box center [51, 266] width 6 height 6
checkbox input "true"
select select
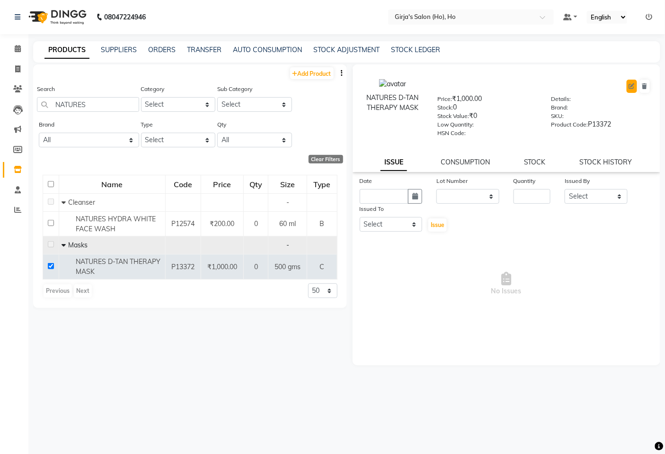
click at [633, 89] on icon at bounding box center [632, 86] width 6 height 6
select select "true"
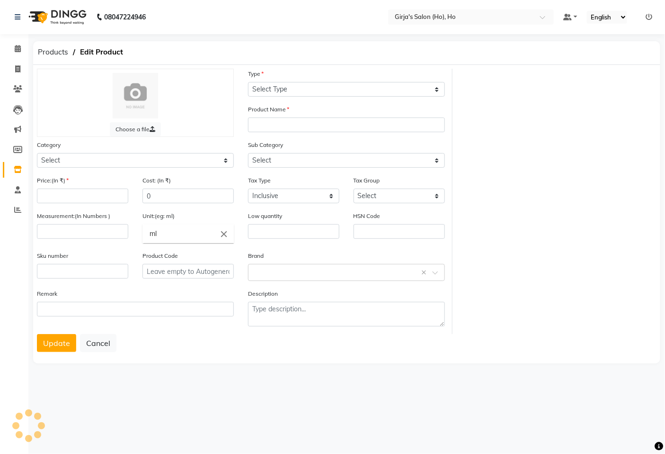
select select "C"
type input "NATURES D-TAN THERAPY MASK"
select select
type input "1000"
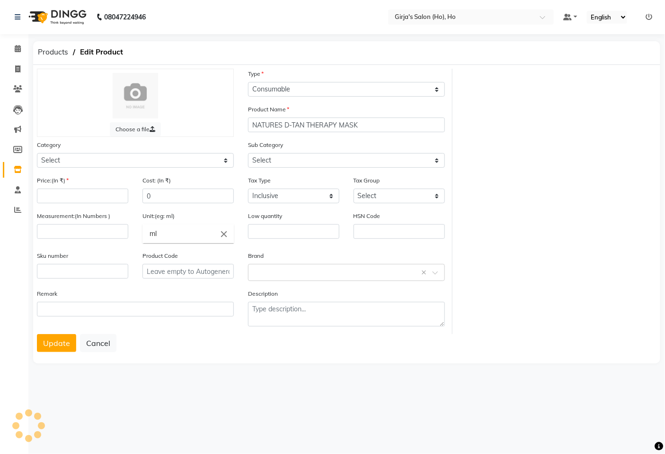
type input "1000"
type input "500"
type input "gms"
type input "P13372"
select select "1150"
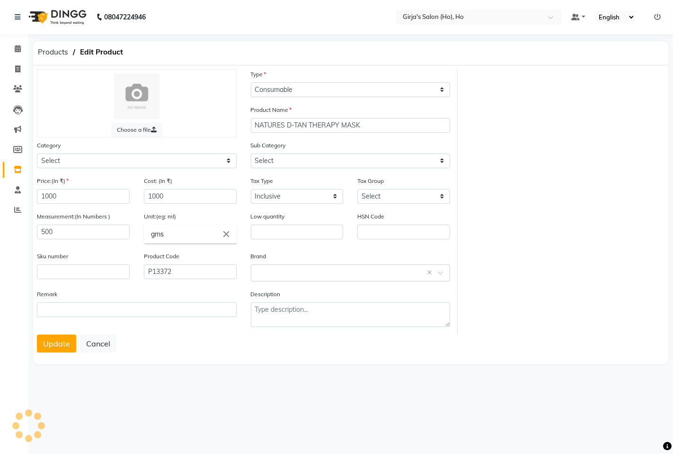
select select "1157"
select select "1635"
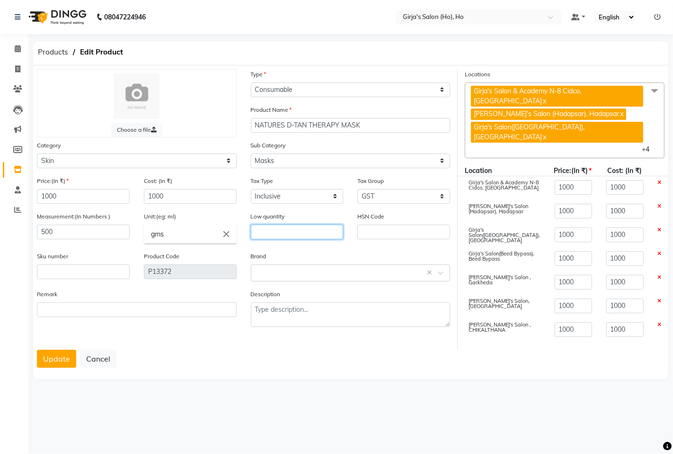
click at [277, 238] on input "text" at bounding box center [297, 231] width 93 height 15
click at [51, 349] on button "Update" at bounding box center [56, 358] width 39 height 18
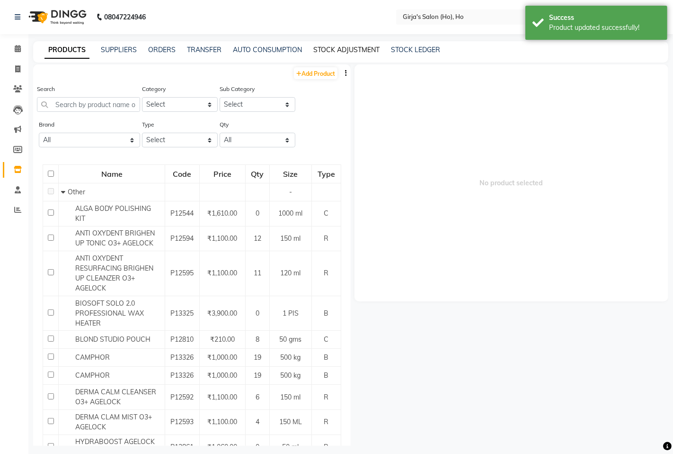
click at [350, 49] on link "STOCK ADJUSTMENT" at bounding box center [346, 49] width 66 height 9
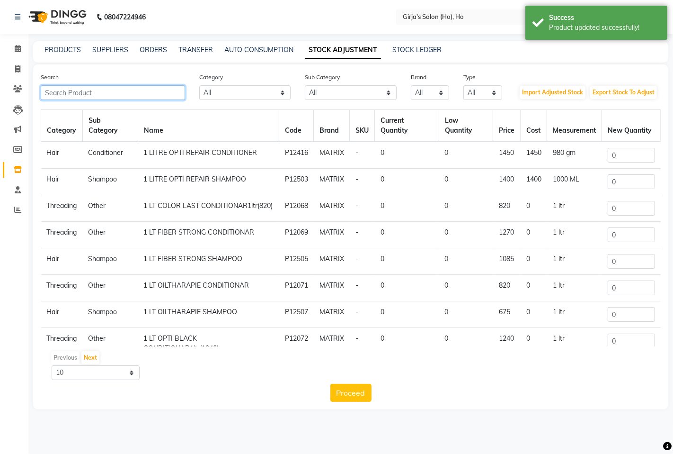
click at [119, 87] on input "text" at bounding box center [113, 92] width 144 height 15
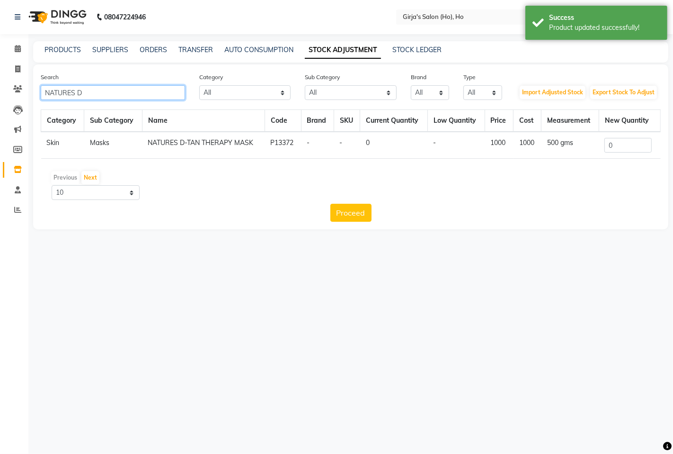
type input "NATURES D"
click at [626, 148] on input "0" at bounding box center [628, 145] width 47 height 15
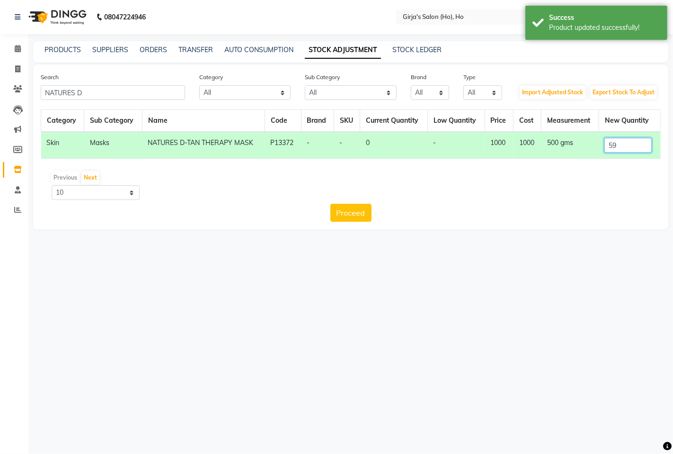
type input "59"
drag, startPoint x: 317, startPoint y: 223, endPoint x: 342, endPoint y: 219, distance: 24.9
click at [322, 222] on div "Search NATURES D Category All Hair Skin Makeup Personal Care Appliances Beard W…" at bounding box center [350, 146] width 635 height 165
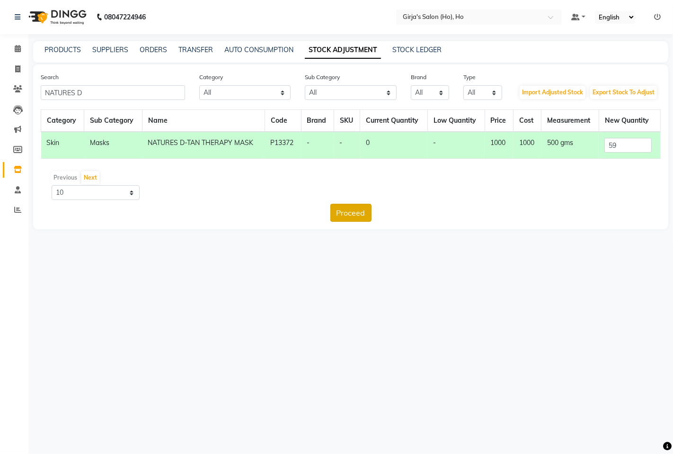
click at [357, 218] on button "Proceed" at bounding box center [351, 213] width 41 height 18
click at [353, 214] on button "Submit" at bounding box center [371, 213] width 37 height 18
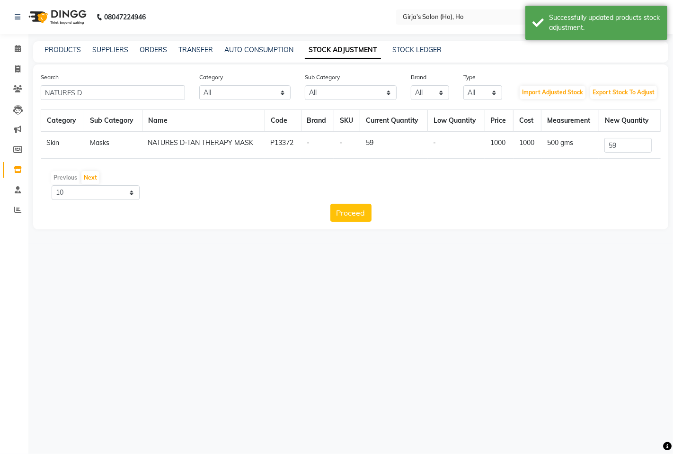
click at [18, 166] on span at bounding box center [17, 169] width 17 height 11
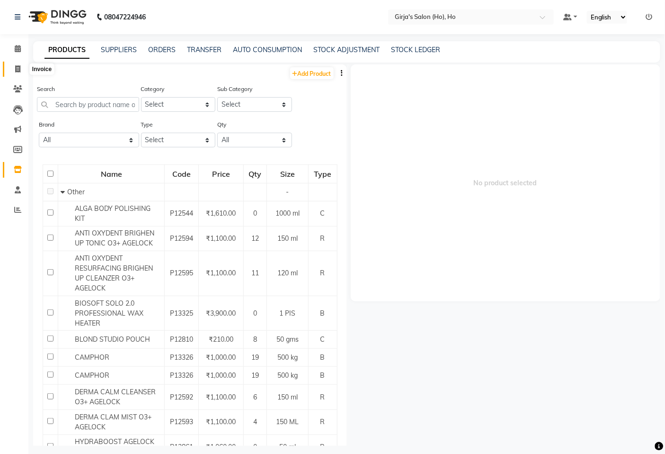
click at [9, 73] on link "Invoice" at bounding box center [14, 70] width 23 height 16
select select "4346"
select select "service"
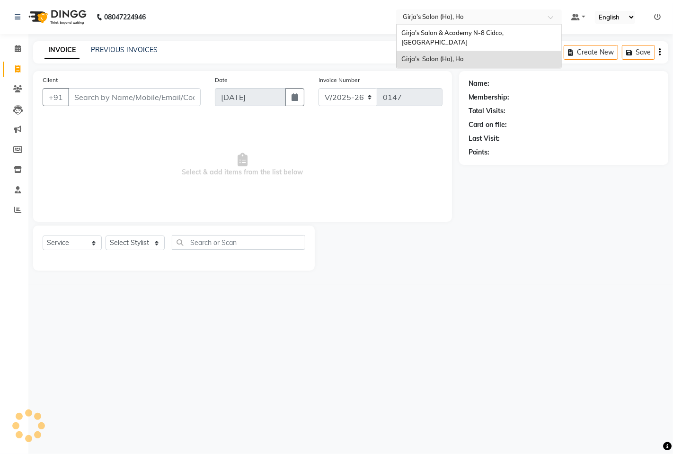
click at [438, 16] on input "text" at bounding box center [469, 16] width 137 height 9
click at [432, 33] on span "Girja's Salon & Academy N-8 Cidco, [GEOGRAPHIC_DATA]" at bounding box center [454, 37] width 104 height 17
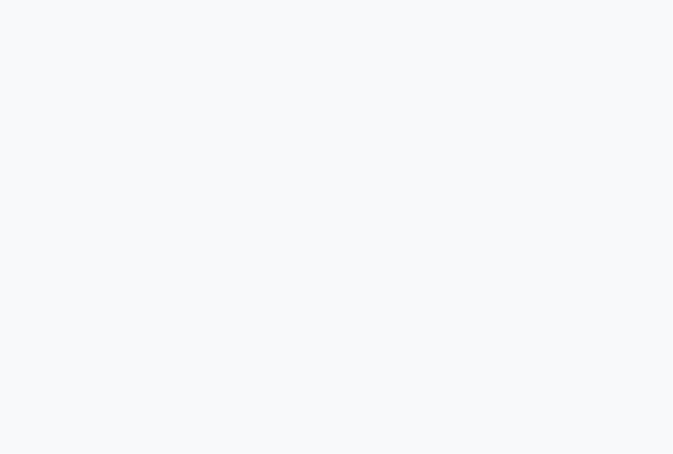
select select "66"
select select "service"
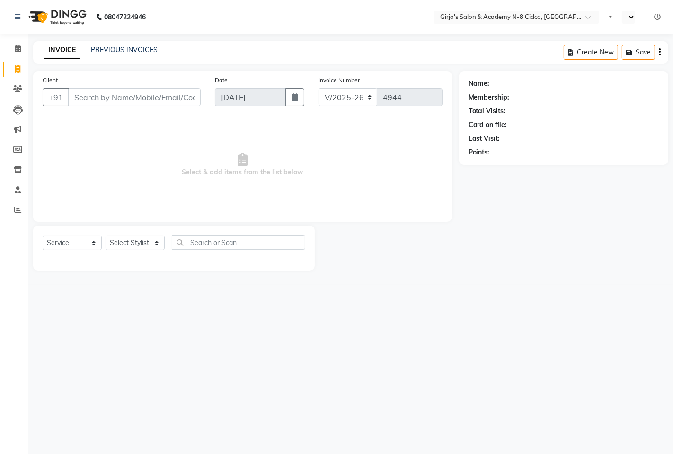
select select "en"
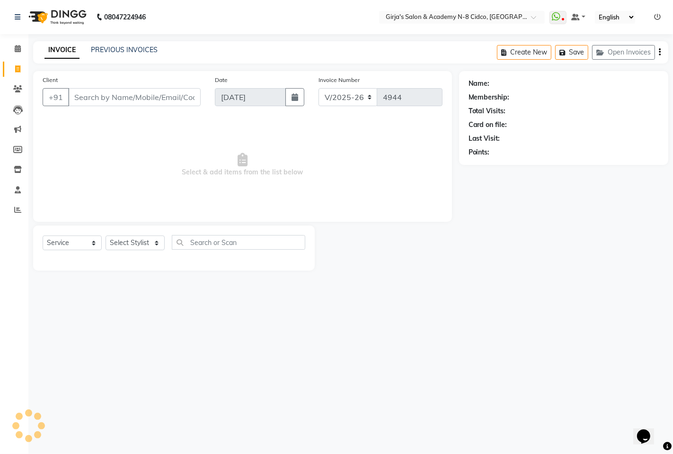
click at [310, 27] on nav "08047224946 Select Location × Girja's Salon & Academy N-8 Cidco, [GEOGRAPHIC_DA…" at bounding box center [336, 17] width 673 height 34
click at [10, 170] on span at bounding box center [17, 169] width 17 height 11
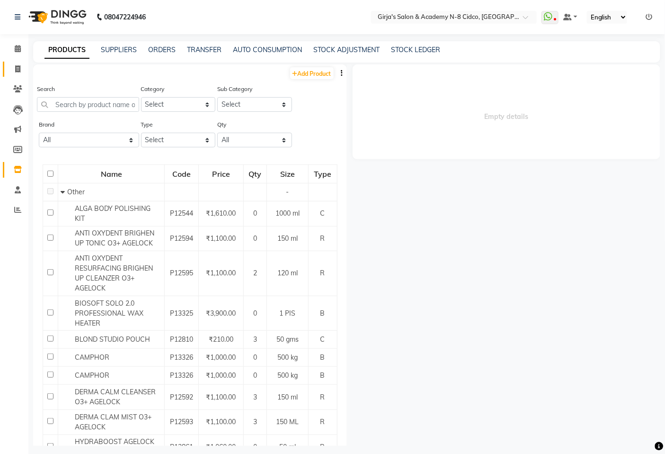
click at [10, 76] on link "Invoice" at bounding box center [14, 70] width 23 height 16
select select "service"
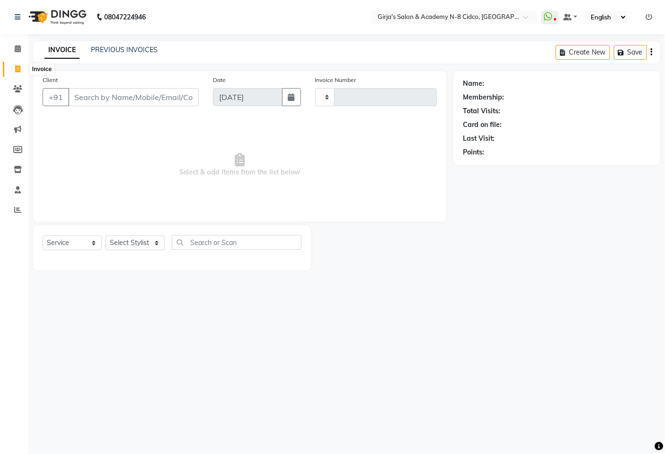
type input "4944"
select select "66"
drag, startPoint x: 22, startPoint y: 68, endPoint x: 29, endPoint y: 68, distance: 7.1
click at [23, 68] on span at bounding box center [17, 69] width 17 height 11
select select "service"
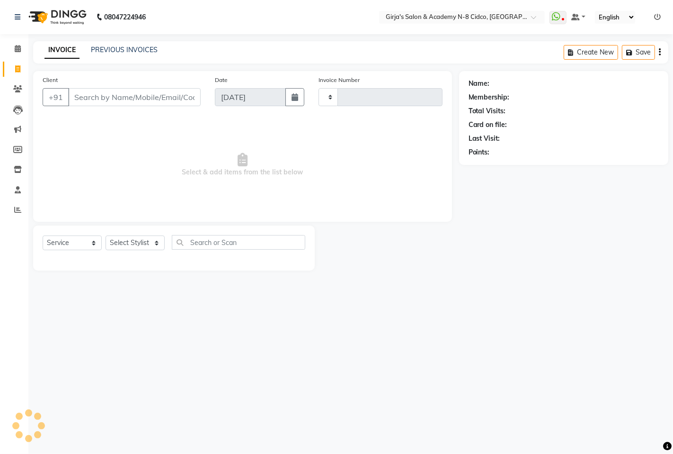
type input "4944"
select select "66"
click at [133, 50] on link "PREVIOUS INVOICES" at bounding box center [124, 49] width 67 height 9
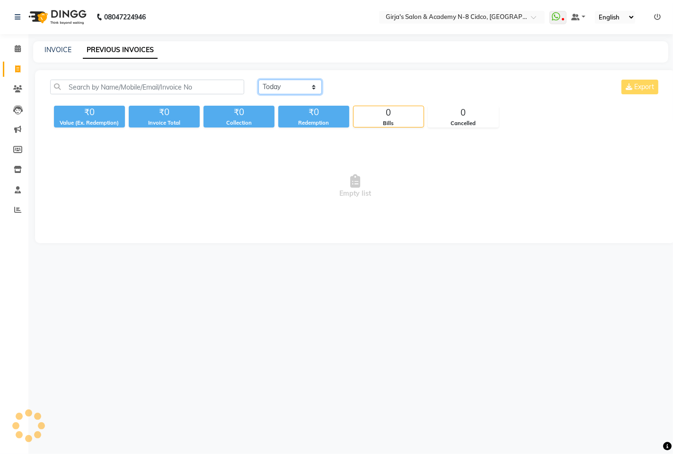
drag, startPoint x: 268, startPoint y: 86, endPoint x: 276, endPoint y: 92, distance: 10.4
click at [268, 86] on select "[DATE] [DATE] Custom Range" at bounding box center [290, 87] width 63 height 15
select select "range"
click at [259, 80] on select "[DATE] [DATE] Custom Range" at bounding box center [290, 87] width 63 height 15
click at [379, 87] on input "[DATE]" at bounding box center [367, 87] width 66 height 13
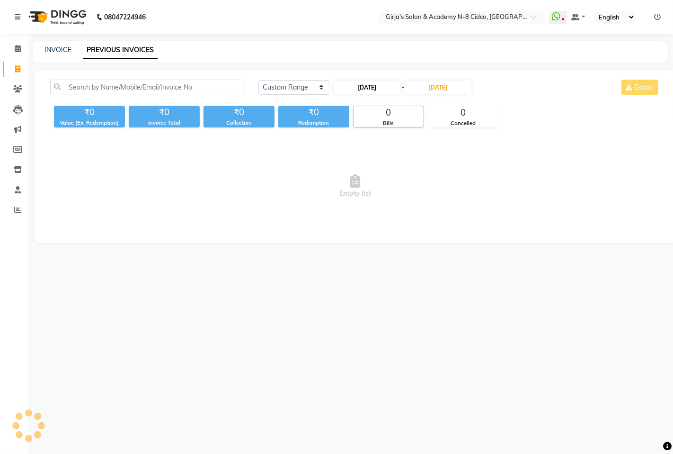
select select "9"
select select "2025"
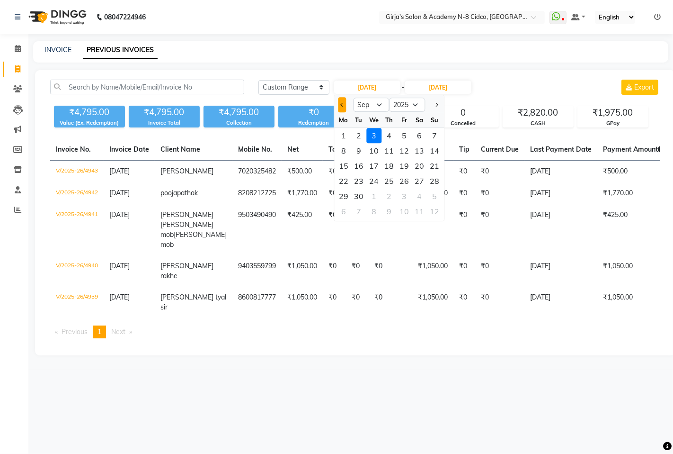
click at [342, 105] on span "Previous month" at bounding box center [342, 105] width 4 height 4
select select "8"
click at [401, 196] on div "29" at bounding box center [404, 195] width 15 height 15
type input "[DATE]"
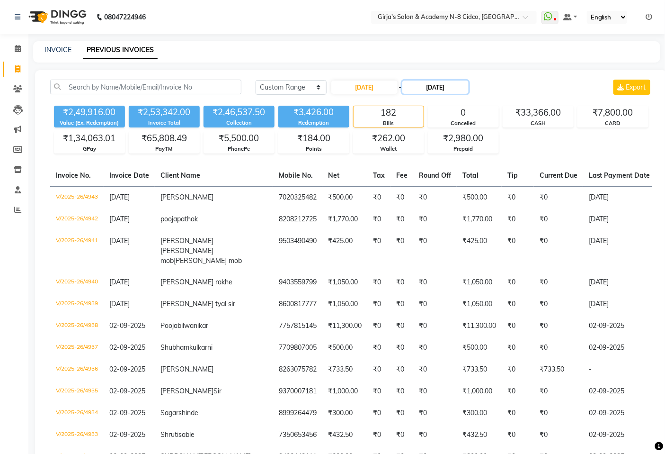
click at [450, 92] on input "[DATE]" at bounding box center [436, 87] width 66 height 13
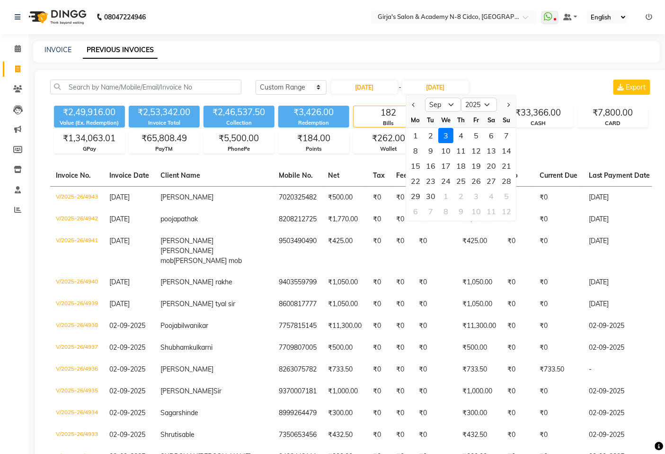
drag, startPoint x: 414, startPoint y: 106, endPoint x: 431, endPoint y: 125, distance: 25.1
click at [414, 107] on button "Previous month" at bounding box center [414, 104] width 8 height 15
select select "8"
click at [479, 191] on div "29" at bounding box center [476, 195] width 15 height 15
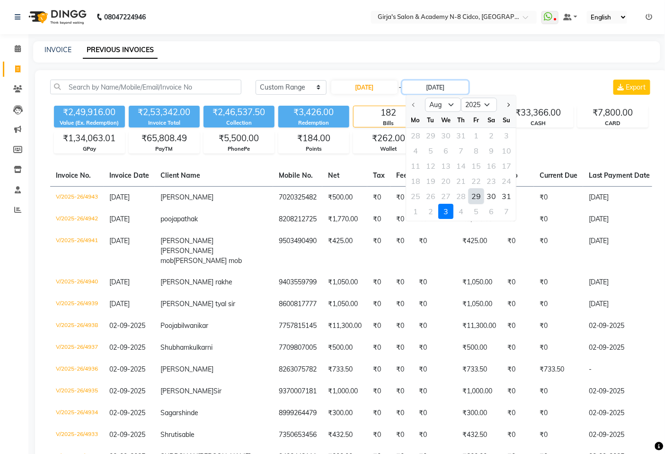
type input "[DATE]"
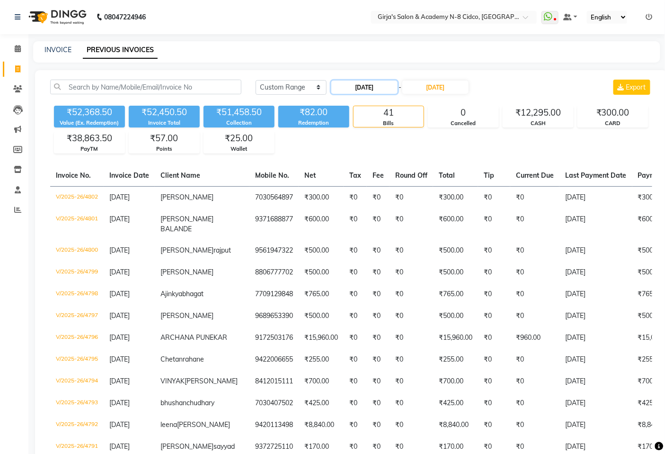
click at [348, 90] on input "[DATE]" at bounding box center [364, 87] width 66 height 13
select select "8"
select select "2025"
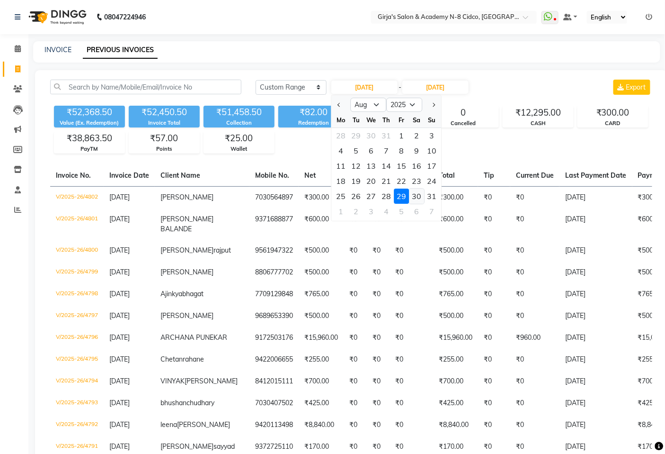
click at [420, 197] on div "30" at bounding box center [416, 195] width 15 height 15
type input "[DATE]"
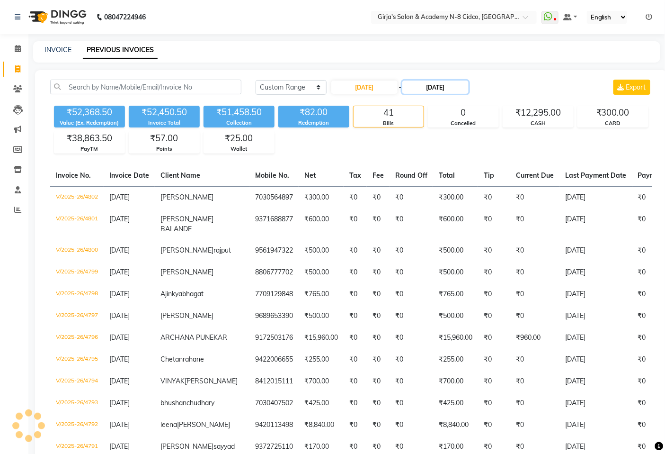
click at [433, 83] on input "[DATE]" at bounding box center [436, 87] width 66 height 13
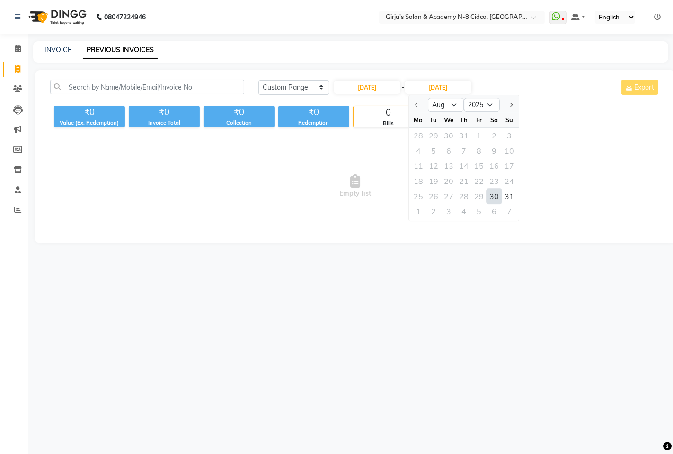
click at [496, 199] on div "30" at bounding box center [494, 195] width 15 height 15
type input "[DATE]"
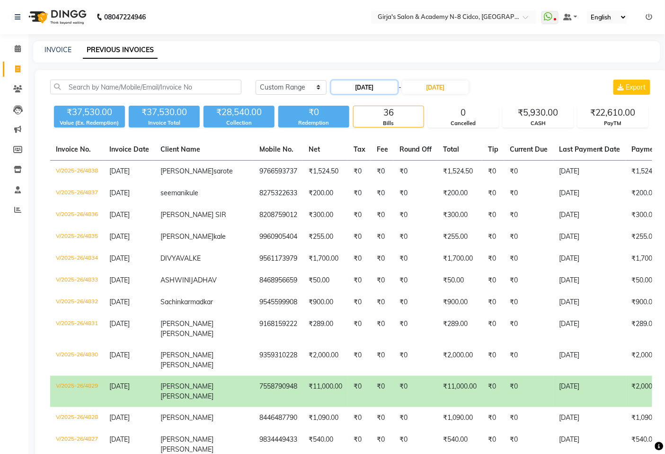
click at [364, 88] on input "[DATE]" at bounding box center [364, 87] width 66 height 13
select select "8"
select select "2025"
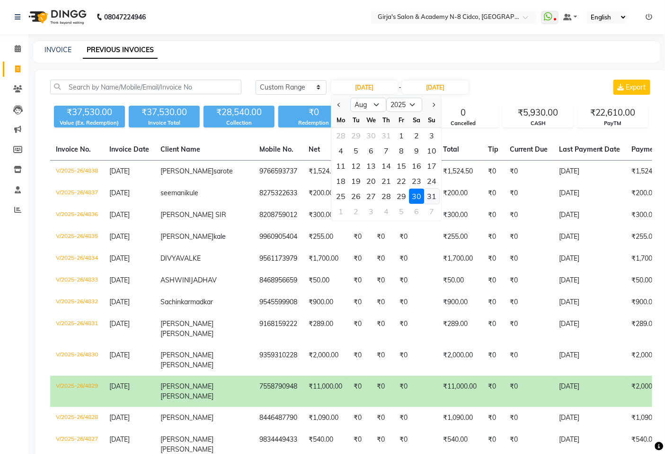
click at [428, 196] on div "31" at bounding box center [431, 195] width 15 height 15
type input "[DATE]"
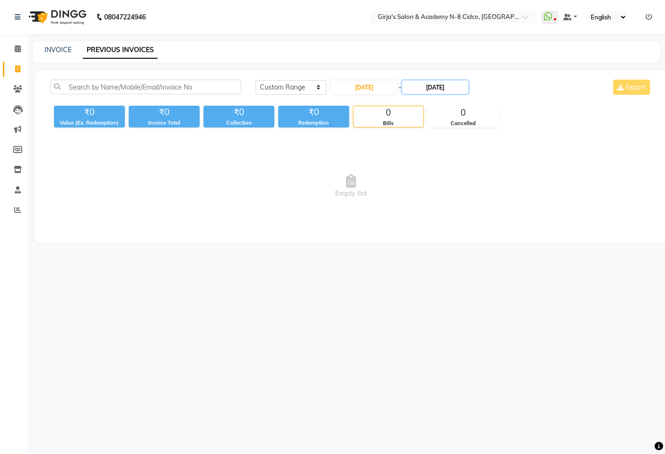
click at [453, 89] on input "[DATE]" at bounding box center [436, 87] width 66 height 13
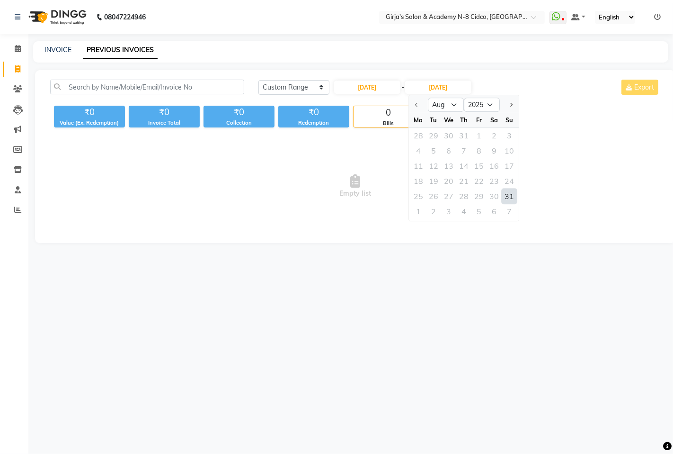
click at [508, 196] on div "31" at bounding box center [509, 195] width 15 height 15
type input "[DATE]"
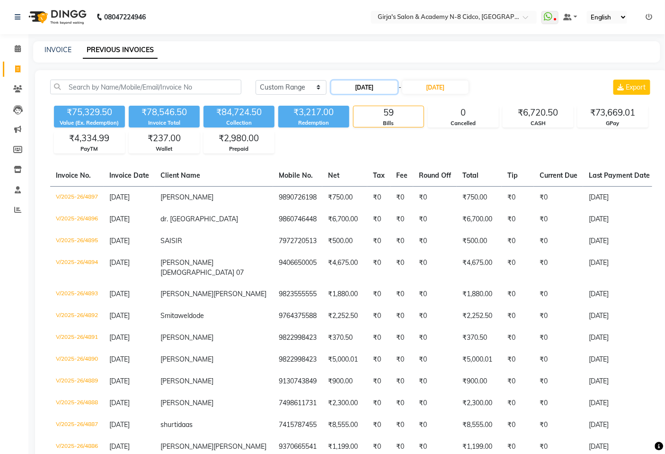
click at [361, 87] on input "[DATE]" at bounding box center [364, 87] width 66 height 13
select select "8"
select select "2025"
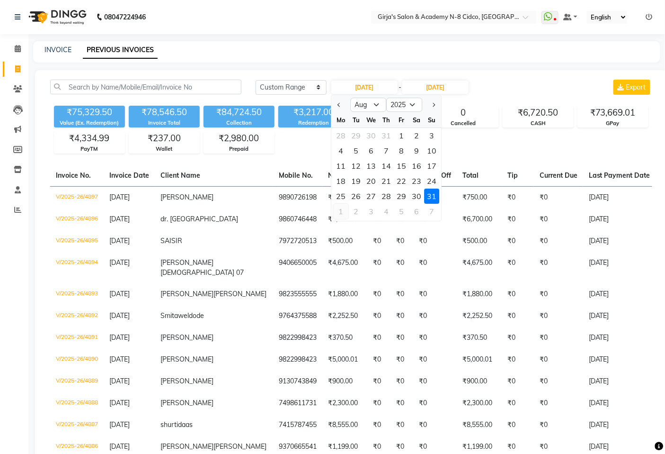
click at [344, 206] on div "1" at bounding box center [340, 211] width 15 height 15
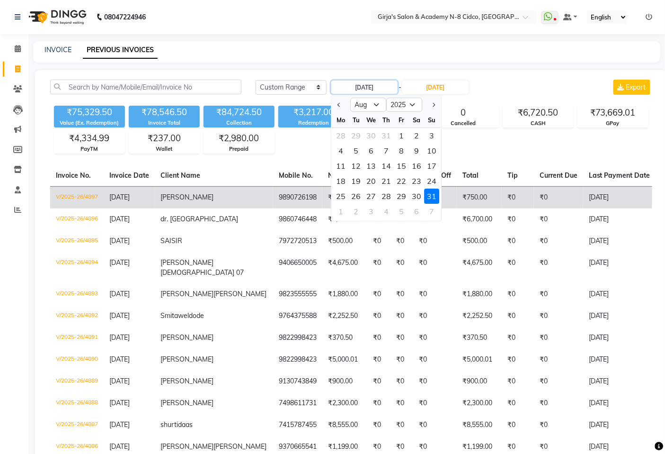
type input "[DATE]"
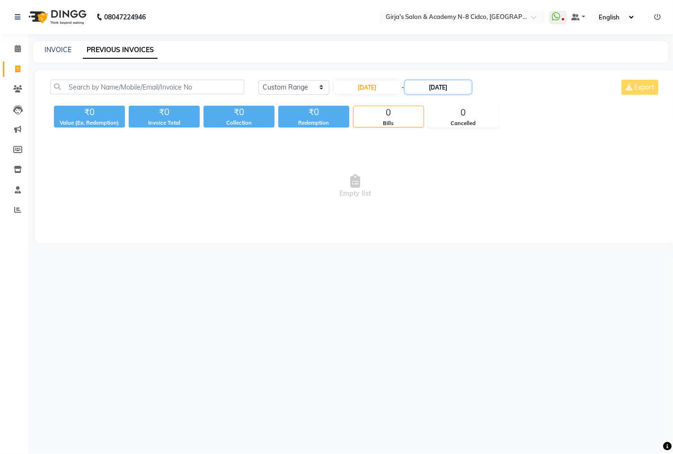
click at [431, 85] on input "[DATE]" at bounding box center [438, 87] width 66 height 13
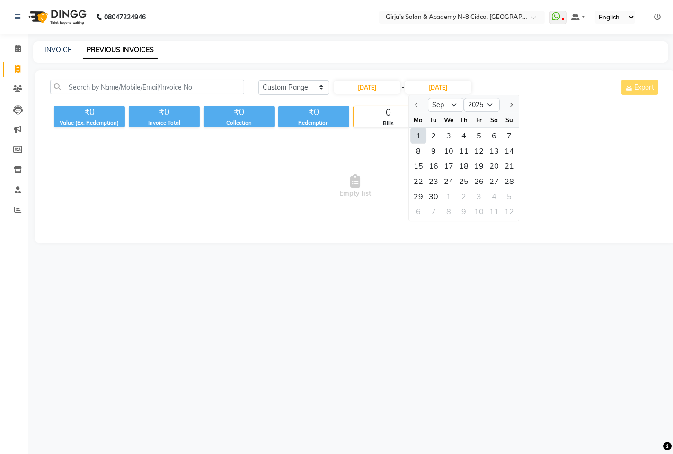
click at [420, 134] on div "1" at bounding box center [418, 135] width 15 height 15
type input "[DATE]"
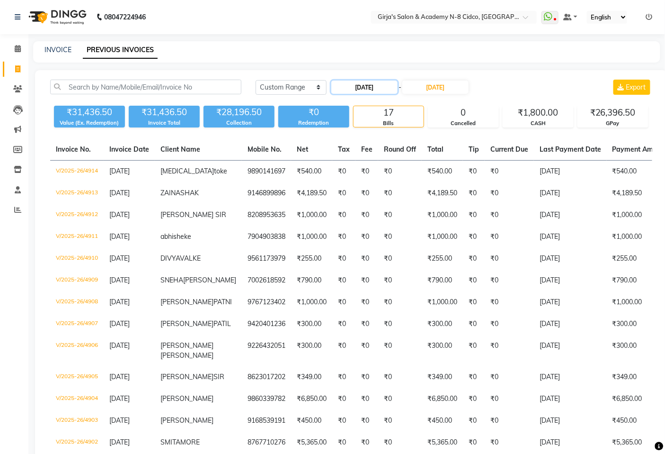
click at [364, 84] on input "[DATE]" at bounding box center [364, 87] width 66 height 13
select select "9"
select select "2025"
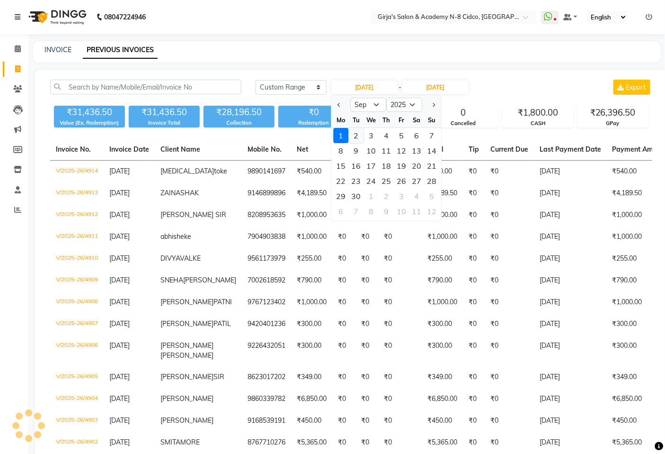
click at [357, 137] on div "2" at bounding box center [356, 135] width 15 height 15
type input "02-09-2025"
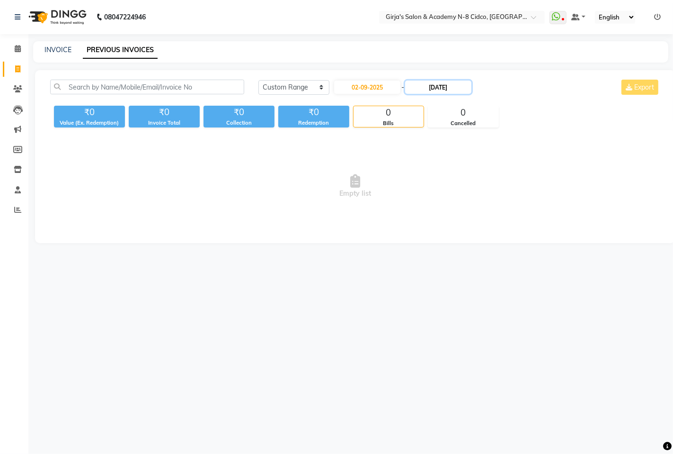
click at [439, 89] on input "[DATE]" at bounding box center [438, 87] width 66 height 13
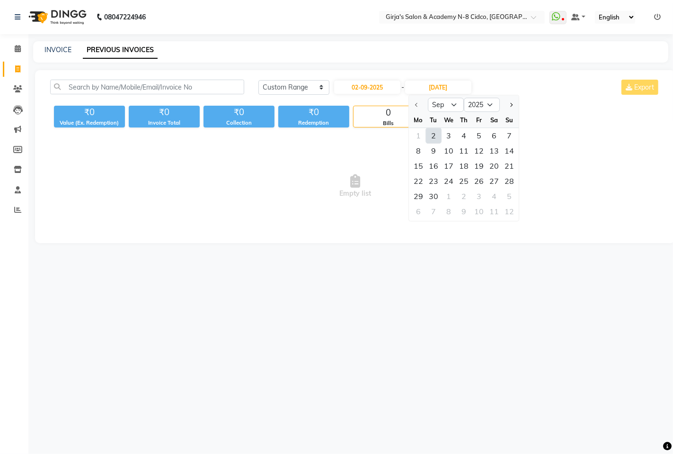
click at [429, 133] on div "2" at bounding box center [433, 135] width 15 height 15
type input "02-09-2025"
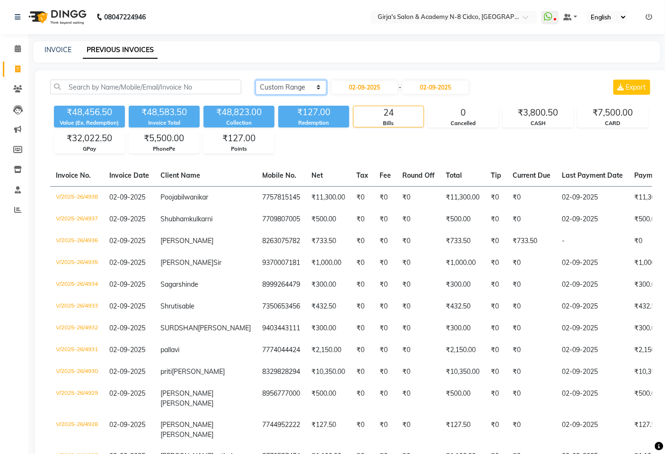
click at [280, 88] on select "[DATE] [DATE] Custom Range" at bounding box center [291, 87] width 71 height 15
select select "[DATE]"
click at [256, 80] on select "[DATE] [DATE] Custom Range" at bounding box center [291, 87] width 71 height 15
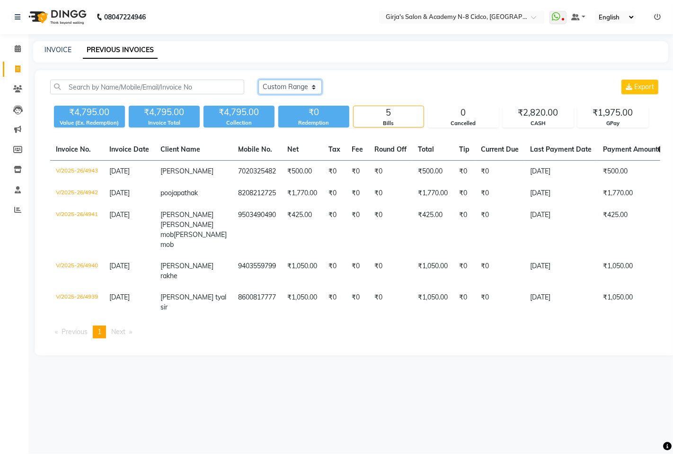
click at [300, 84] on select "[DATE] [DATE] Custom Range" at bounding box center [290, 87] width 63 height 15
click at [259, 80] on select "[DATE] [DATE] Custom Range" at bounding box center [290, 87] width 63 height 15
click at [51, 51] on link "INVOICE" at bounding box center [58, 49] width 27 height 9
select select "66"
select select "service"
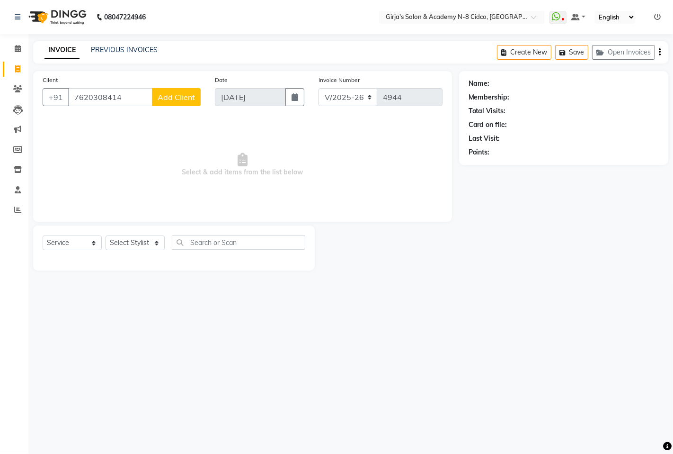
type input "7620308414"
click at [161, 98] on span "Add Client" at bounding box center [176, 96] width 37 height 9
select select "22"
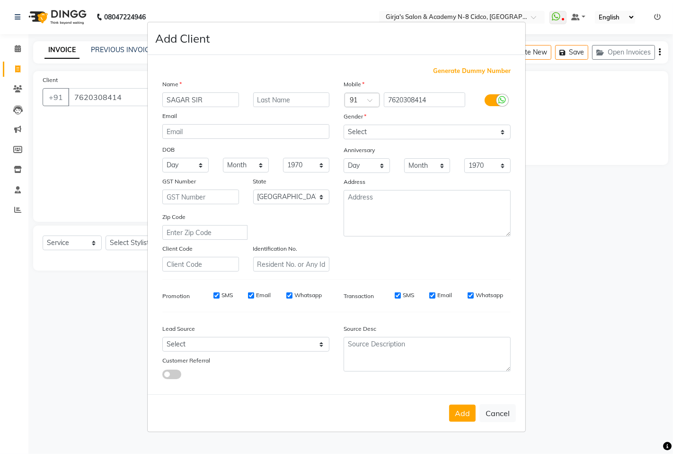
type input "SAGAR SIR"
drag, startPoint x: 450, startPoint y: 130, endPoint x: 438, endPoint y: 135, distance: 13.4
click at [447, 130] on select "Select [DEMOGRAPHIC_DATA] [DEMOGRAPHIC_DATA] Other Prefer Not To Say" at bounding box center [427, 132] width 167 height 15
select select "[DEMOGRAPHIC_DATA]"
click at [344, 125] on select "Select [DEMOGRAPHIC_DATA] [DEMOGRAPHIC_DATA] Other Prefer Not To Say" at bounding box center [427, 132] width 167 height 15
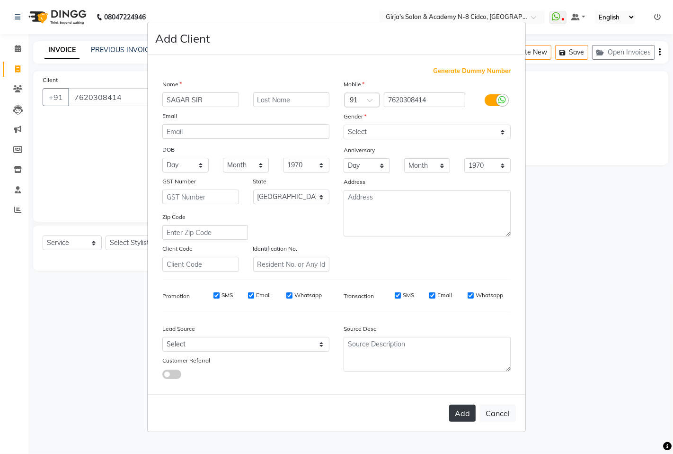
drag, startPoint x: 463, startPoint y: 418, endPoint x: 442, endPoint y: 413, distance: 21.7
click at [463, 418] on button "Add" at bounding box center [462, 412] width 27 height 17
select select
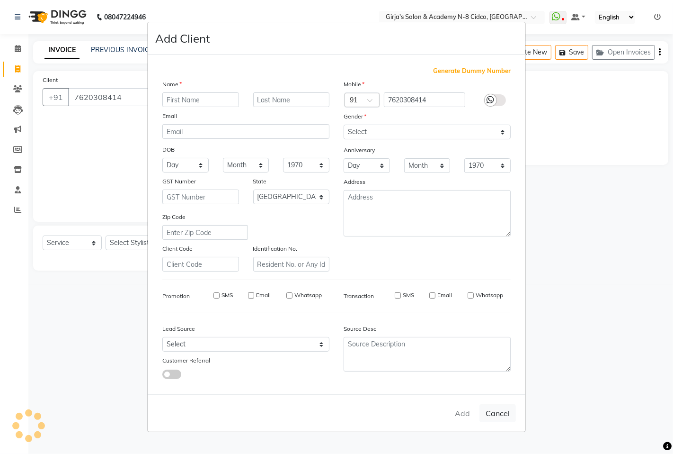
select select "null"
select select
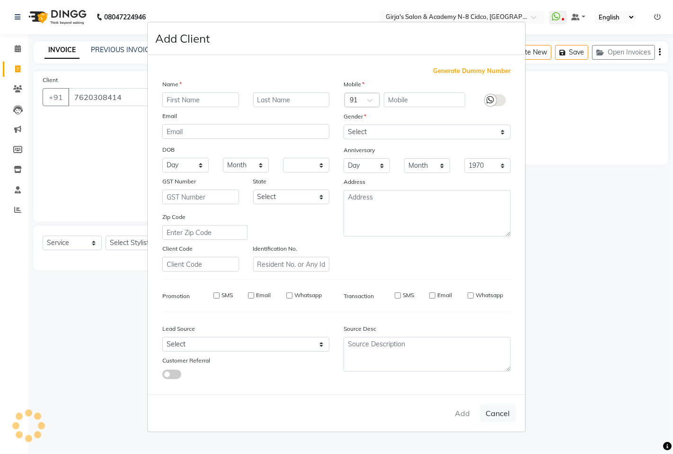
checkbox input "false"
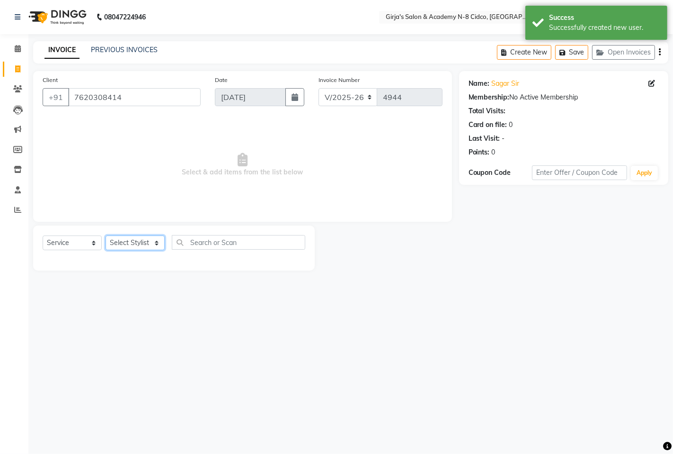
drag, startPoint x: 129, startPoint y: 248, endPoint x: 127, endPoint y: 242, distance: 6.4
click at [128, 246] on select "Select Stylist ADITYA [PERSON_NAME] BEAUTY M GIRJAS [PERSON_NAME] MISS [PERSON_…" at bounding box center [135, 242] width 59 height 15
click at [128, 242] on select "Select Stylist ADITYA [PERSON_NAME] BEAUTY M GIRJAS [PERSON_NAME] MISS [PERSON_…" at bounding box center [135, 242] width 59 height 15
drag, startPoint x: 135, startPoint y: 240, endPoint x: 130, endPoint y: 236, distance: 6.8
click at [135, 240] on select "Select Stylist ADITYA [PERSON_NAME] BEAUTY M GIRJAS [PERSON_NAME] MISS [PERSON_…" at bounding box center [135, 242] width 59 height 15
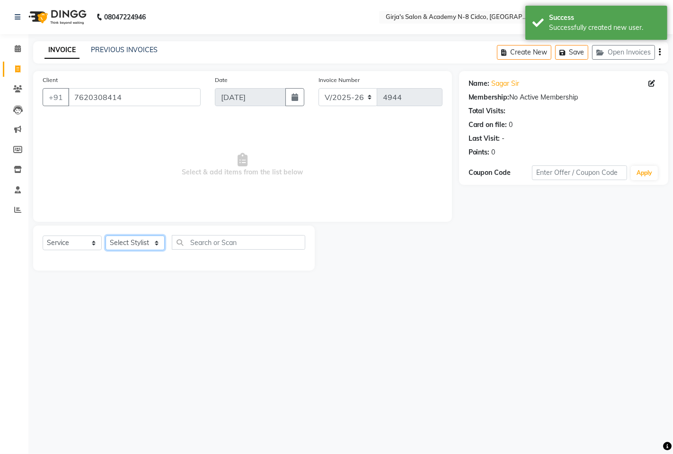
select select "34069"
click at [106, 236] on select "Select Stylist ADITYA [PERSON_NAME] BEAUTY M GIRJAS [PERSON_NAME] MISS [PERSON_…" at bounding box center [135, 242] width 59 height 15
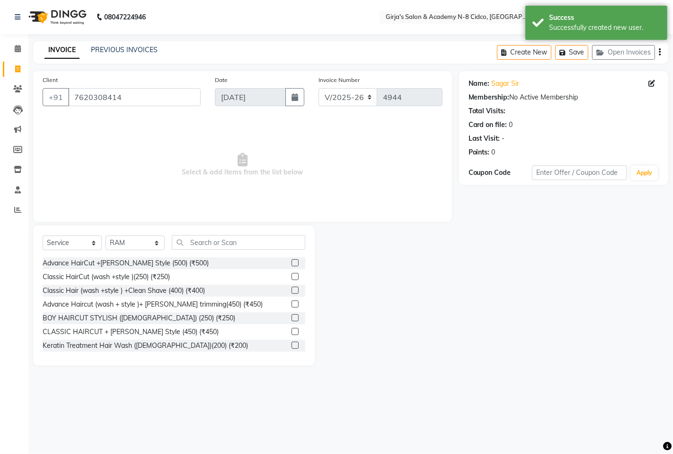
click at [245, 237] on div "Select Service Product Membership Package Voucher Prepaid Gift Card Select Styl…" at bounding box center [174, 295] width 282 height 140
click at [245, 237] on input "text" at bounding box center [239, 242] width 134 height 15
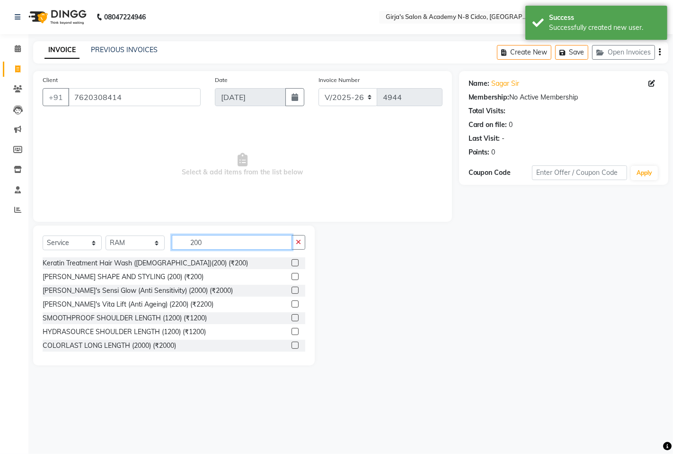
type input "200"
click at [292, 277] on label at bounding box center [295, 276] width 7 height 7
click at [292, 277] on input "checkbox" at bounding box center [295, 277] width 6 height 6
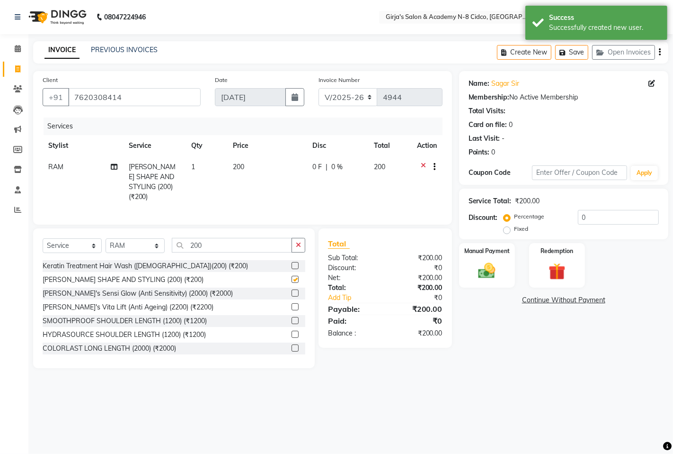
checkbox input "false"
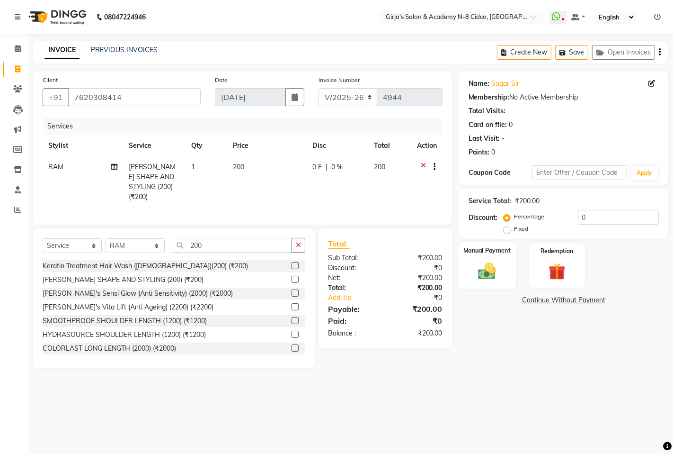
drag, startPoint x: 485, startPoint y: 256, endPoint x: 505, endPoint y: 277, distance: 29.5
click at [484, 258] on div "Manual Payment" at bounding box center [487, 265] width 58 height 47
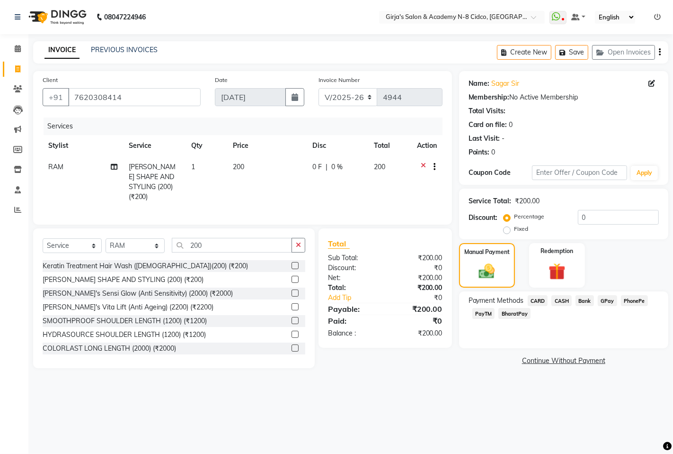
click at [603, 299] on span "GPay" at bounding box center [607, 300] width 19 height 11
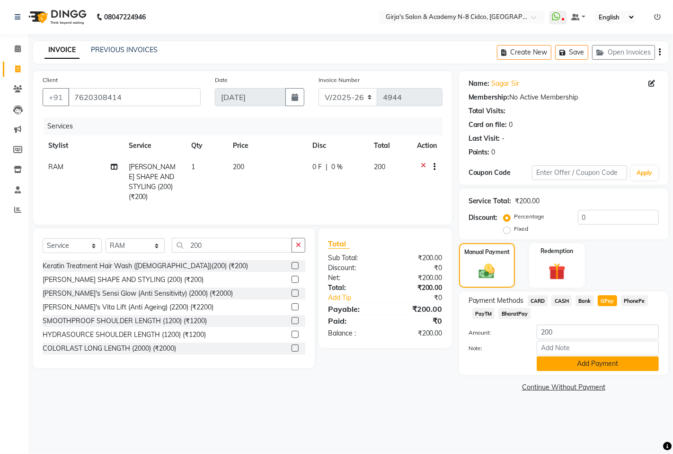
click at [599, 359] on button "Add Payment" at bounding box center [598, 363] width 122 height 15
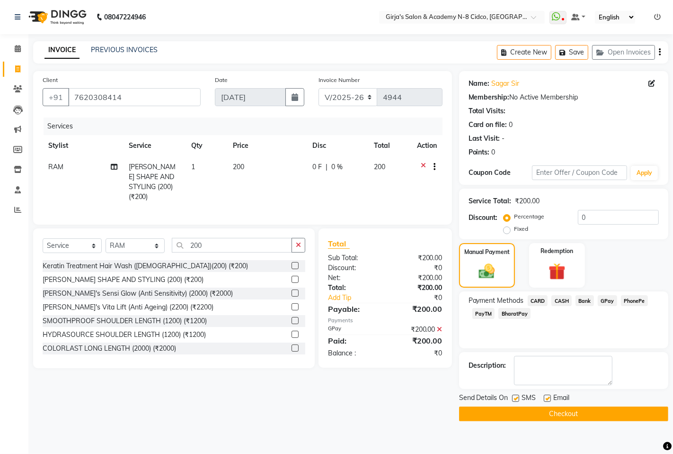
click at [617, 406] on button "Checkout" at bounding box center [563, 413] width 209 height 15
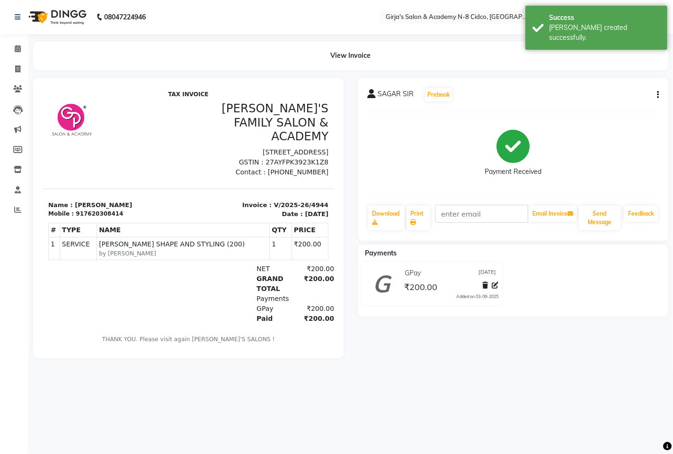
click at [0, 51] on li "Calendar" at bounding box center [14, 49] width 28 height 20
click at [10, 51] on span at bounding box center [17, 49] width 17 height 11
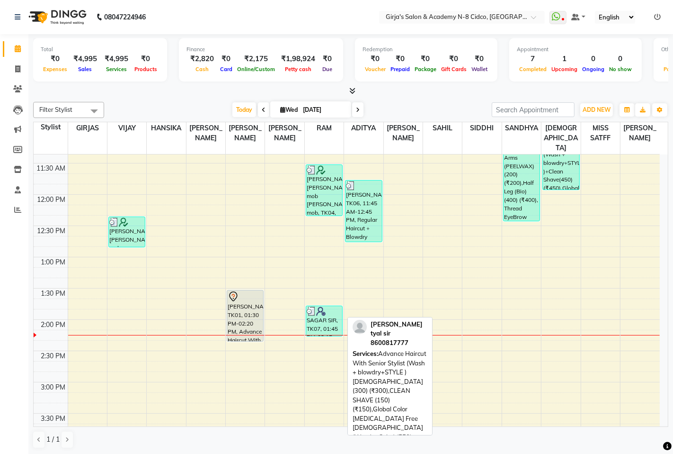
scroll to position [210, 0]
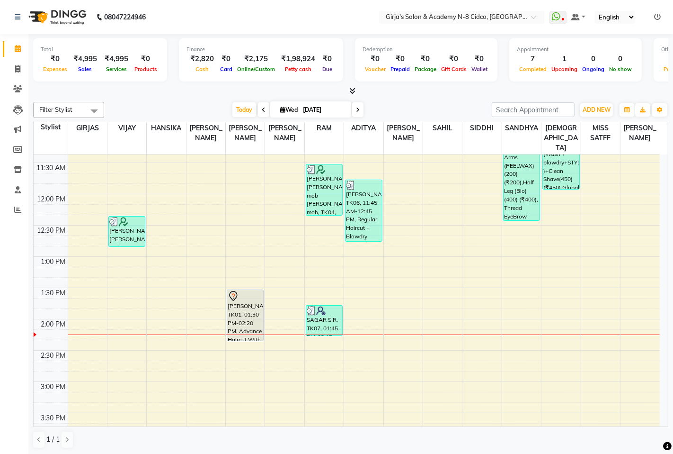
click at [654, 16] on icon at bounding box center [657, 17] width 7 height 7
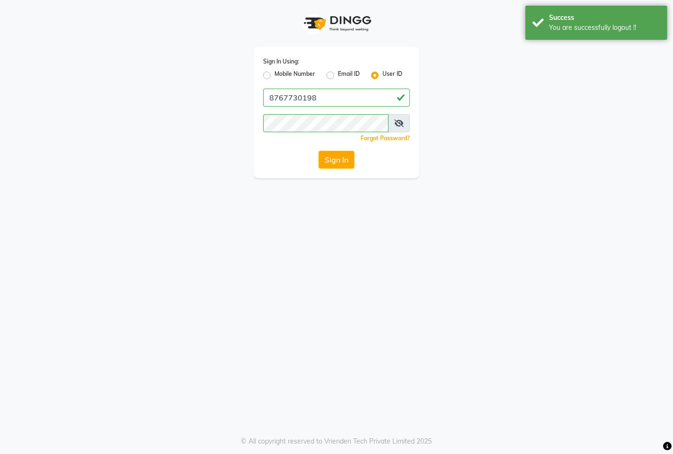
drag, startPoint x: 325, startPoint y: 65, endPoint x: 292, endPoint y: 76, distance: 34.7
click at [321, 68] on div "Sign In Using: Mobile Number Email ID User ID" at bounding box center [336, 68] width 147 height 25
click at [292, 76] on label "Mobile Number" at bounding box center [295, 75] width 41 height 11
click at [281, 76] on input "Mobile Number" at bounding box center [278, 73] width 6 height 6
radio input "true"
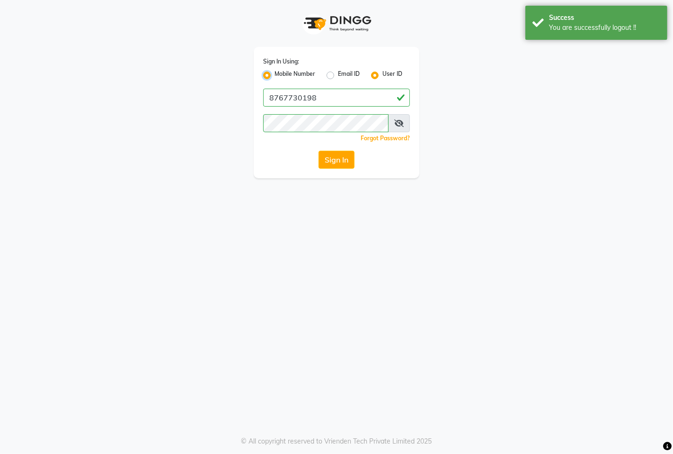
radio input "false"
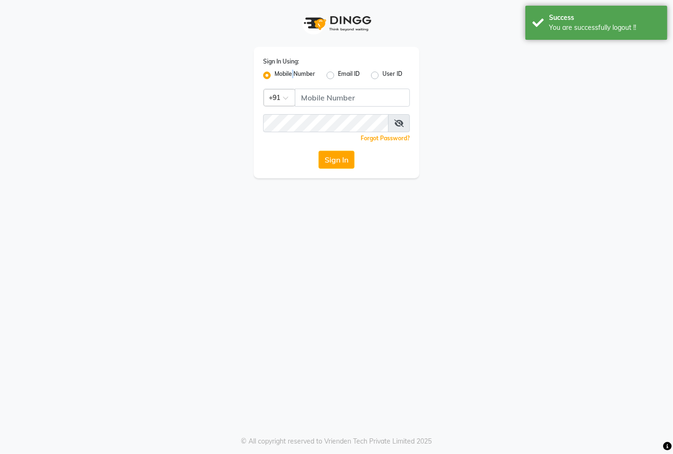
click at [292, 76] on label "Mobile Number" at bounding box center [295, 75] width 41 height 11
click at [281, 76] on input "Mobile Number" at bounding box center [278, 73] width 6 height 6
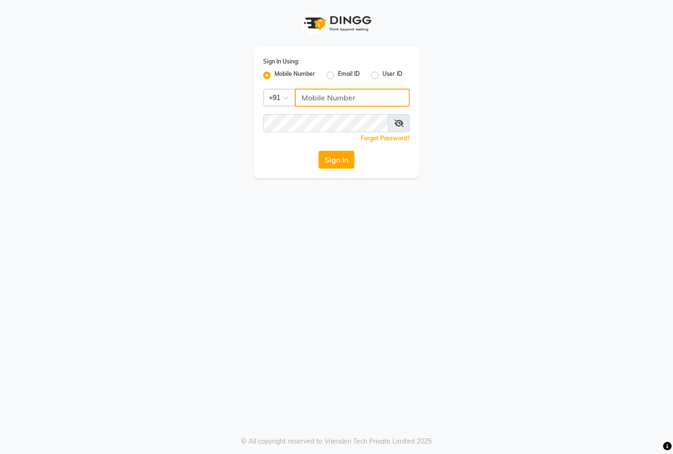
click at [317, 96] on input "Username" at bounding box center [352, 98] width 115 height 18
type input "8767730198"
click at [343, 157] on button "Sign In" at bounding box center [337, 160] width 36 height 18
